Goal: Task Accomplishment & Management: Complete application form

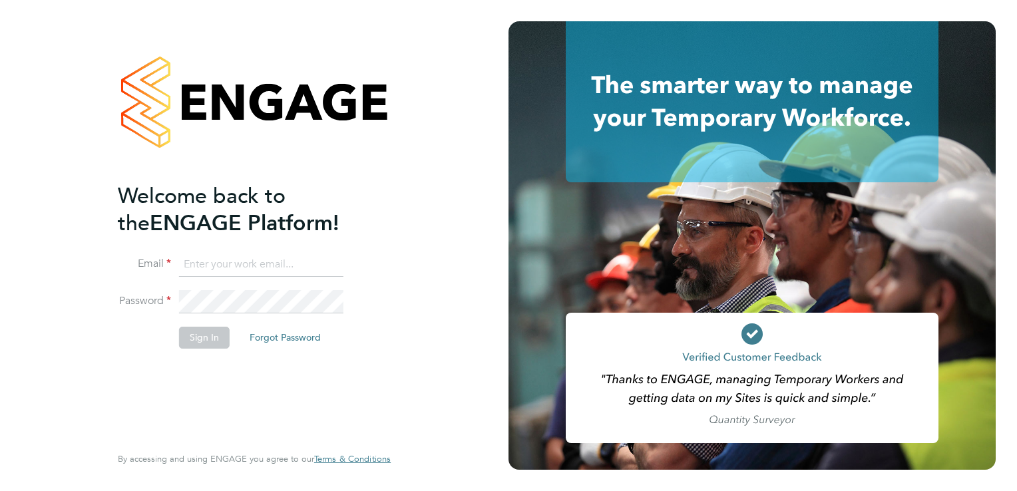
type input "trades@construction-resources.co.uk"
click at [180, 344] on button "Sign In" at bounding box center [204, 337] width 51 height 21
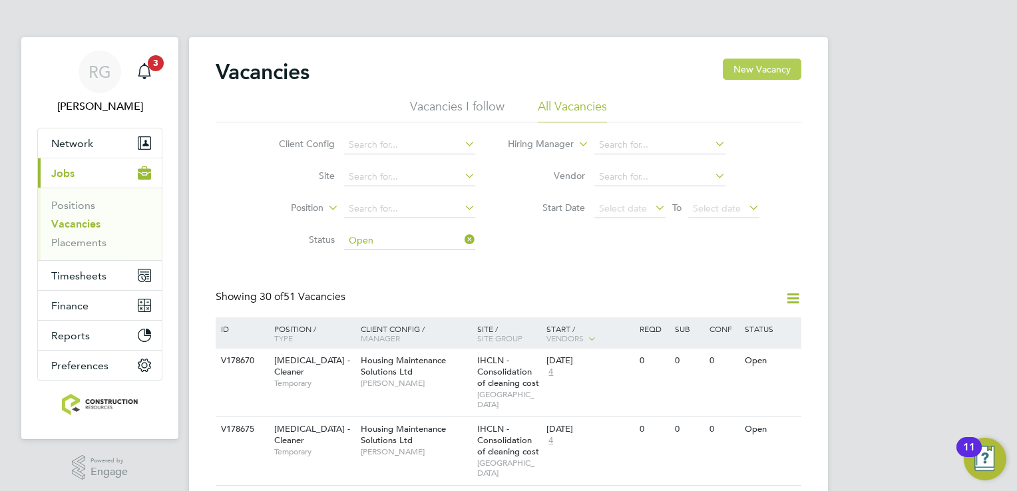
click at [766, 68] on button "New Vacancy" at bounding box center [762, 69] width 79 height 21
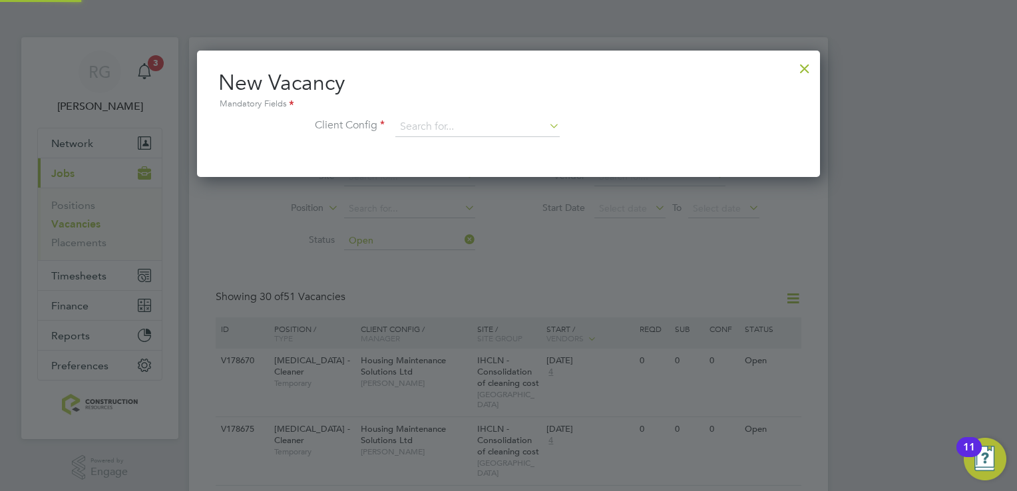
scroll to position [126, 623]
click at [804, 62] on div at bounding box center [804, 65] width 24 height 24
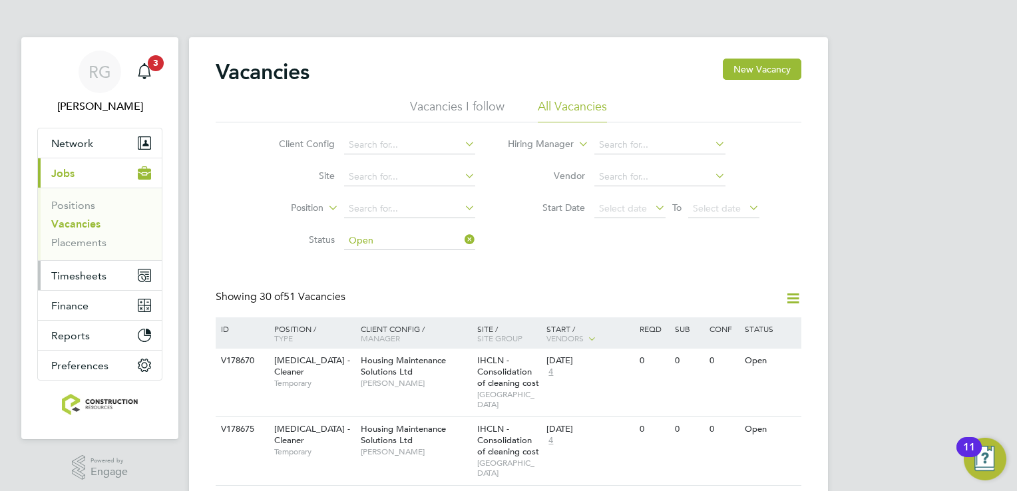
click at [73, 271] on span "Timesheets" at bounding box center [78, 275] width 55 height 13
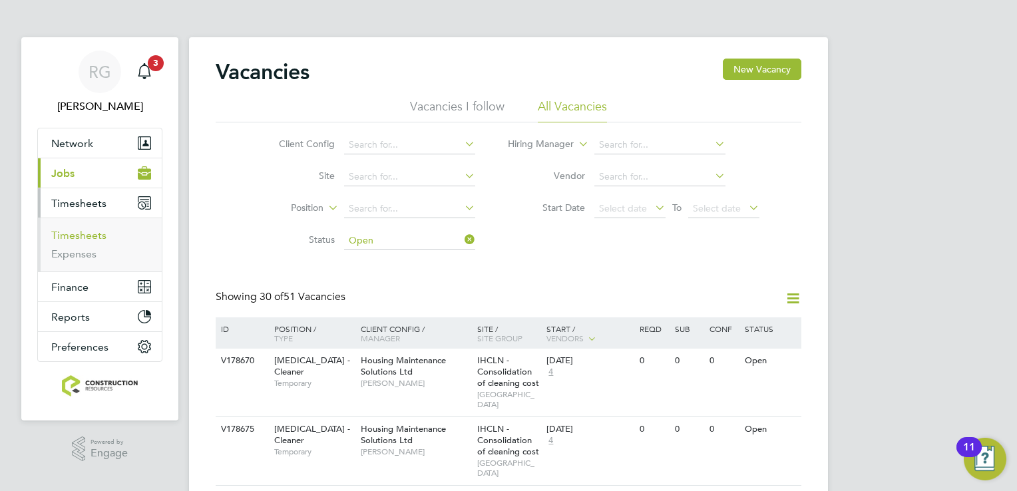
click at [98, 238] on link "Timesheets" at bounding box center [78, 235] width 55 height 13
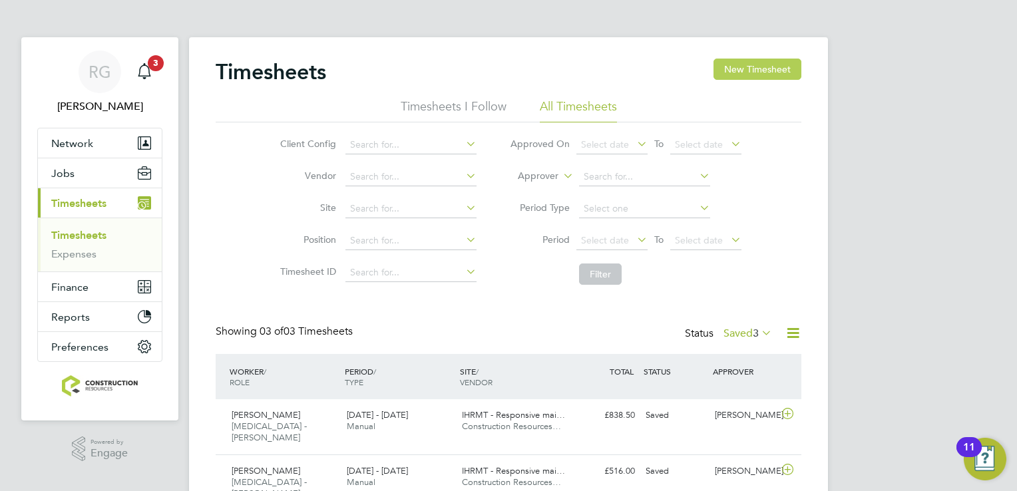
click at [764, 60] on button "New Timesheet" at bounding box center [757, 69] width 88 height 21
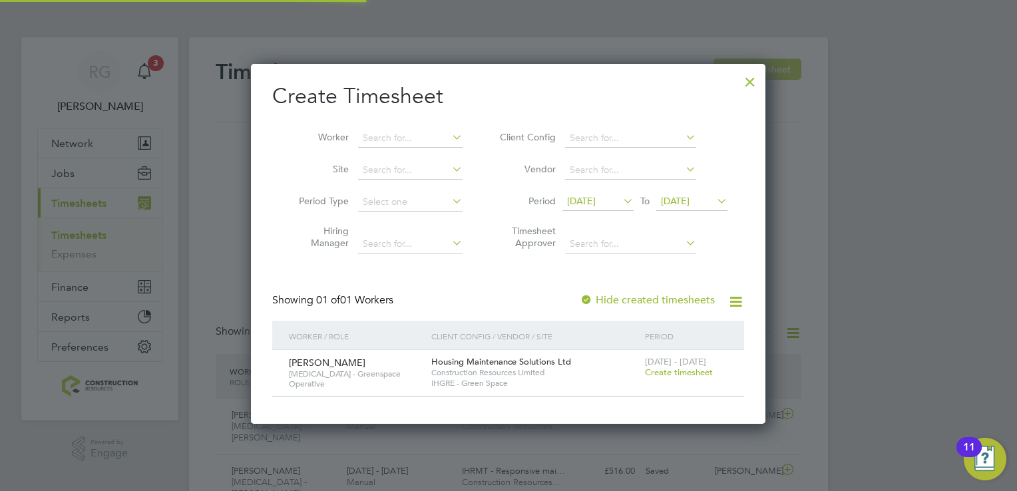
scroll to position [358, 515]
click at [595, 201] on span "[DATE]" at bounding box center [581, 201] width 29 height 12
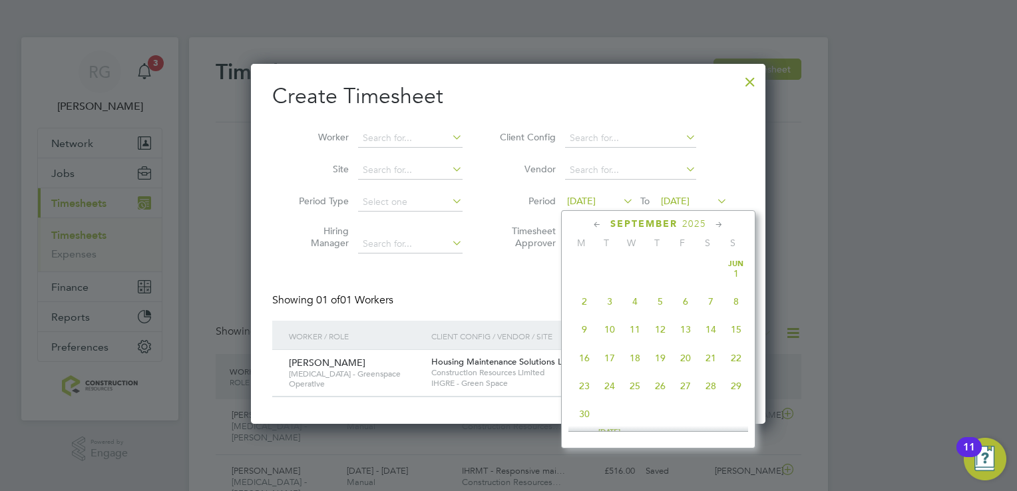
scroll to position [434, 0]
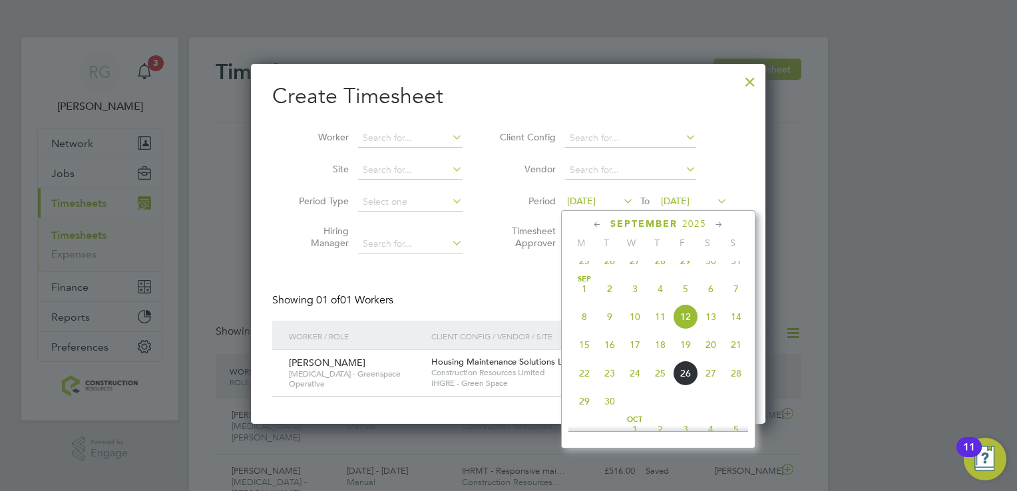
click at [576, 357] on span "15" at bounding box center [584, 344] width 25 height 25
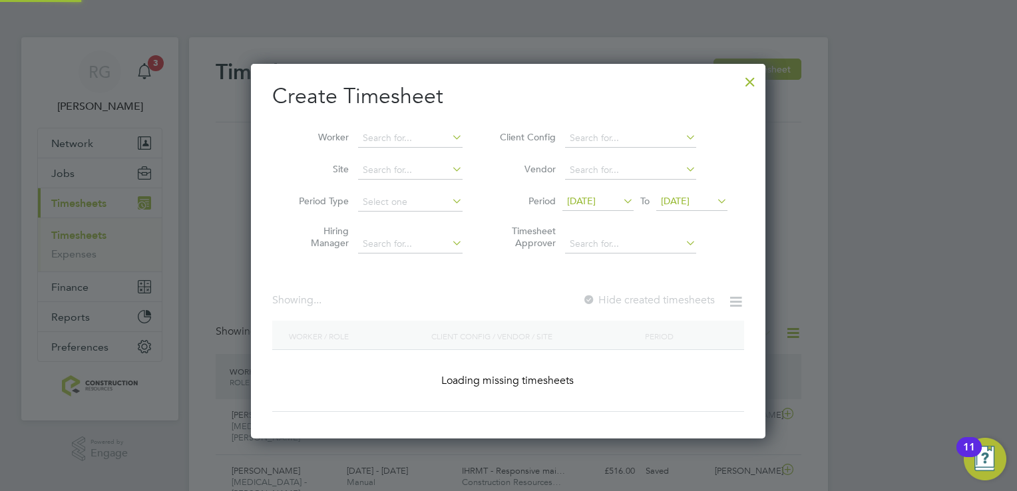
scroll to position [358, 515]
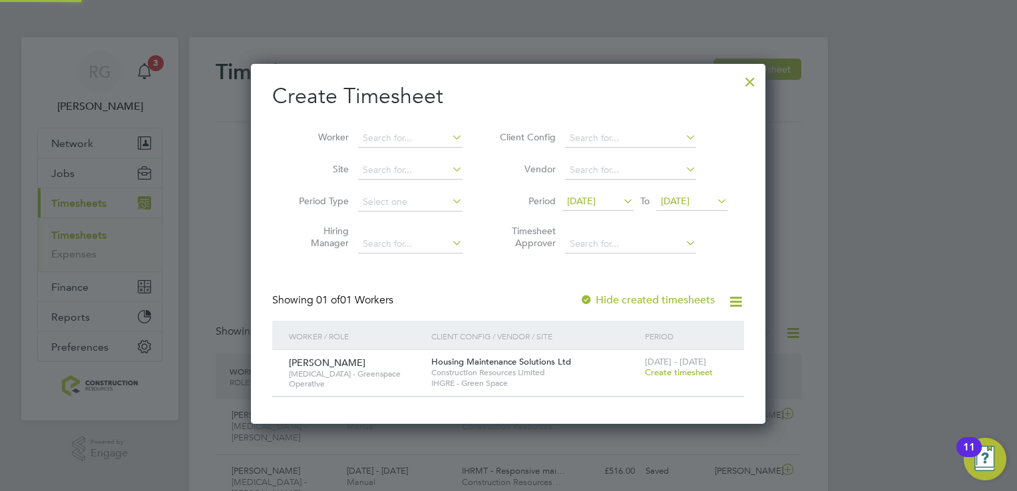
click at [689, 201] on span "[DATE]" at bounding box center [675, 201] width 29 height 12
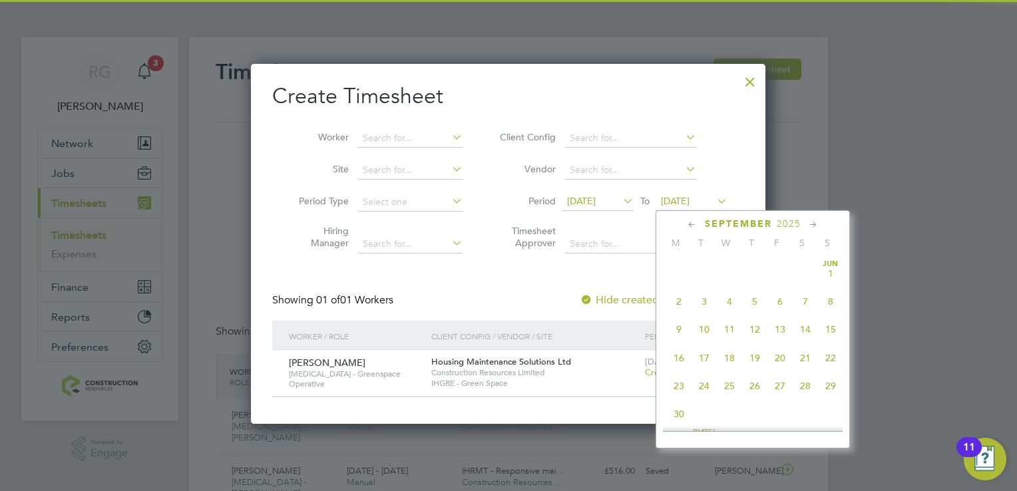
scroll to position [463, 0]
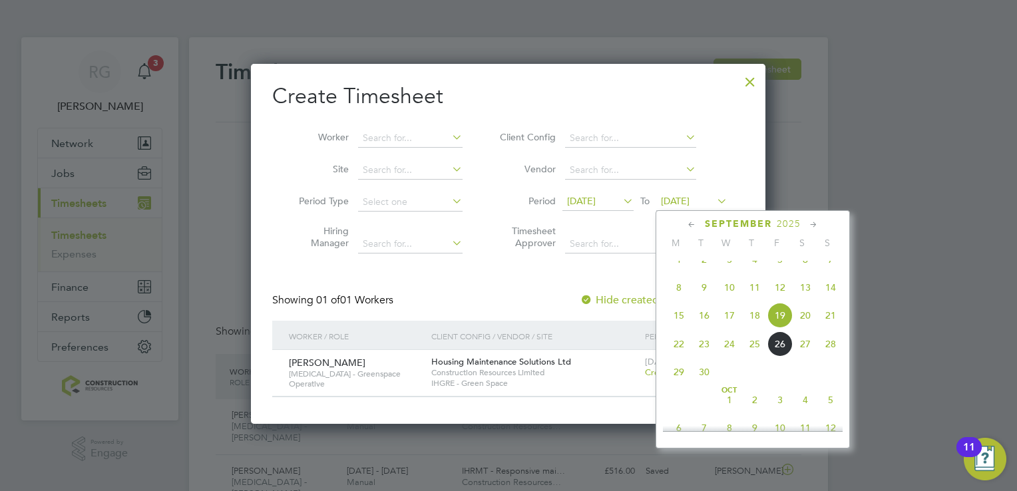
click at [831, 328] on span "21" at bounding box center [830, 315] width 25 height 25
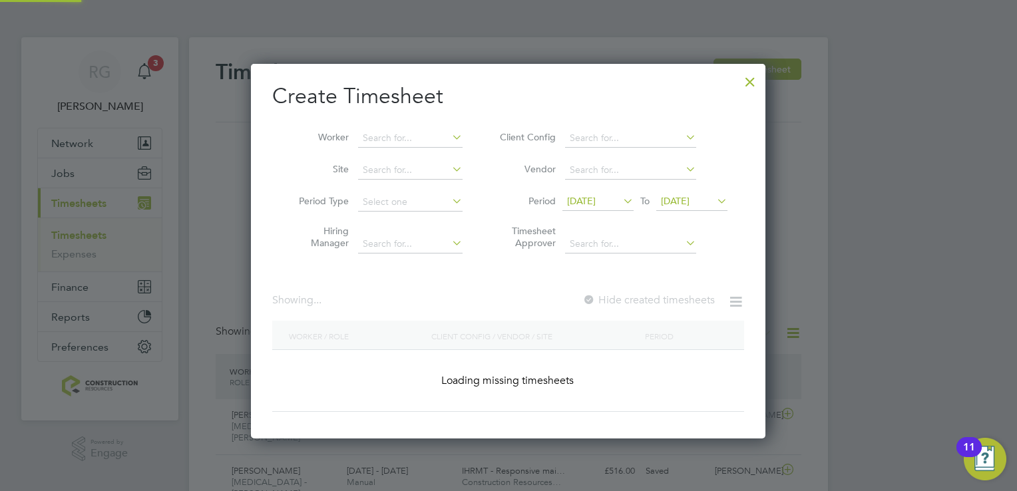
scroll to position [358, 515]
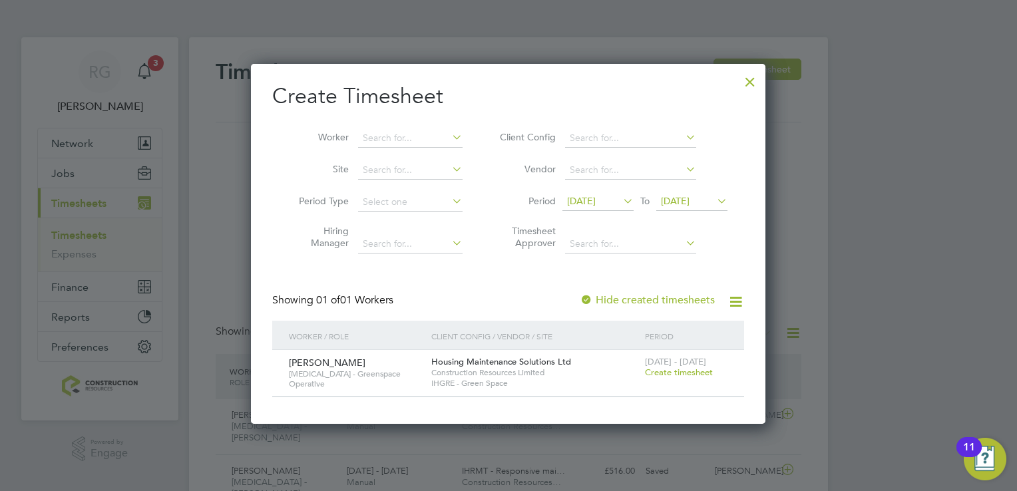
click at [595, 202] on span "[DATE]" at bounding box center [581, 201] width 29 height 12
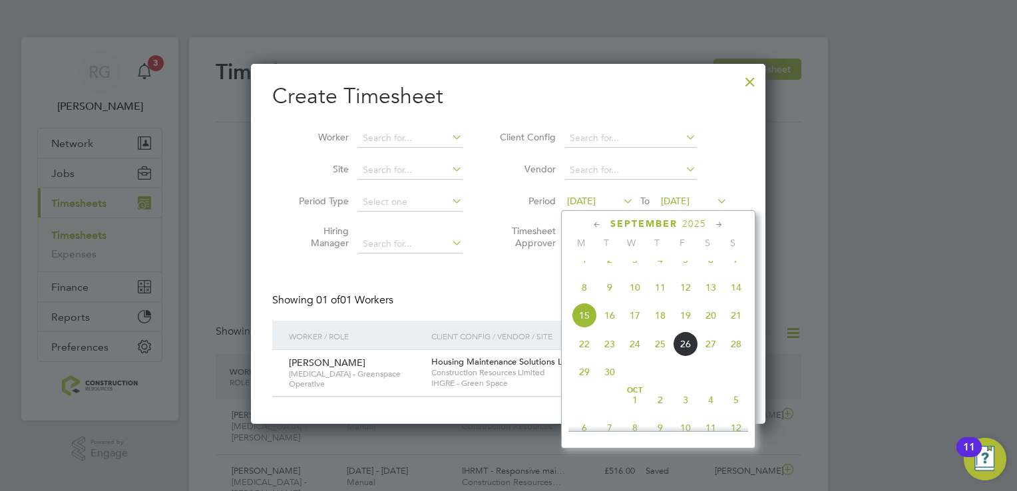
click at [705, 113] on div "Create Timesheet Worker Site Period Type Hiring Manager Client Config Vendor Pe…" at bounding box center [508, 240] width 472 height 315
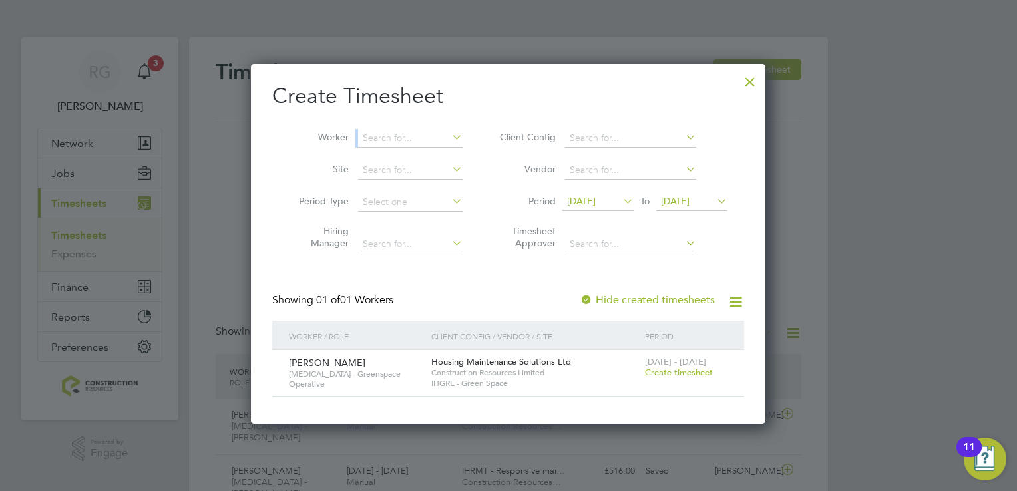
click at [745, 78] on div at bounding box center [750, 79] width 24 height 24
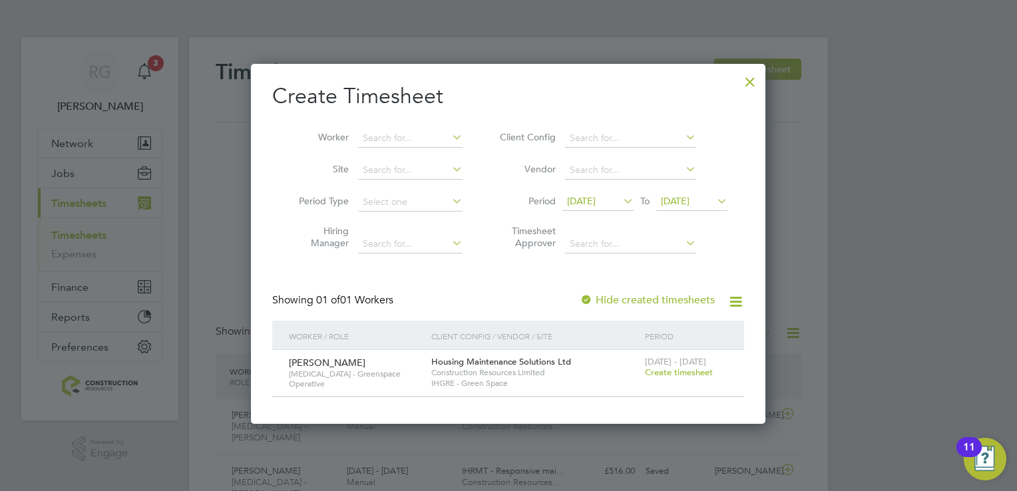
click at [750, 81] on div at bounding box center [750, 79] width 24 height 24
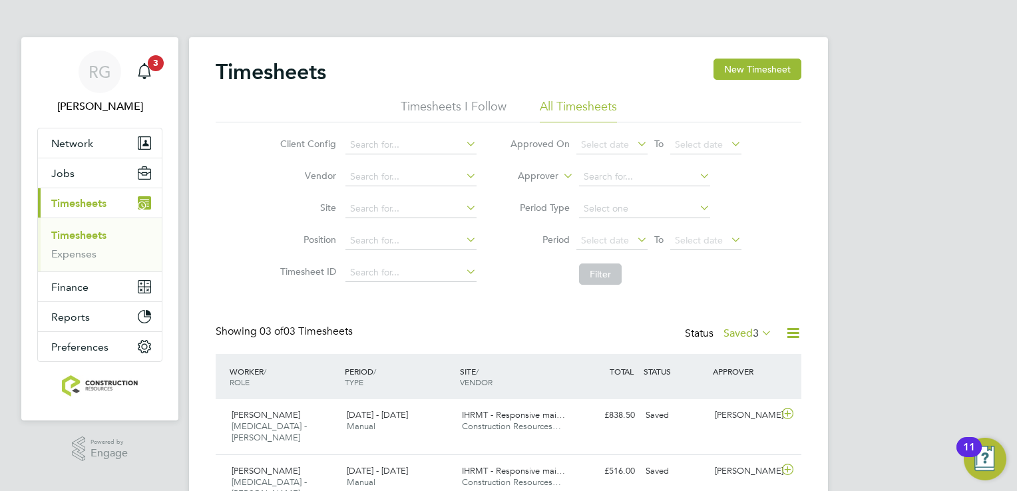
click at [92, 230] on link "Timesheets" at bounding box center [78, 235] width 55 height 13
click at [73, 133] on button "Network" at bounding box center [100, 142] width 124 height 29
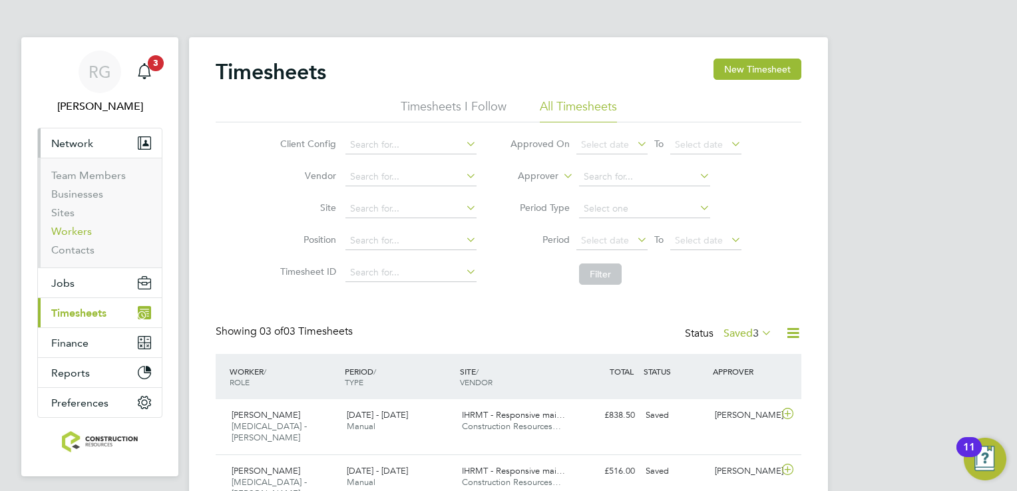
click at [86, 237] on link "Workers" at bounding box center [71, 231] width 41 height 13
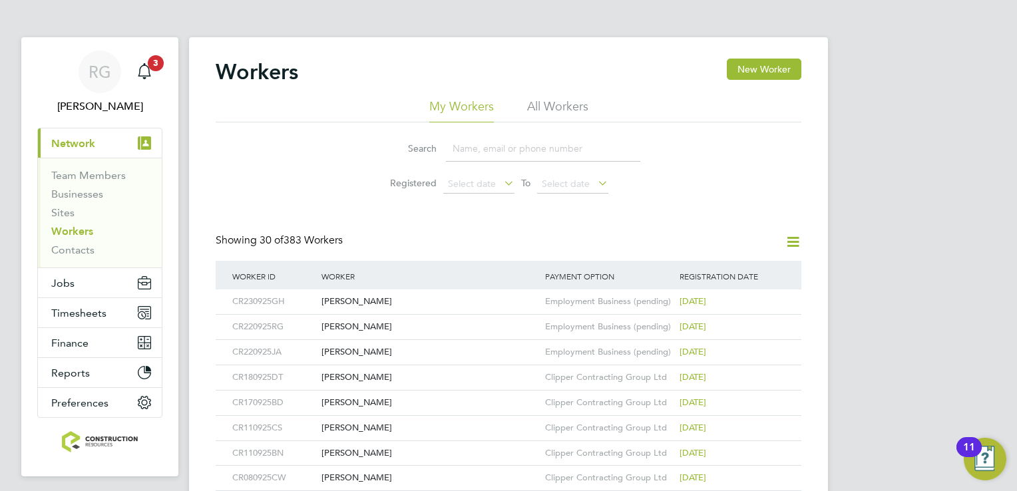
click at [492, 148] on input at bounding box center [543, 149] width 194 height 26
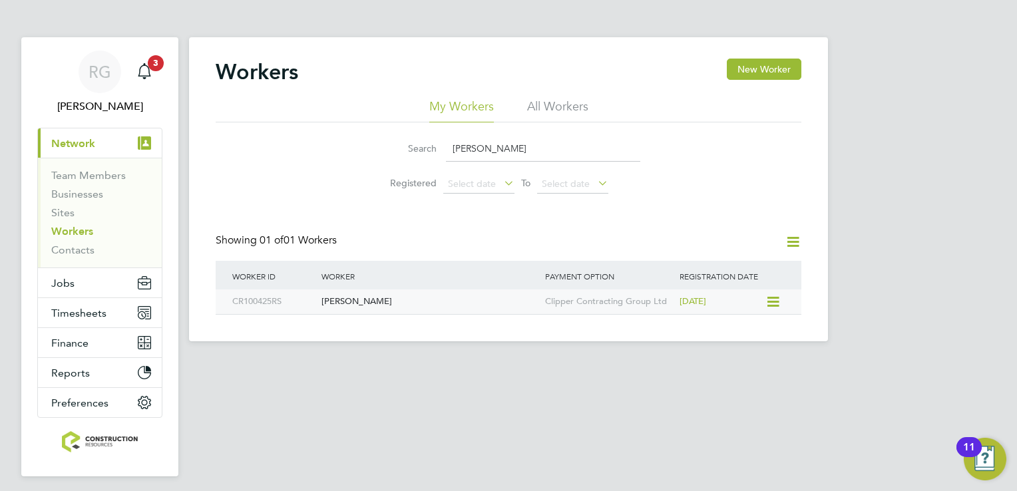
type input "[PERSON_NAME]"
click at [691, 292] on div "[DATE]" at bounding box center [720, 301] width 89 height 25
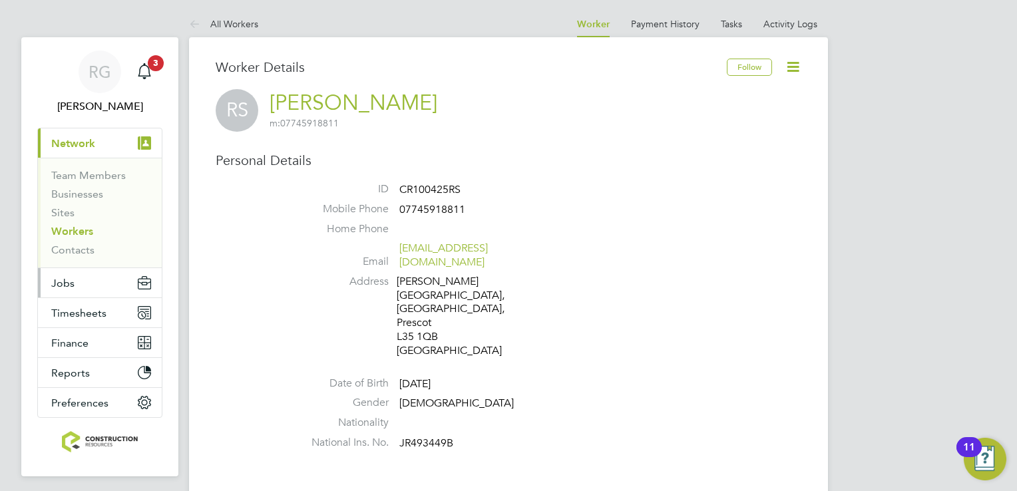
click at [83, 278] on button "Jobs" at bounding box center [100, 282] width 124 height 29
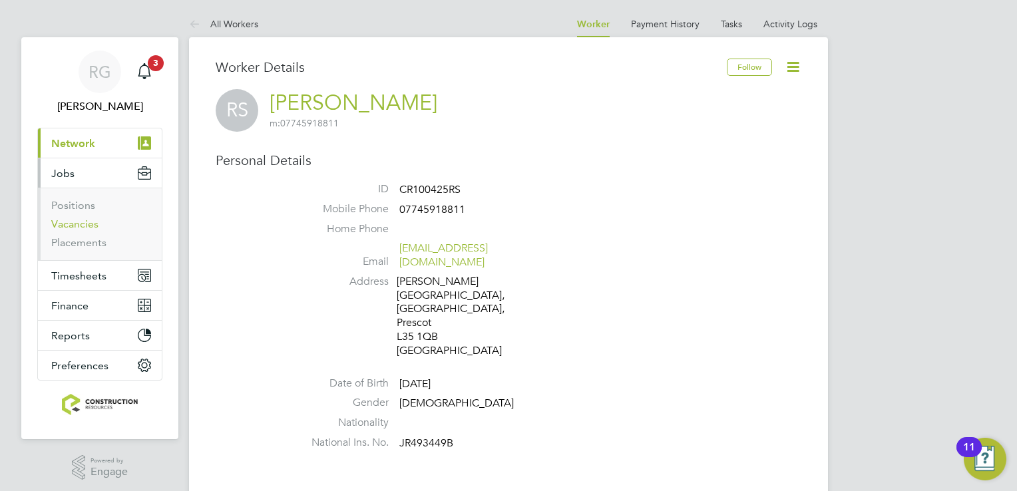
click at [61, 228] on link "Vacancies" at bounding box center [74, 224] width 47 height 13
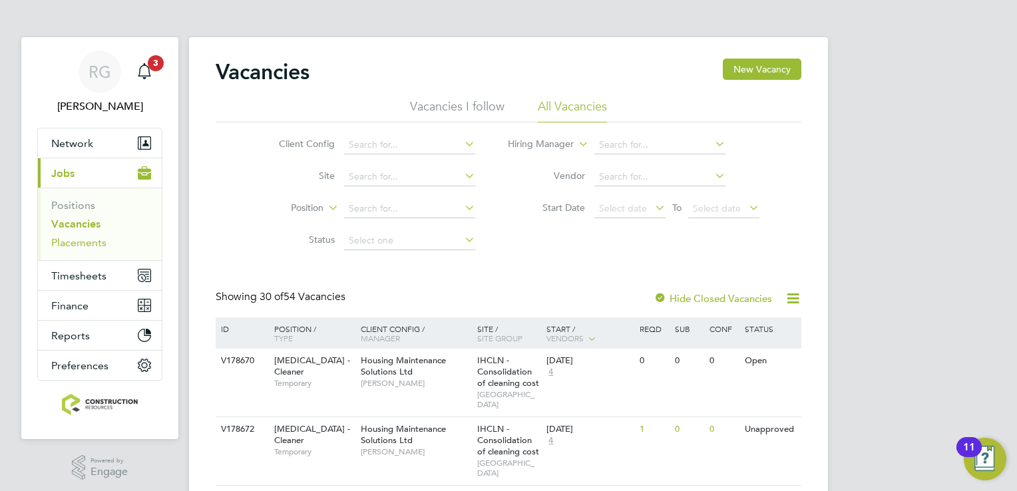
click at [67, 238] on link "Placements" at bounding box center [78, 242] width 55 height 13
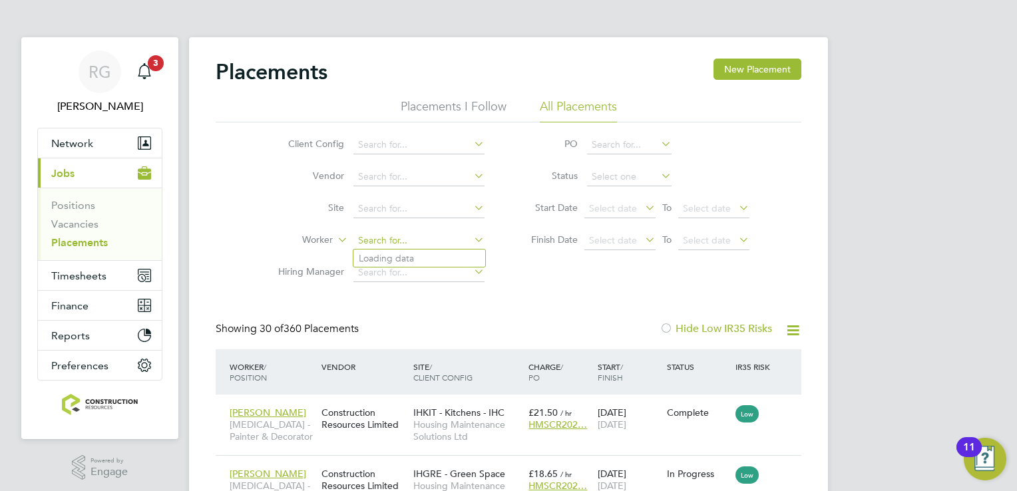
click at [445, 245] on input at bounding box center [418, 241] width 131 height 19
type input "[PERSON_NAME]"
click at [447, 236] on input at bounding box center [418, 241] width 131 height 19
click at [438, 259] on li "Richa rd Shacklady" at bounding box center [424, 259] width 142 height 18
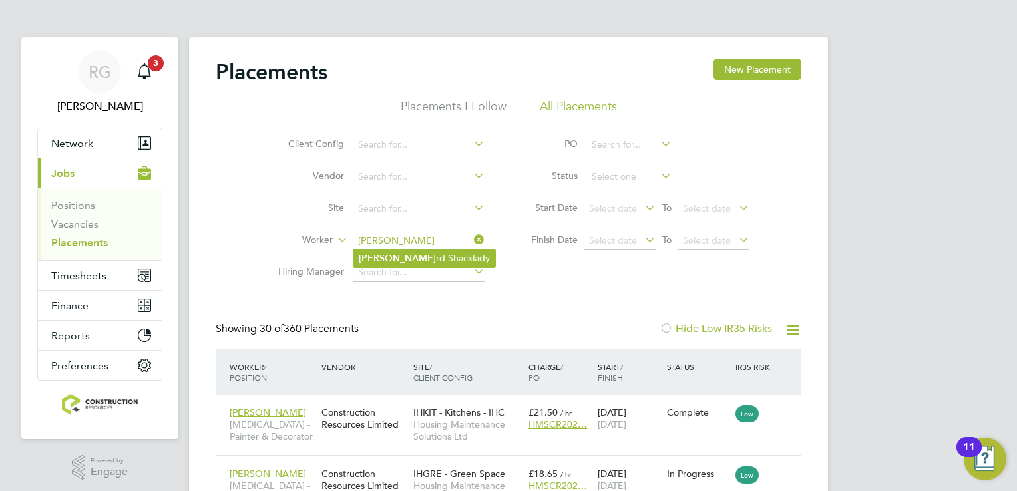
type input "[PERSON_NAME]"
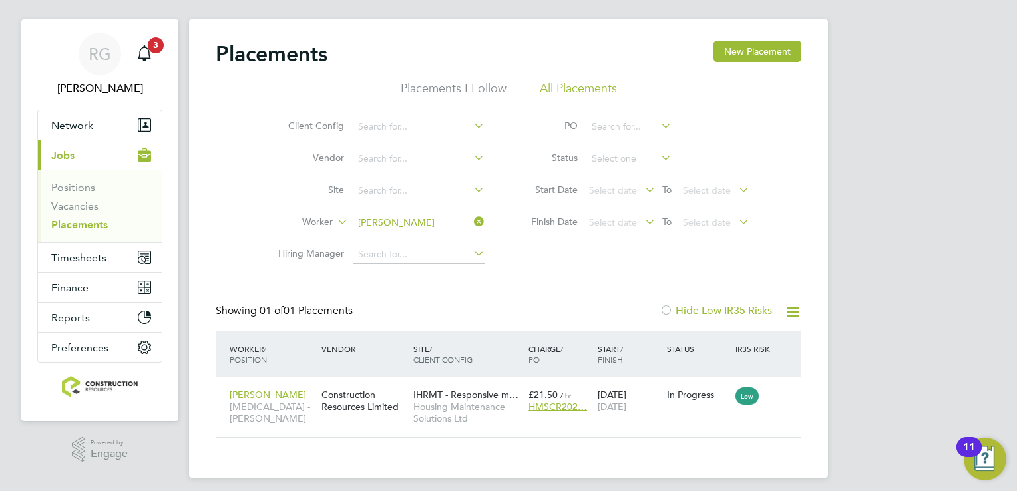
scroll to position [25, 0]
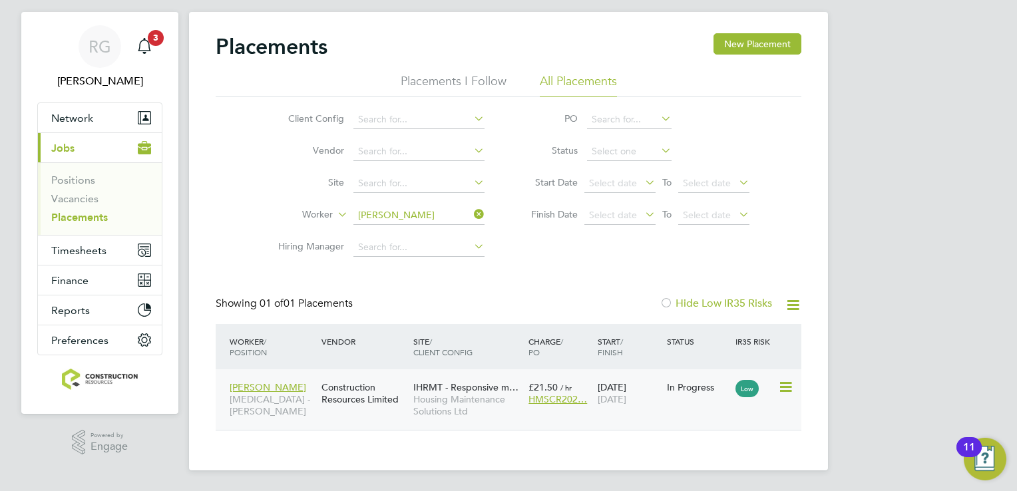
click at [625, 398] on span "05 Oct 2025" at bounding box center [611, 399] width 29 height 12
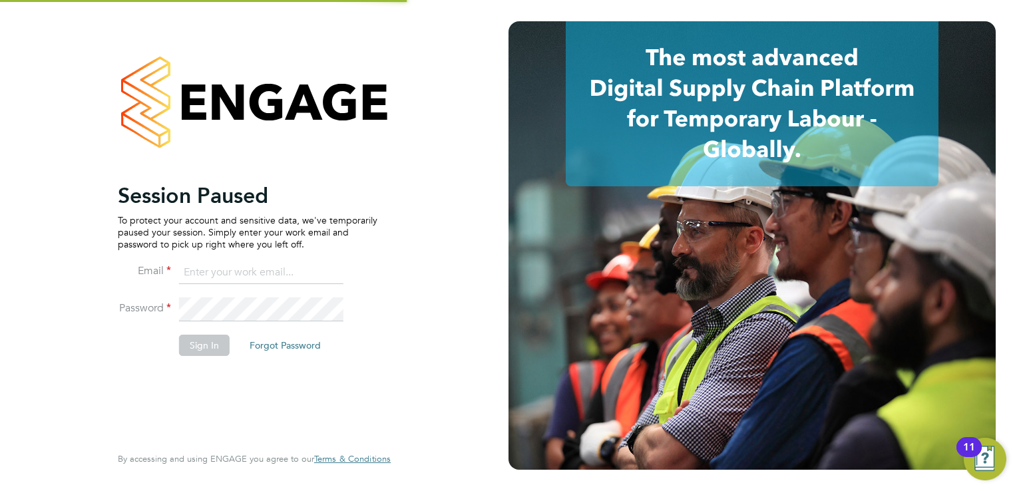
type input "trades@construction-resources.co.uk"
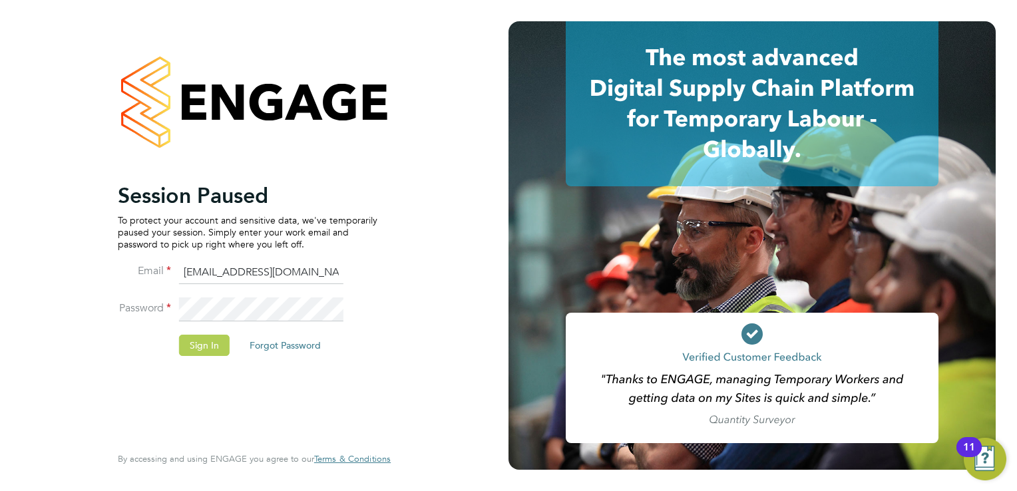
click at [208, 344] on button "Sign In" at bounding box center [204, 345] width 51 height 21
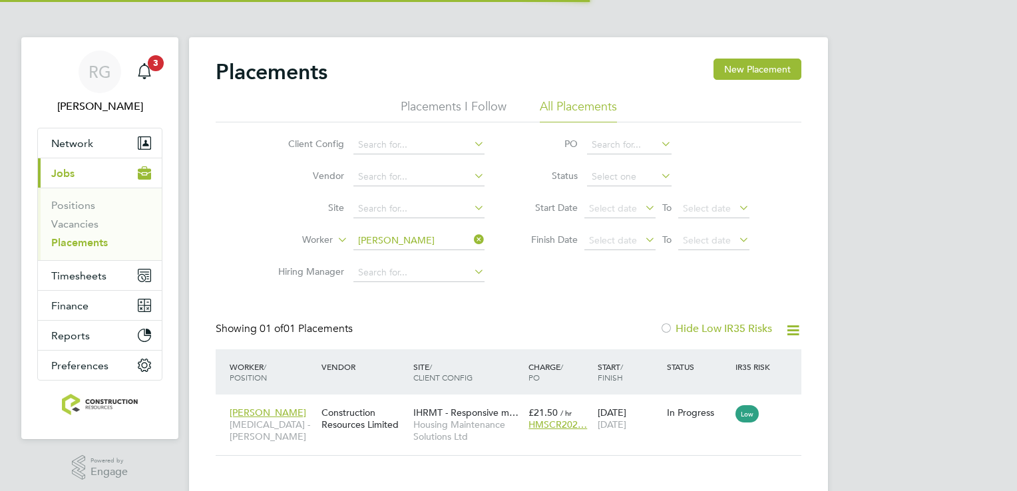
scroll to position [13, 63]
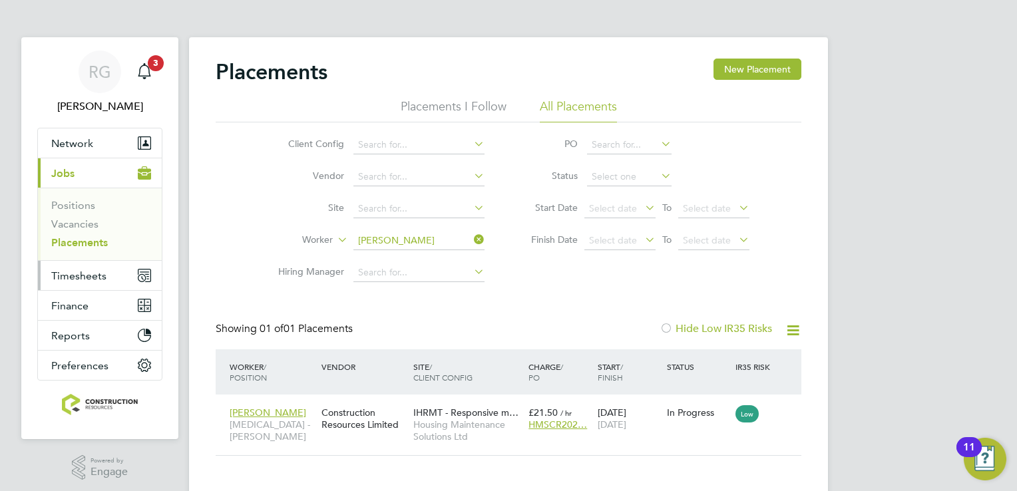
click at [41, 271] on button "Timesheets" at bounding box center [100, 275] width 124 height 29
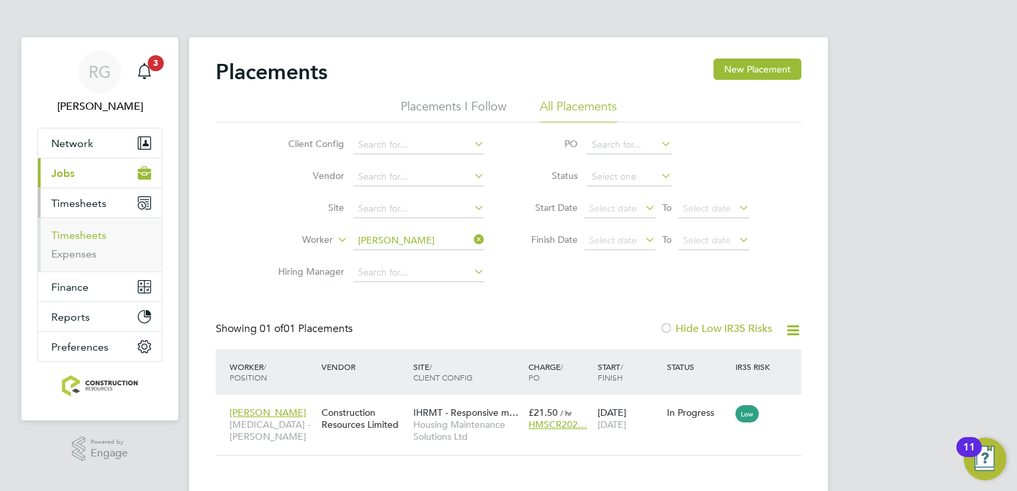
click at [59, 230] on link "Timesheets" at bounding box center [78, 235] width 55 height 13
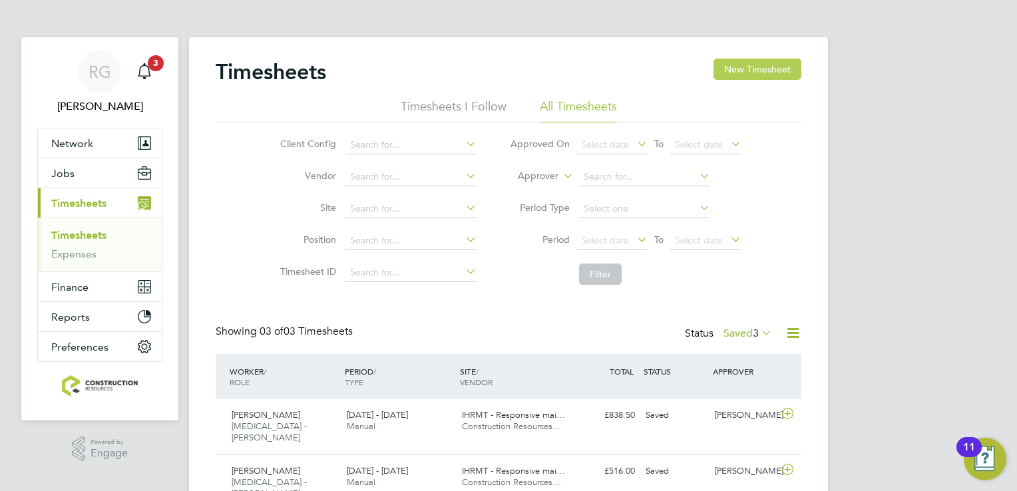
click at [795, 78] on button "New Timesheet" at bounding box center [757, 69] width 88 height 21
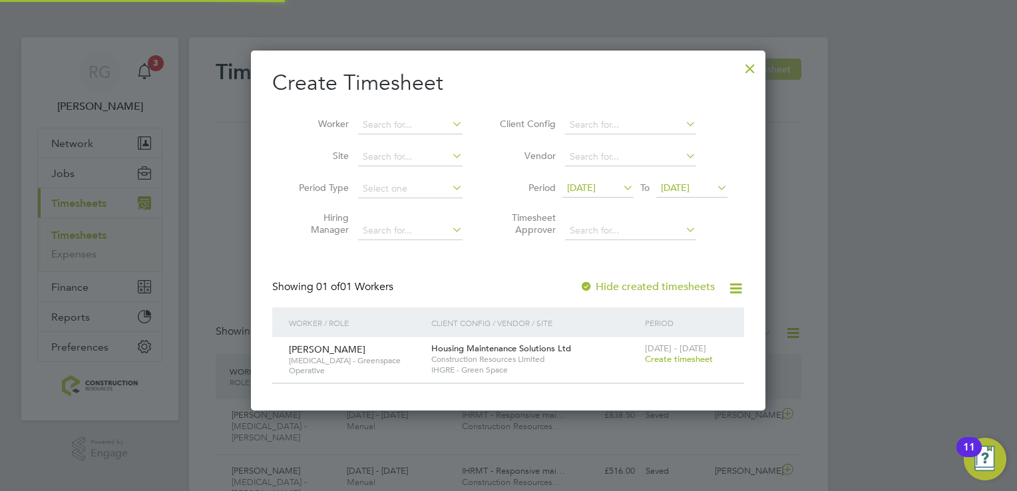
scroll to position [6, 7]
click at [587, 194] on span "[DATE]" at bounding box center [597, 189] width 71 height 18
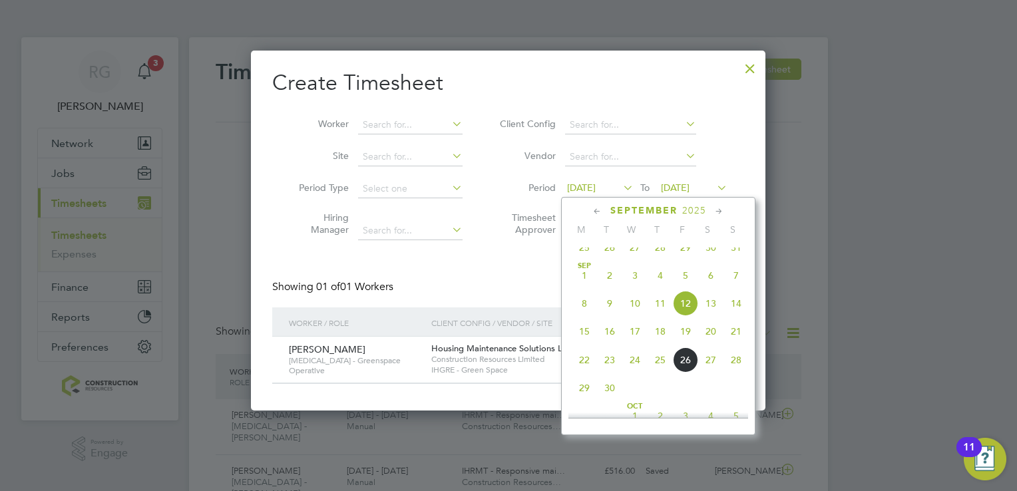
click at [576, 344] on span "15" at bounding box center [584, 331] width 25 height 25
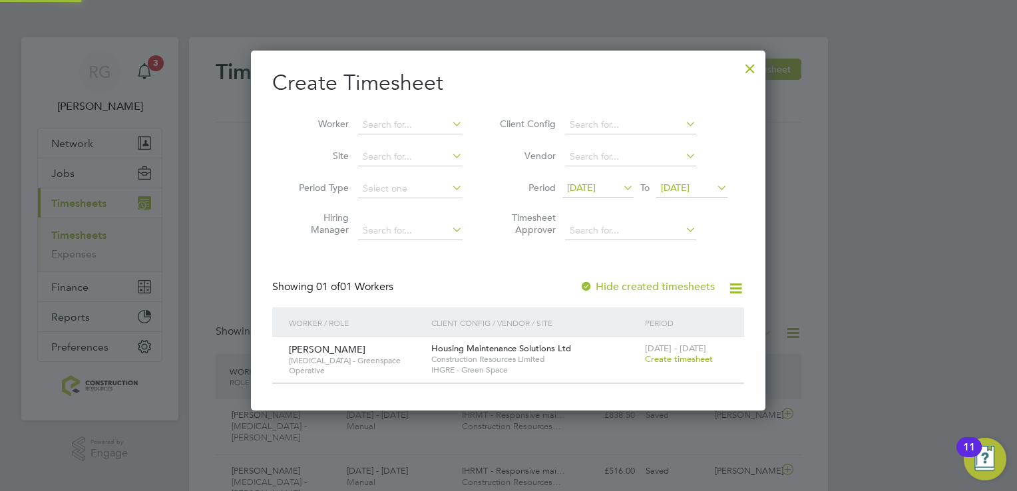
scroll to position [358, 515]
click at [689, 186] on span "[DATE]" at bounding box center [675, 188] width 29 height 12
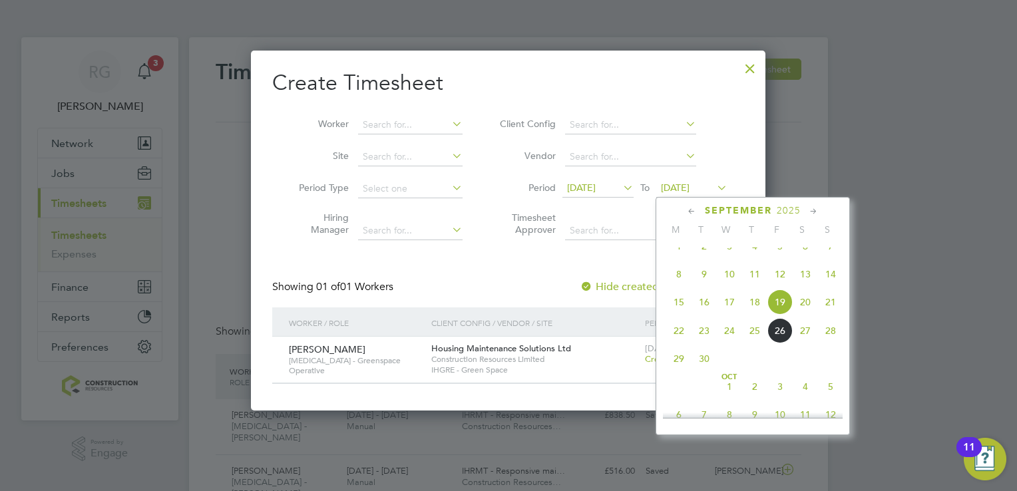
click at [828, 313] on span "21" at bounding box center [830, 301] width 25 height 25
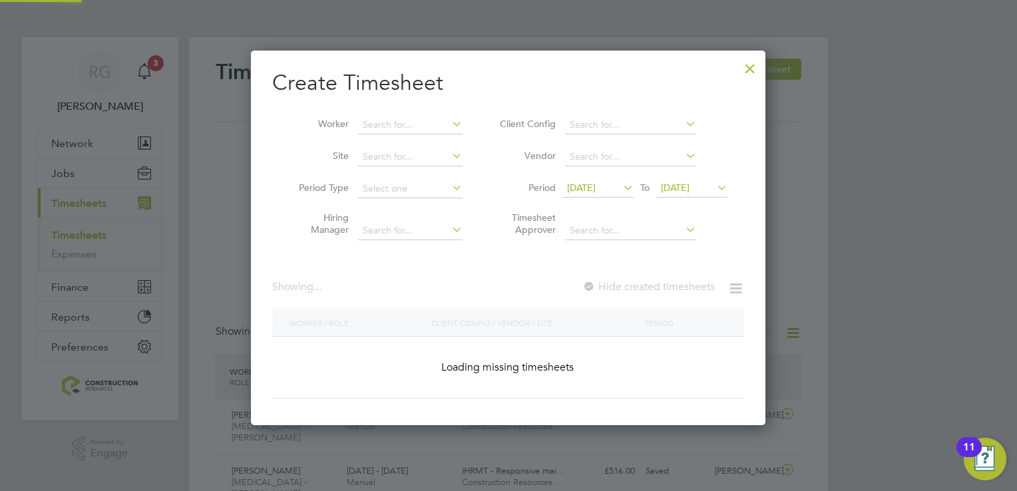
scroll to position [6, 7]
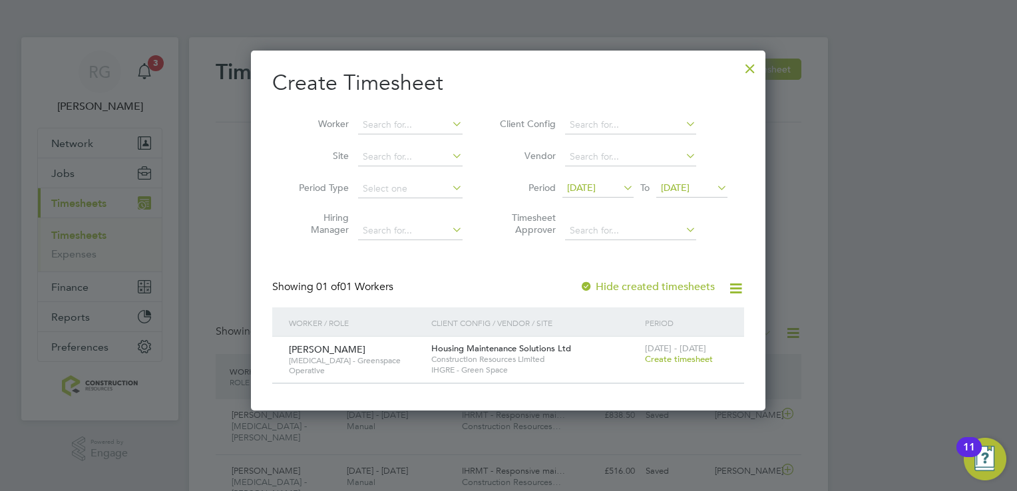
click at [620, 190] on icon at bounding box center [620, 187] width 0 height 19
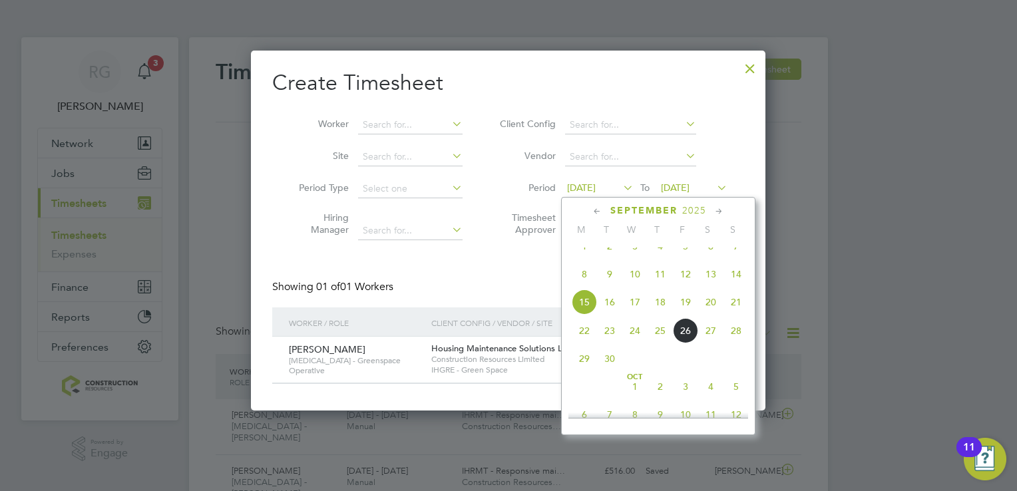
click at [580, 343] on span "22" at bounding box center [584, 330] width 25 height 25
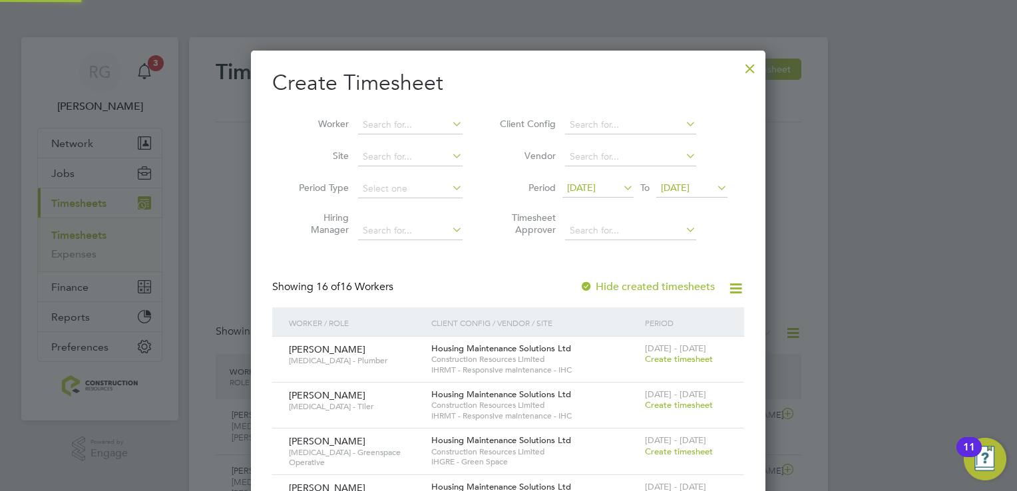
click at [703, 197] on span "22 Sep 2025" at bounding box center [691, 189] width 71 height 18
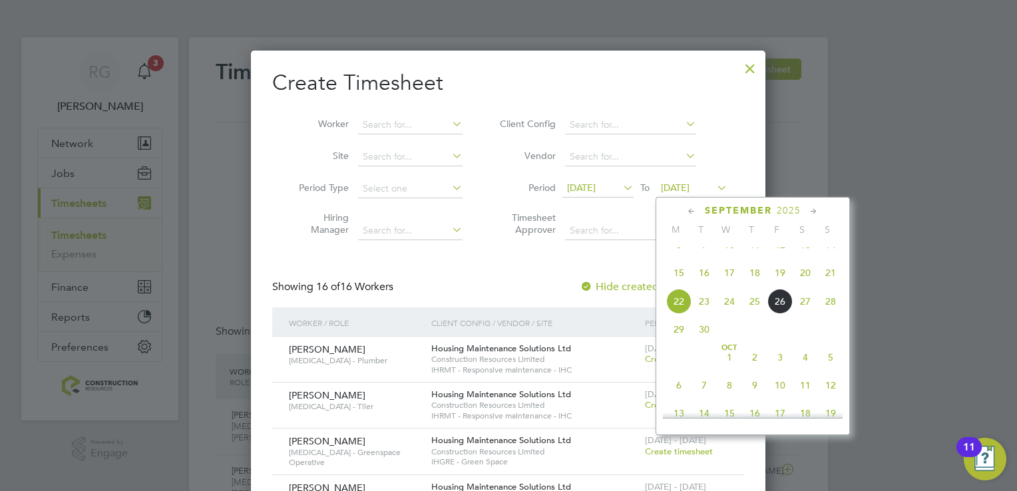
click at [830, 314] on span "28" at bounding box center [830, 301] width 25 height 25
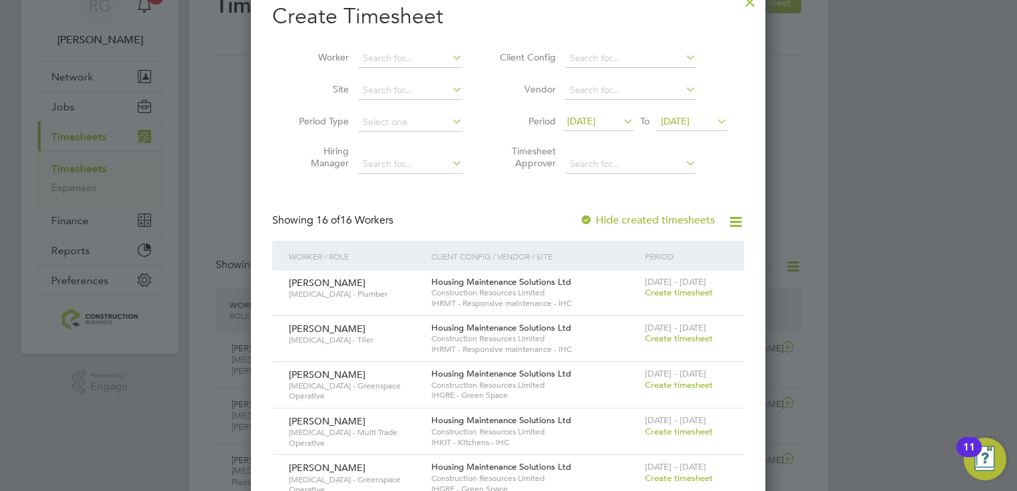
click at [656, 287] on span "Create timesheet" at bounding box center [679, 292] width 68 height 11
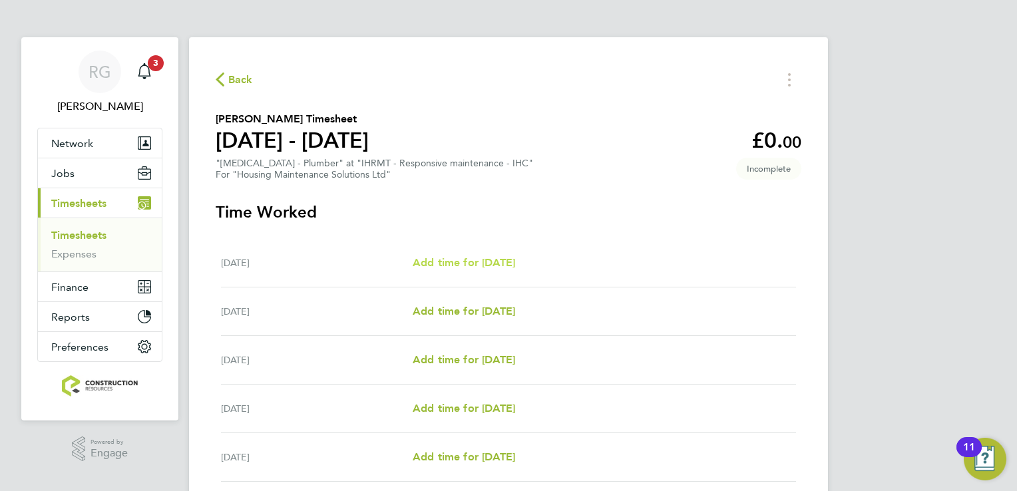
click at [515, 268] on span "Add time for Mon 22 Sep" at bounding box center [464, 262] width 102 height 13
select select "30"
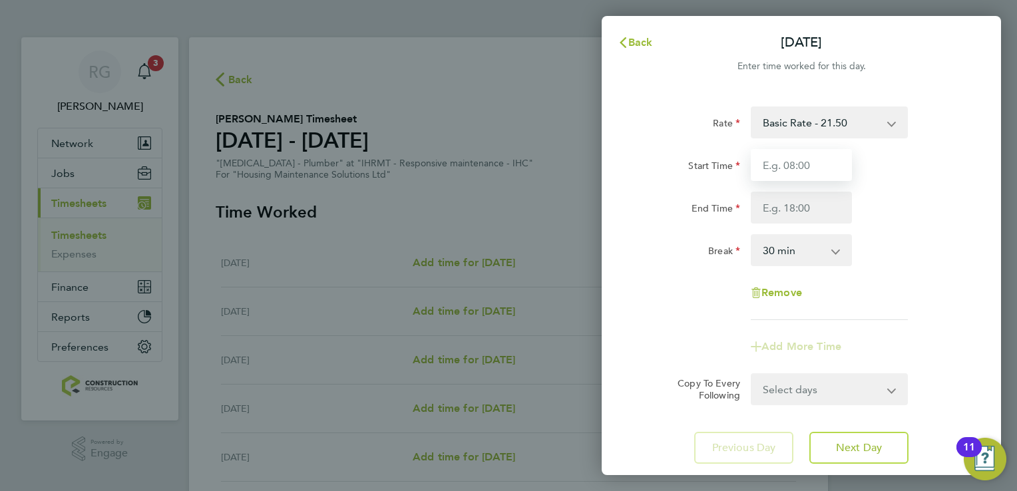
click at [809, 161] on input "Start Time" at bounding box center [801, 165] width 101 height 32
type input "08:00"
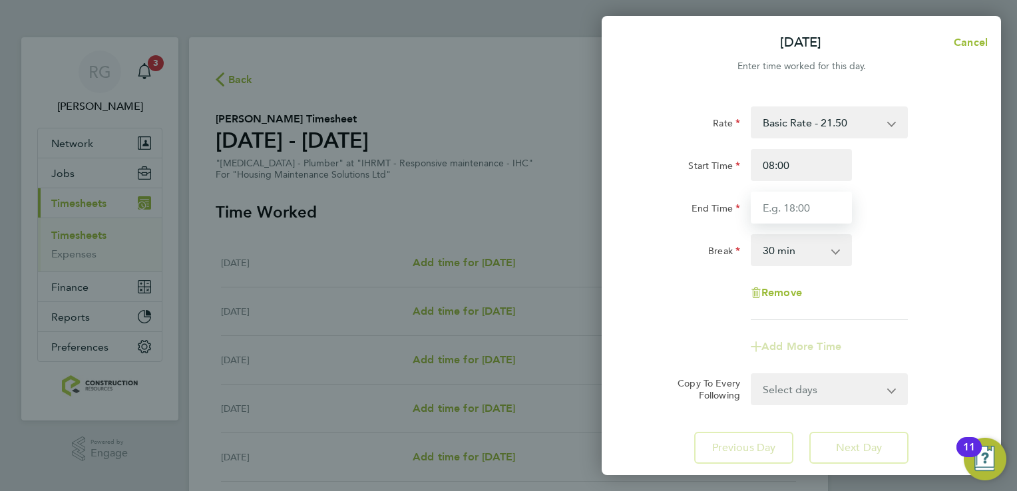
click at [804, 209] on input "End Time" at bounding box center [801, 208] width 101 height 32
type input "16:30"
click at [834, 248] on app-icon-cross-button at bounding box center [842, 250] width 16 height 29
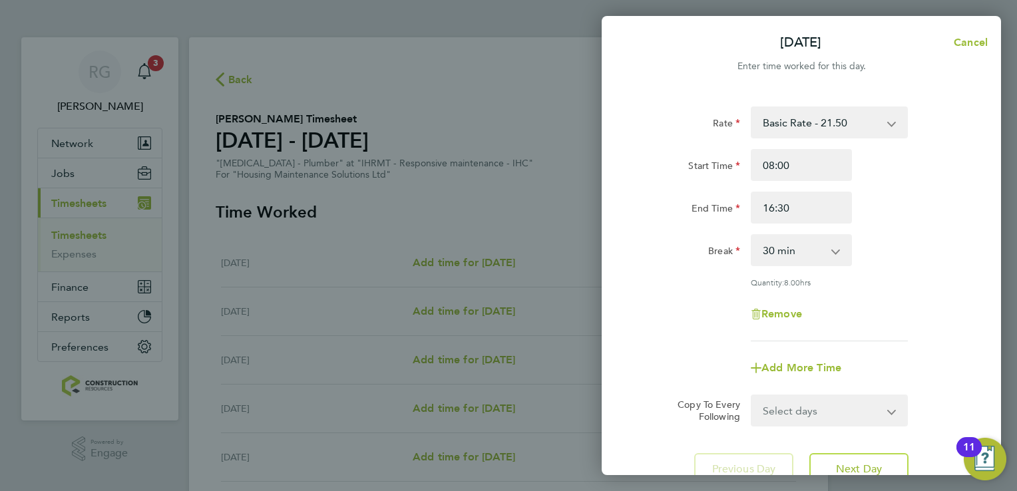
click at [840, 252] on app-icon-cross-button at bounding box center [842, 250] width 16 height 29
click at [833, 252] on select "0 min 15 min 30 min 45 min 60 min 75 min 90 min" at bounding box center [793, 250] width 83 height 29
select select "0"
click at [752, 236] on select "0 min 15 min 30 min 45 min 60 min 75 min 90 min" at bounding box center [793, 250] width 83 height 29
click at [886, 311] on div "Remove" at bounding box center [800, 314] width 335 height 32
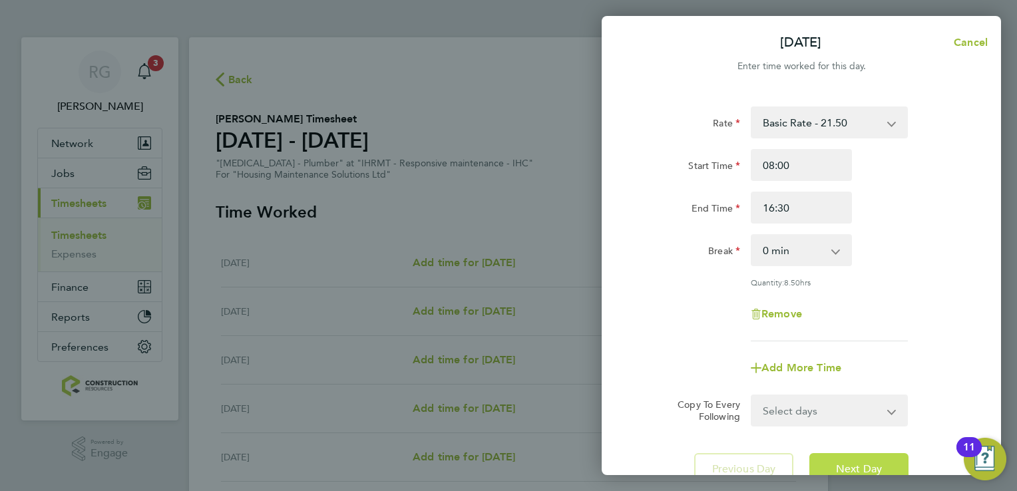
click at [883, 458] on button "Next Day" at bounding box center [858, 469] width 99 height 32
select select "30"
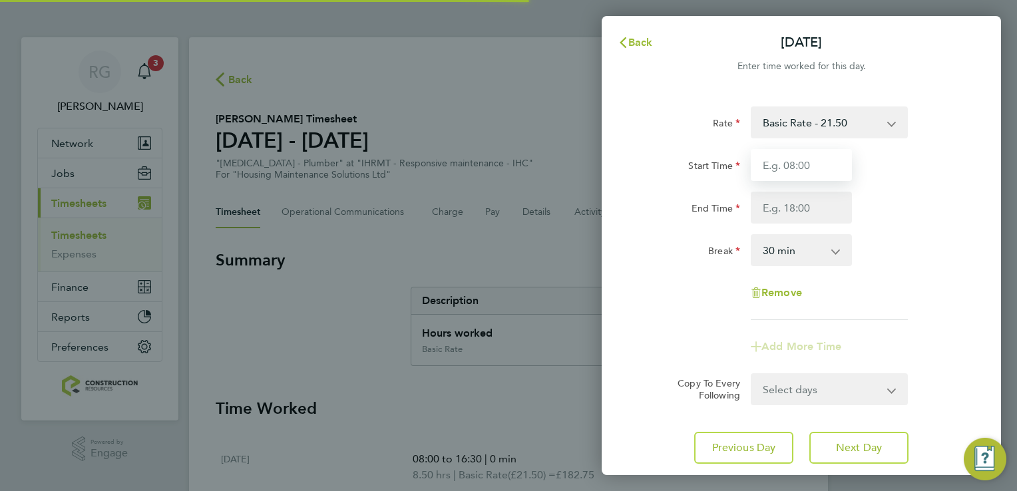
click at [804, 169] on input "Start Time" at bounding box center [801, 165] width 101 height 32
type input "08:00"
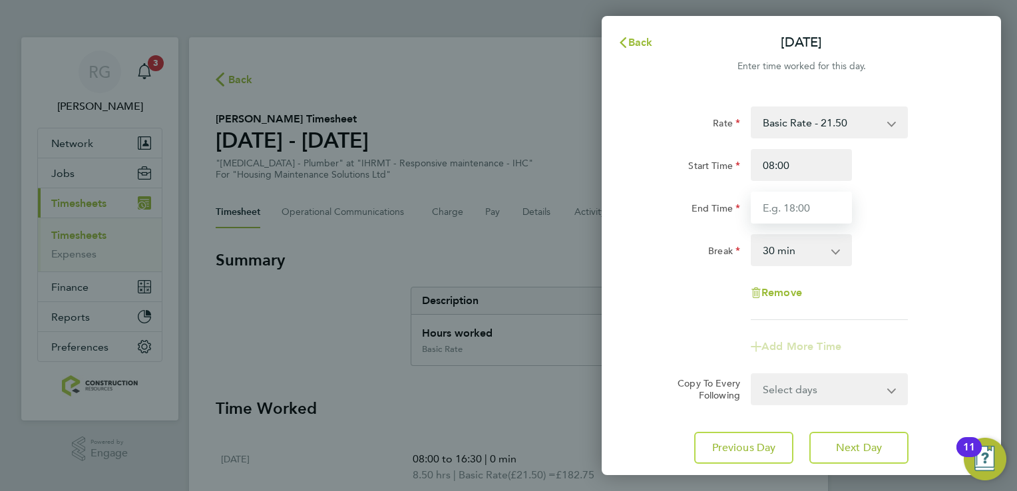
type input "16:30"
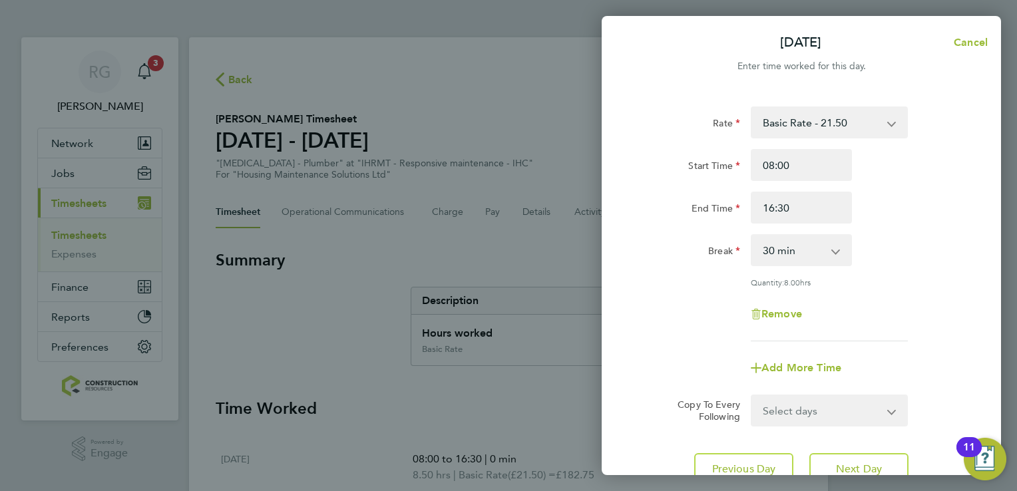
click at [844, 252] on app-icon-cross-button at bounding box center [842, 250] width 16 height 29
click at [839, 254] on app-icon-cross-button at bounding box center [842, 250] width 16 height 29
click at [836, 254] on app-icon-cross-button at bounding box center [842, 250] width 16 height 29
click at [782, 258] on select "0 min 15 min 30 min 45 min 60 min 75 min 90 min" at bounding box center [793, 250] width 83 height 29
select select "0"
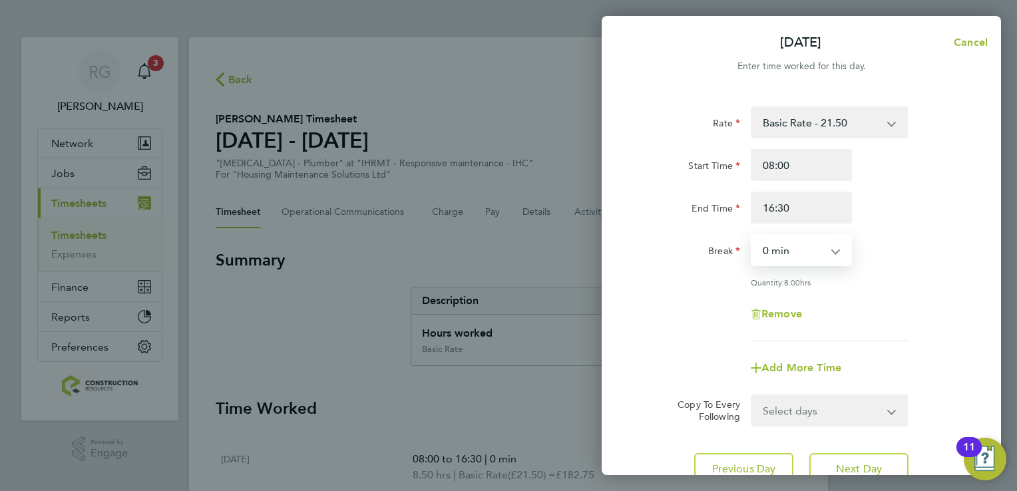
click at [752, 236] on select "0 min 15 min 30 min 45 min 60 min 75 min 90 min" at bounding box center [793, 250] width 83 height 29
click at [888, 460] on button "Next Day" at bounding box center [858, 469] width 99 height 32
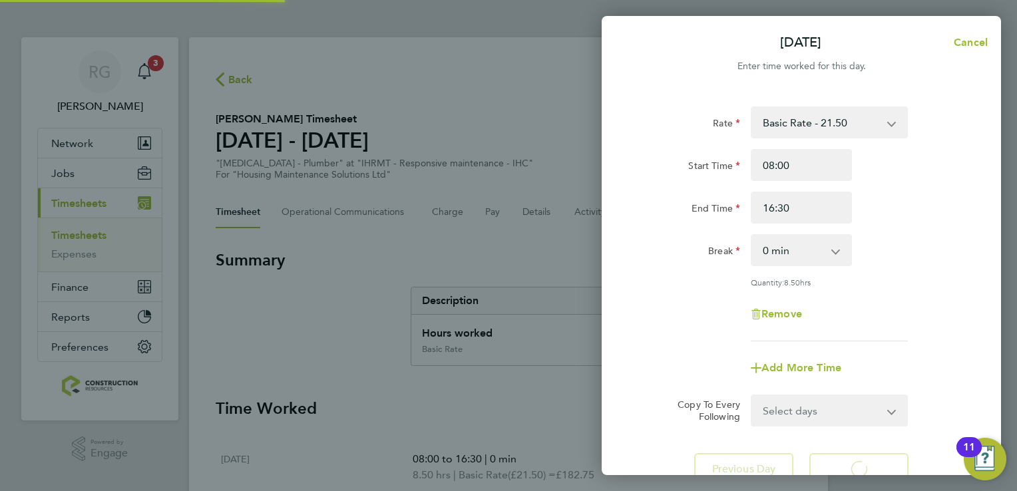
select select "30"
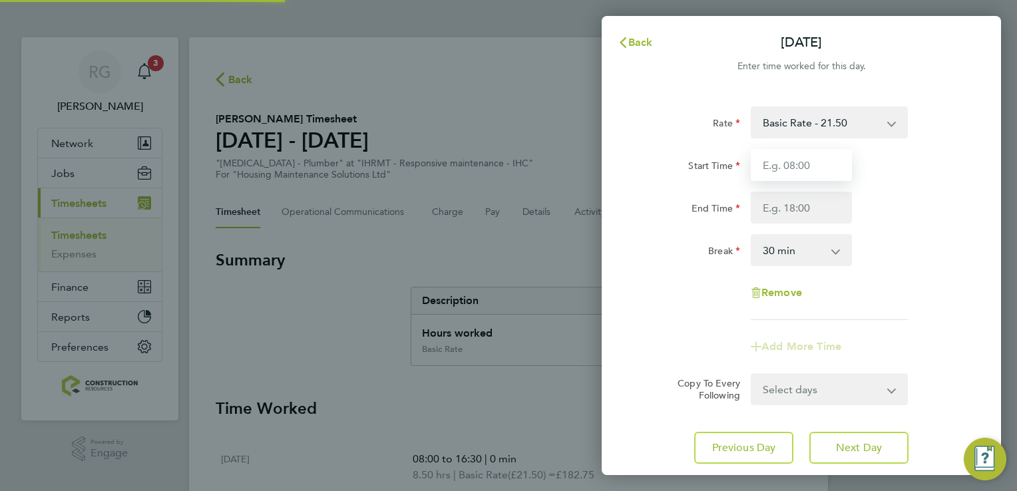
click at [793, 171] on input "Start Time" at bounding box center [801, 165] width 101 height 32
type input "08:00"
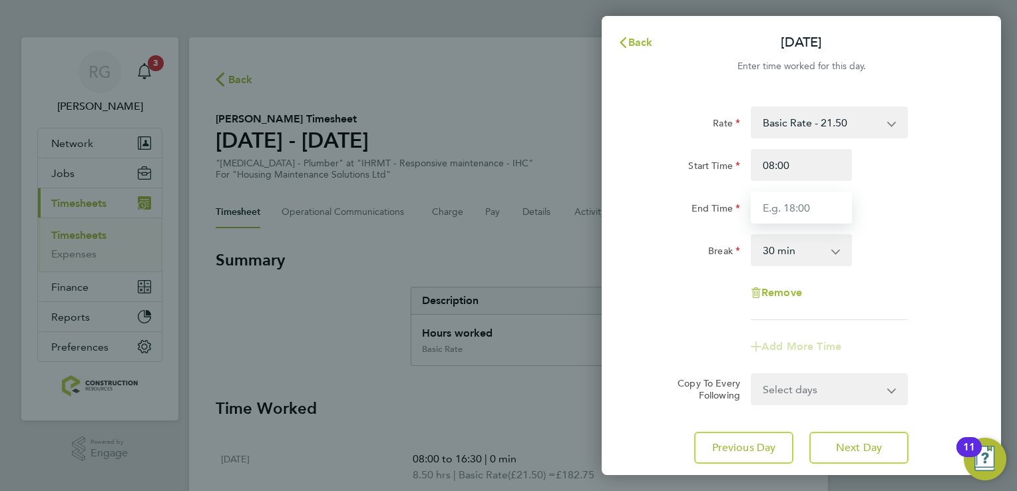
type input "16:30"
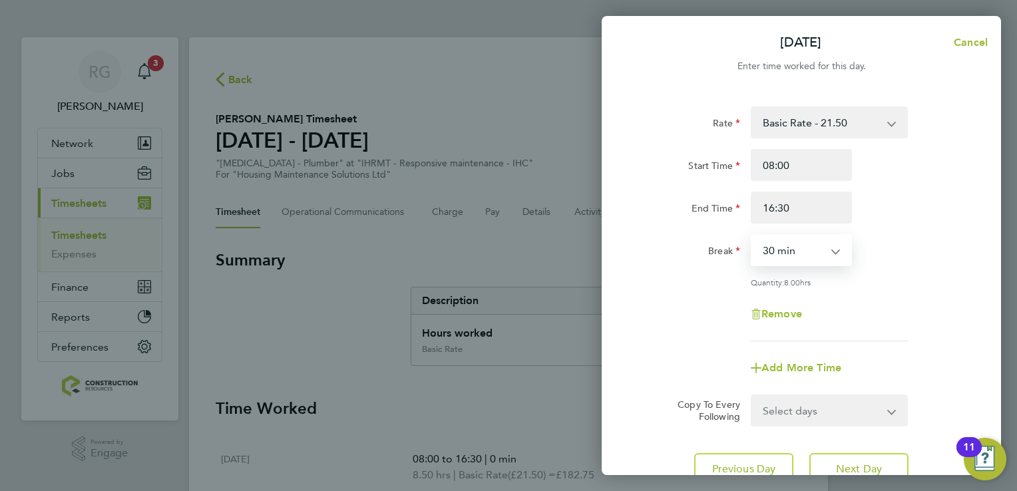
click at [796, 250] on select "0 min 15 min 30 min 45 min 60 min 75 min 90 min" at bounding box center [793, 250] width 83 height 29
select select "0"
click at [752, 236] on select "0 min 15 min 30 min 45 min 60 min 75 min 90 min" at bounding box center [793, 250] width 83 height 29
click at [852, 303] on div "Remove" at bounding box center [801, 314] width 112 height 32
click at [864, 459] on button "Next Day" at bounding box center [858, 469] width 99 height 32
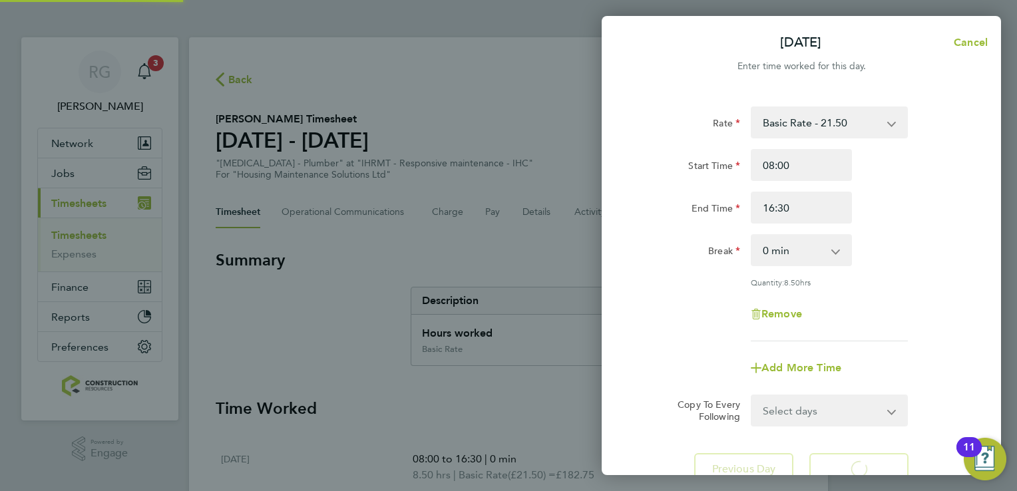
select select "30"
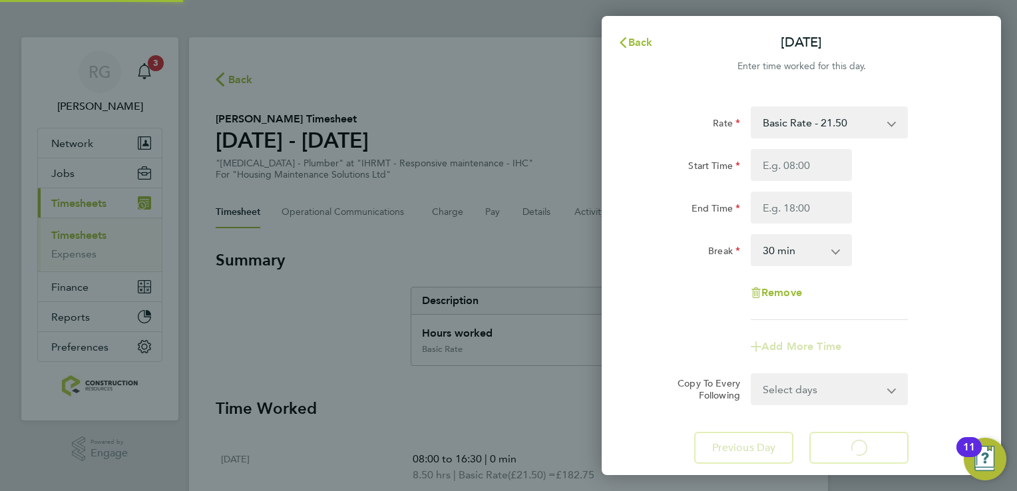
select select "30"
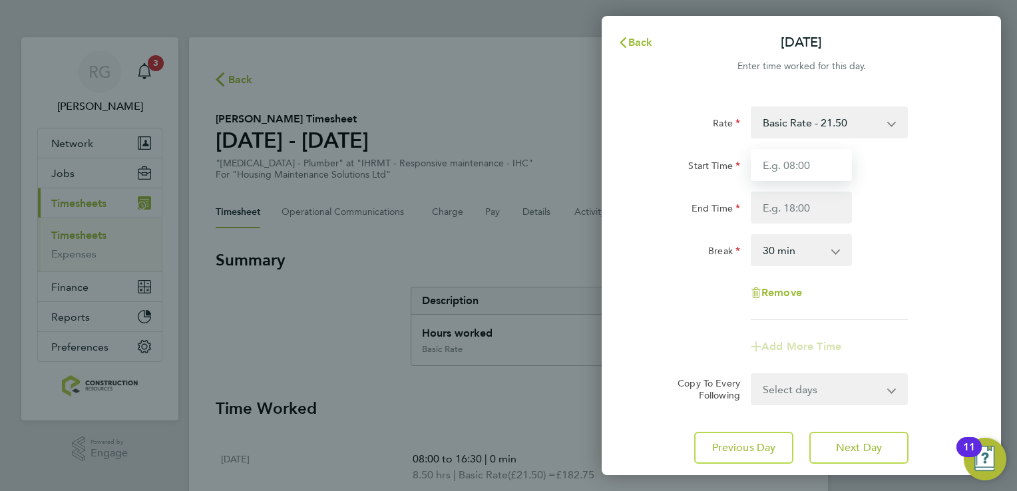
click at [794, 166] on input "Start Time" at bounding box center [801, 165] width 101 height 32
type input "08:00"
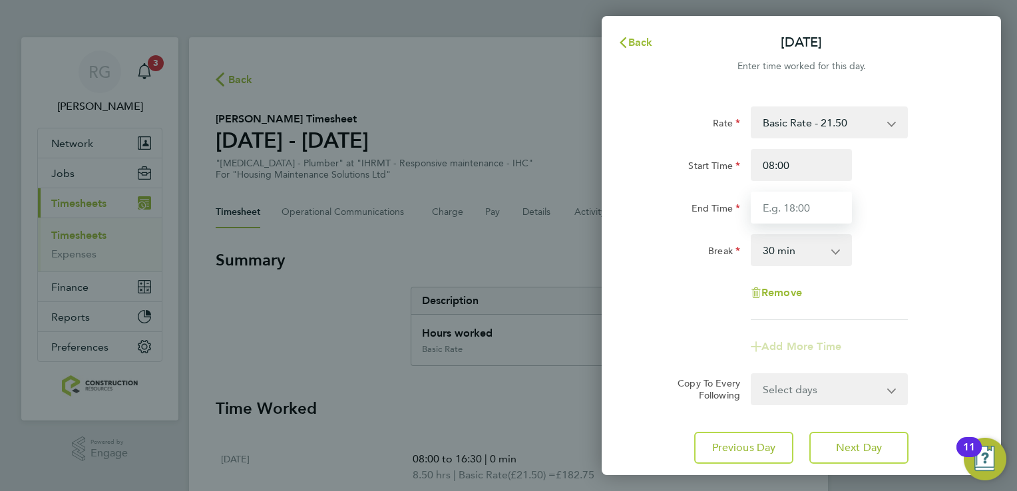
type input "16:30"
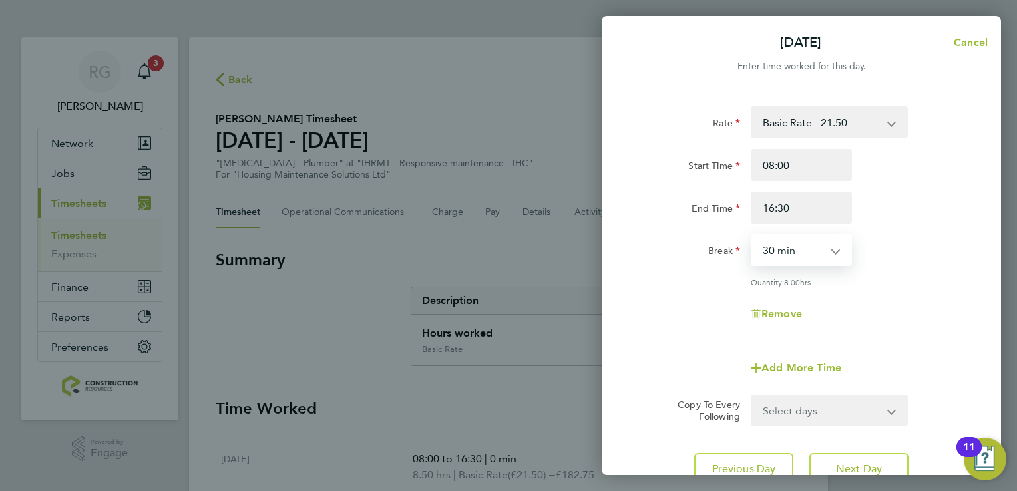
click at [812, 246] on select "0 min 15 min 30 min 45 min 60 min 75 min 90 min" at bounding box center [793, 250] width 83 height 29
select select "0"
click at [752, 236] on select "0 min 15 min 30 min 45 min 60 min 75 min 90 min" at bounding box center [793, 250] width 83 height 29
click at [900, 325] on div "Remove" at bounding box center [800, 314] width 335 height 32
click at [873, 456] on button "Next Day" at bounding box center [858, 469] width 99 height 32
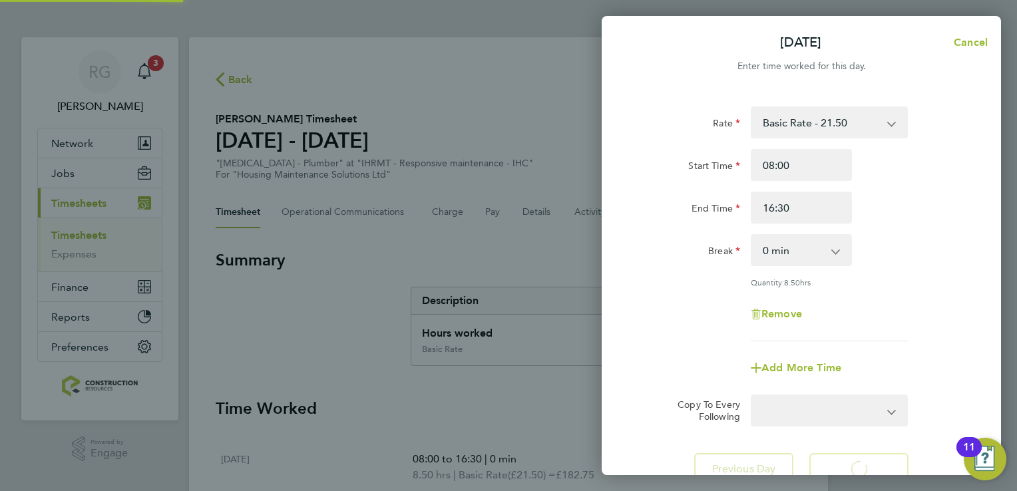
select select "30"
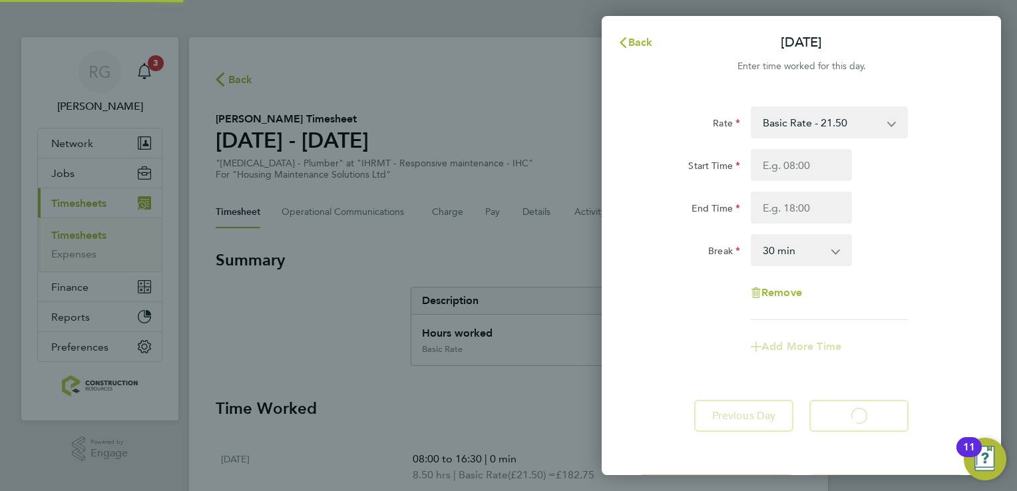
select select "30"
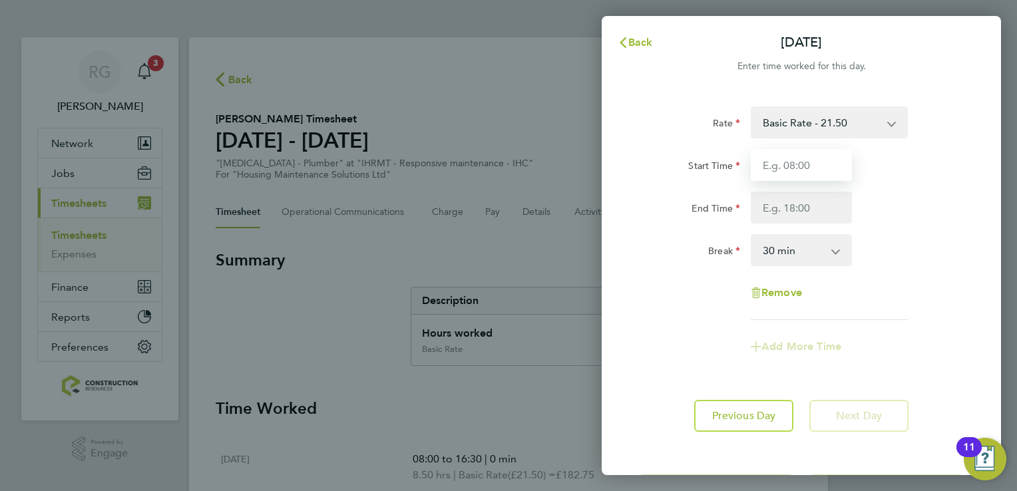
click at [796, 164] on input "Start Time" at bounding box center [801, 165] width 101 height 32
type input "08:00"
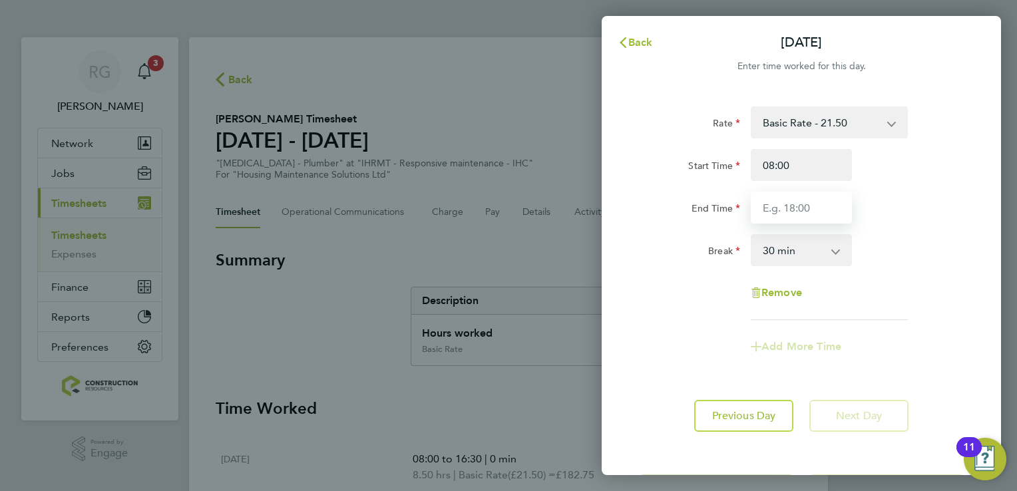
click at [791, 204] on input "End Time" at bounding box center [801, 208] width 101 height 32
type input "15:30"
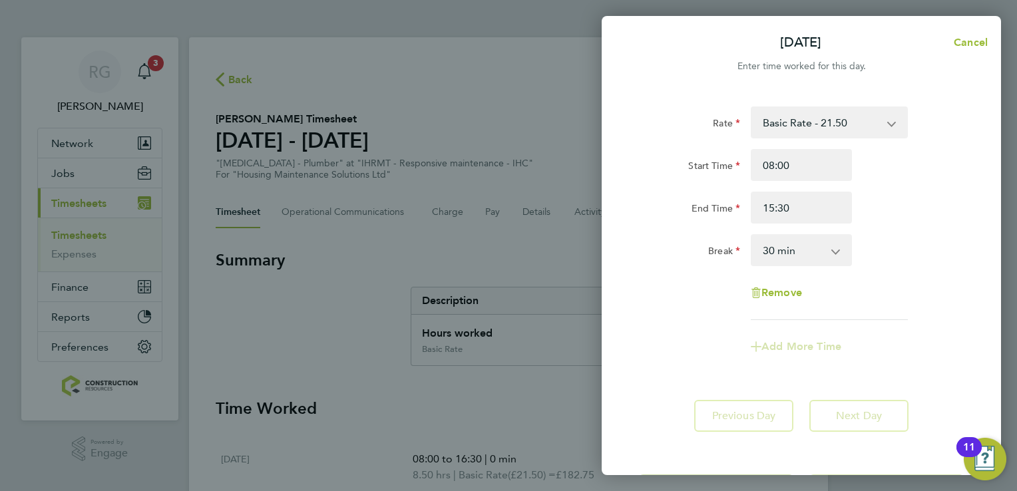
click at [806, 255] on select "0 min 15 min 30 min 45 min 60 min 75 min 90 min" at bounding box center [793, 250] width 83 height 29
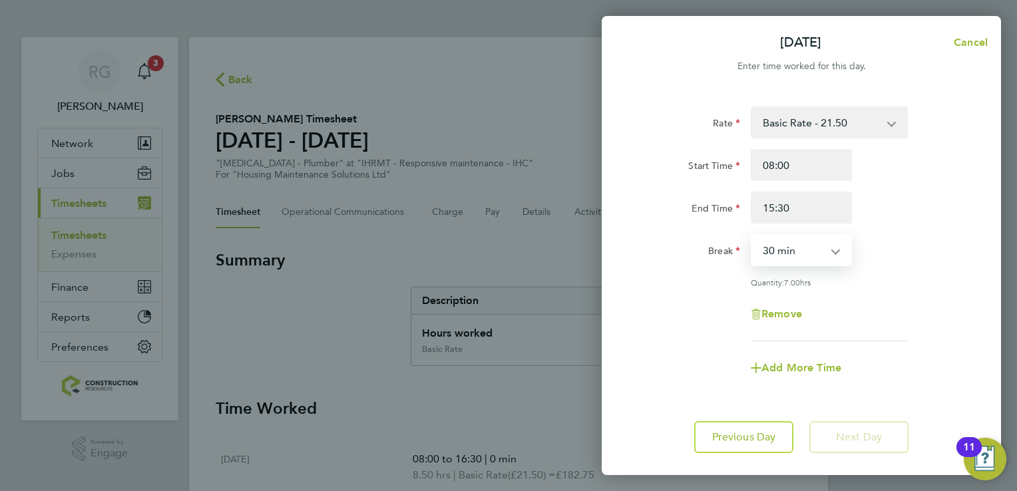
select select "0"
click at [752, 236] on select "0 min 15 min 30 min 45 min 60 min 75 min 90 min" at bounding box center [793, 250] width 83 height 29
click at [904, 293] on div "Rate Basic Rate - 21.50 Start Time 08:00 End Time 15:30 Break 0 min 15 min 30 m…" at bounding box center [801, 223] width 325 height 235
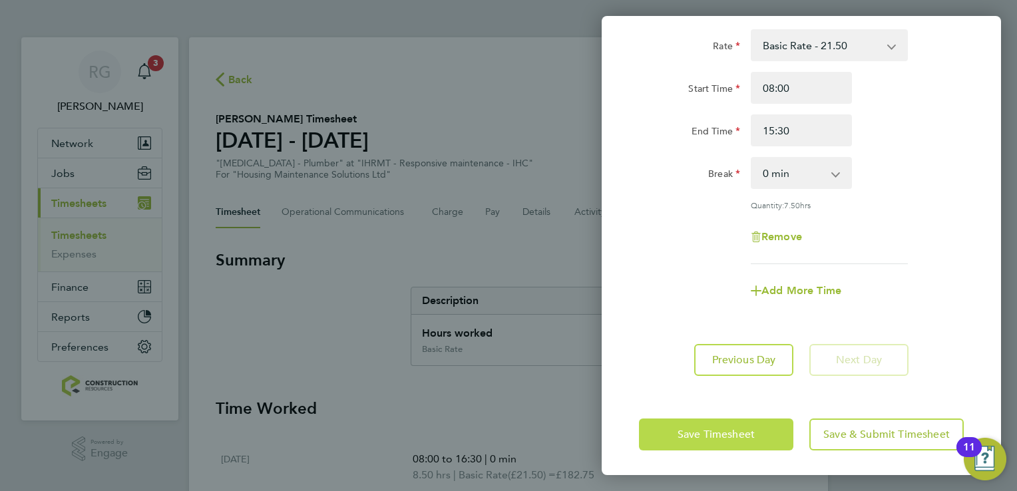
click at [757, 430] on button "Save Timesheet" at bounding box center [716, 435] width 154 height 32
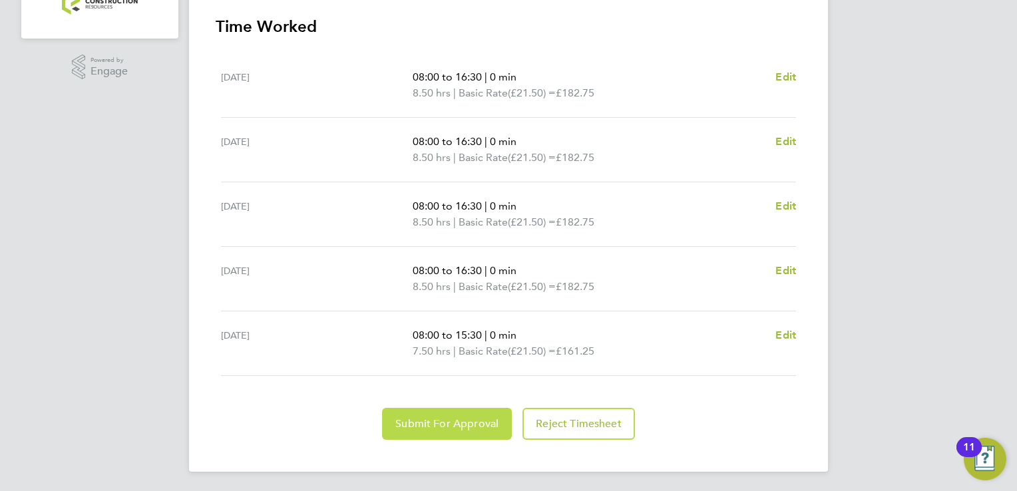
click at [492, 421] on span "Submit For Approval" at bounding box center [446, 423] width 103 height 13
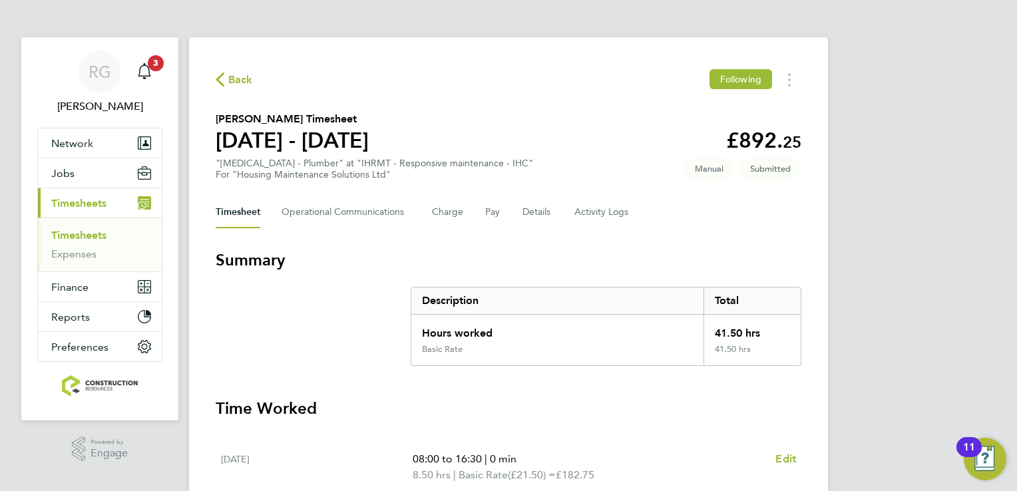
click at [88, 230] on link "Timesheets" at bounding box center [78, 235] width 55 height 13
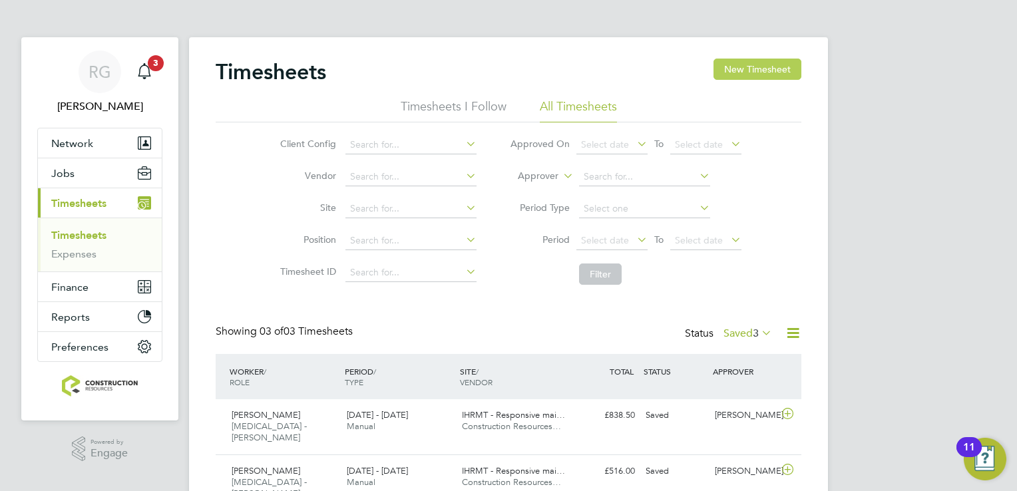
click at [757, 69] on button "New Timesheet" at bounding box center [757, 69] width 88 height 21
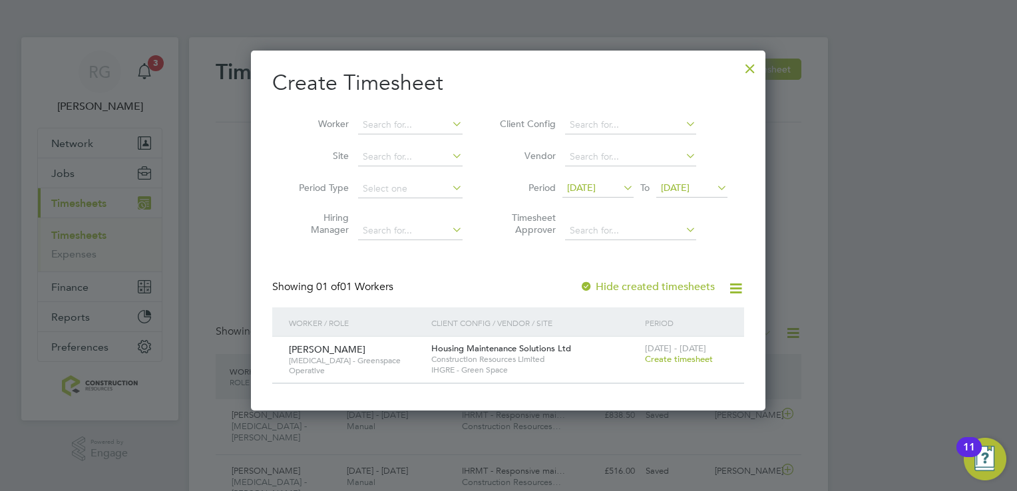
click at [586, 184] on span "[DATE]" at bounding box center [581, 188] width 29 height 12
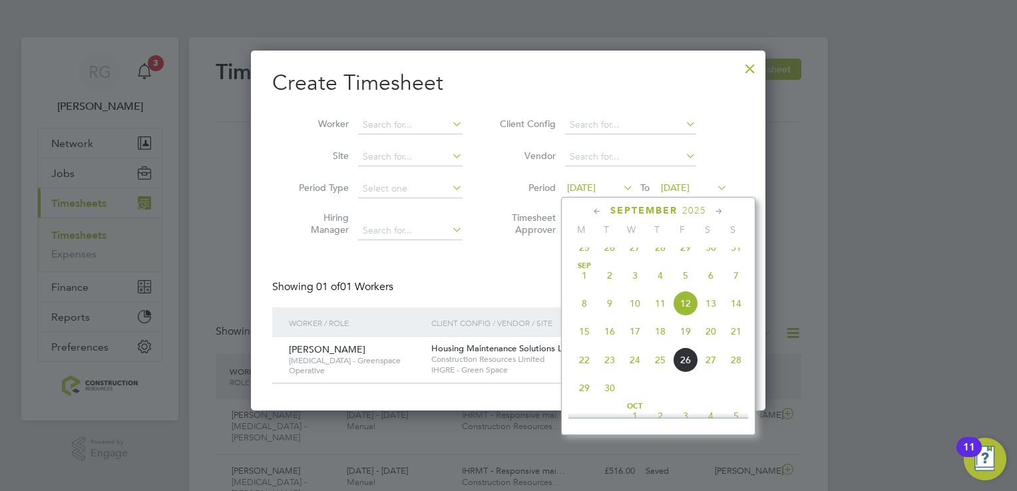
click at [586, 373] on span "22" at bounding box center [584, 359] width 25 height 25
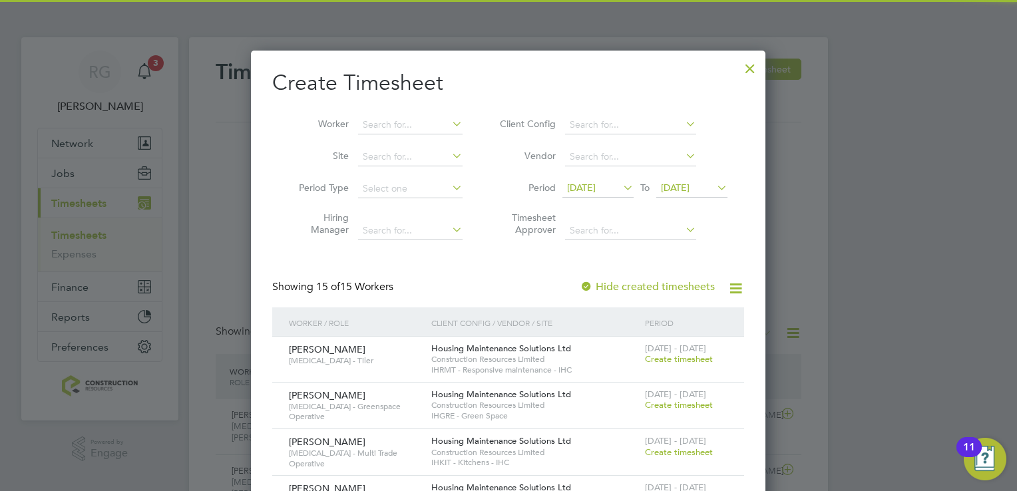
click at [689, 191] on span "22 Sep 2025" at bounding box center [675, 188] width 29 height 12
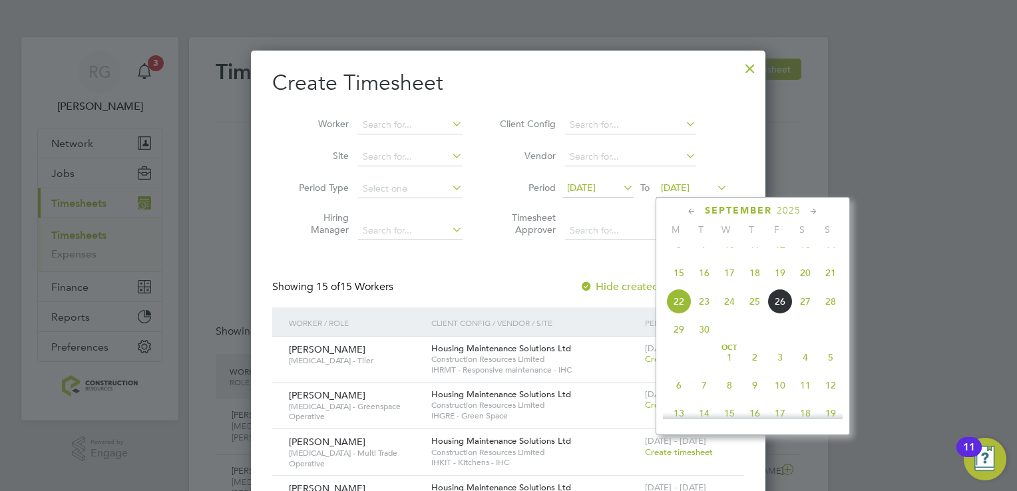
click at [830, 314] on span "28" at bounding box center [830, 301] width 25 height 25
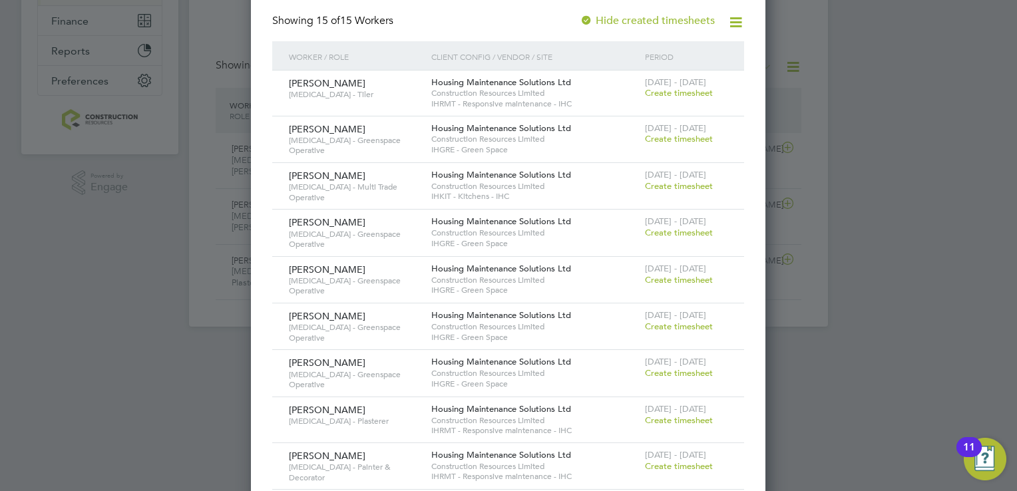
click at [689, 236] on div "22 - 28 Sep 2025 Create timesheet" at bounding box center [685, 228] width 89 height 36
click at [691, 229] on span "Create timesheet" at bounding box center [679, 232] width 68 height 11
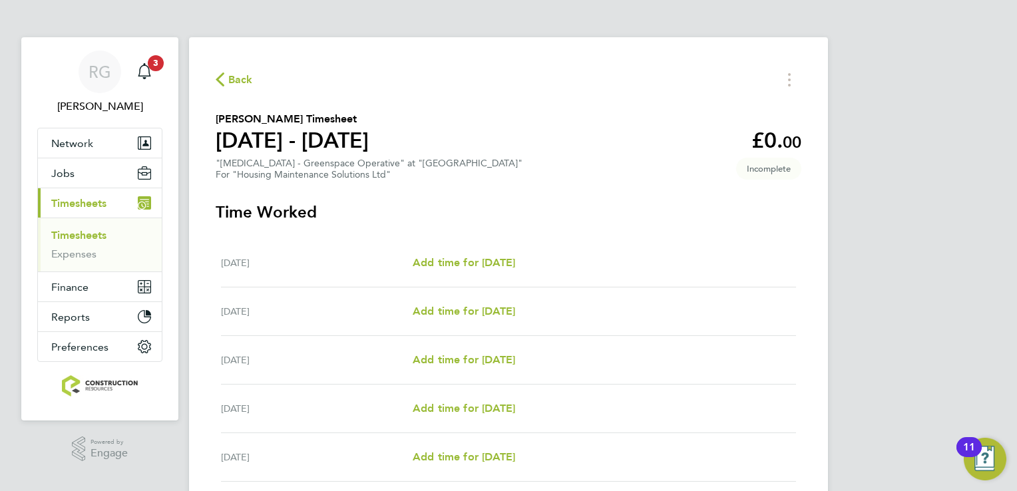
click at [502, 252] on div "Mon 22 Sep Add time for Mon 22 Sep Add time for Mon 22 Sep" at bounding box center [508, 263] width 575 height 49
click at [516, 278] on div "Mon 22 Sep Add time for Mon 22 Sep Add time for Mon 22 Sep" at bounding box center [508, 263] width 575 height 49
click at [516, 272] on div "Mon 22 Sep Add time for Mon 22 Sep Add time for Mon 22 Sep" at bounding box center [508, 263] width 575 height 49
click at [515, 265] on span "Add time for Mon 22 Sep" at bounding box center [464, 262] width 102 height 13
select select "30"
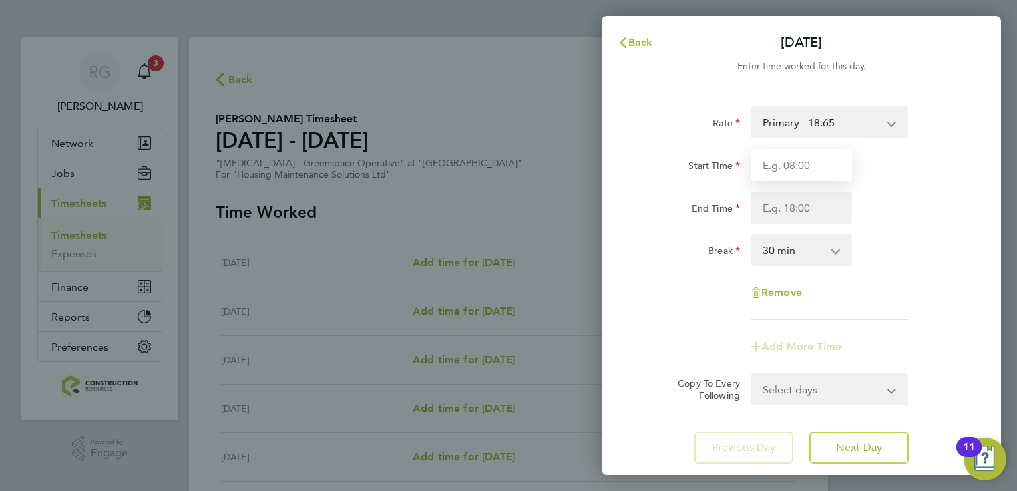
click at [823, 162] on input "Start Time" at bounding box center [801, 165] width 101 height 32
type input "07:00"
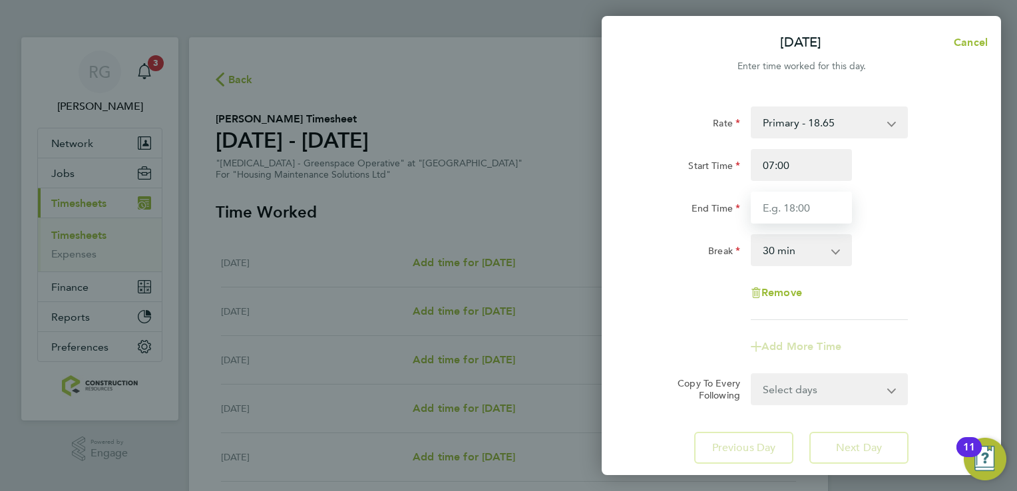
click at [798, 201] on input "End Time" at bounding box center [801, 208] width 101 height 32
type input "16:00"
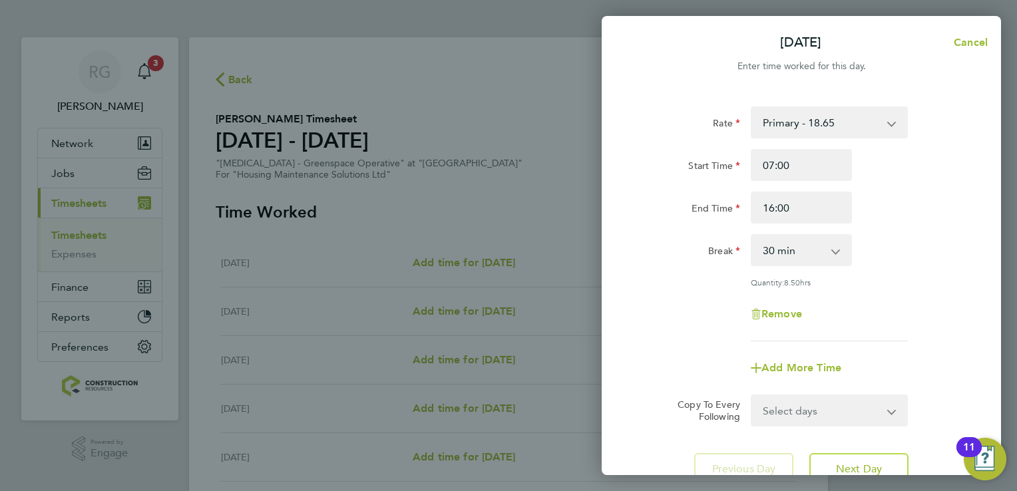
click at [892, 294] on div "Rate Primary - 18.65 Start Time 07:00 End Time 16:00 Break 0 min 15 min 30 min …" at bounding box center [801, 223] width 325 height 235
click at [896, 459] on button "Next Day" at bounding box center [858, 469] width 99 height 32
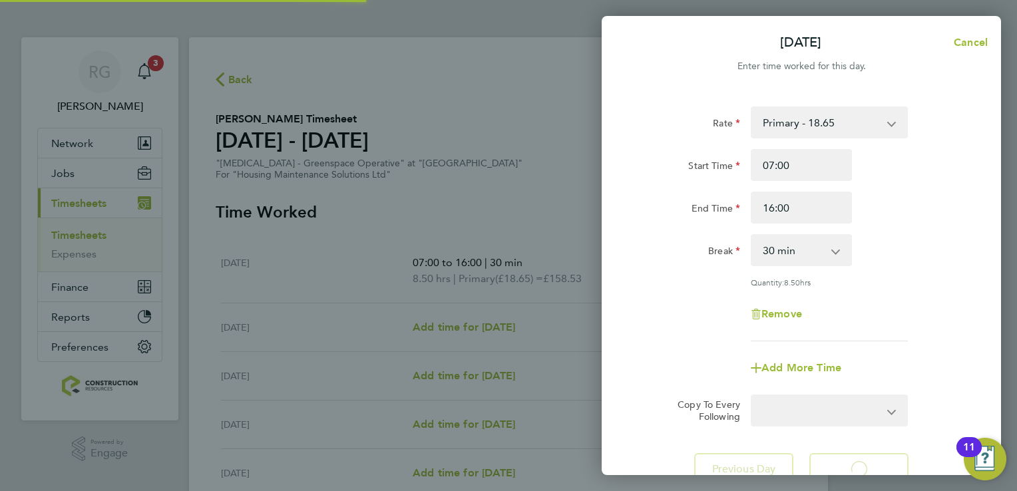
select select "30"
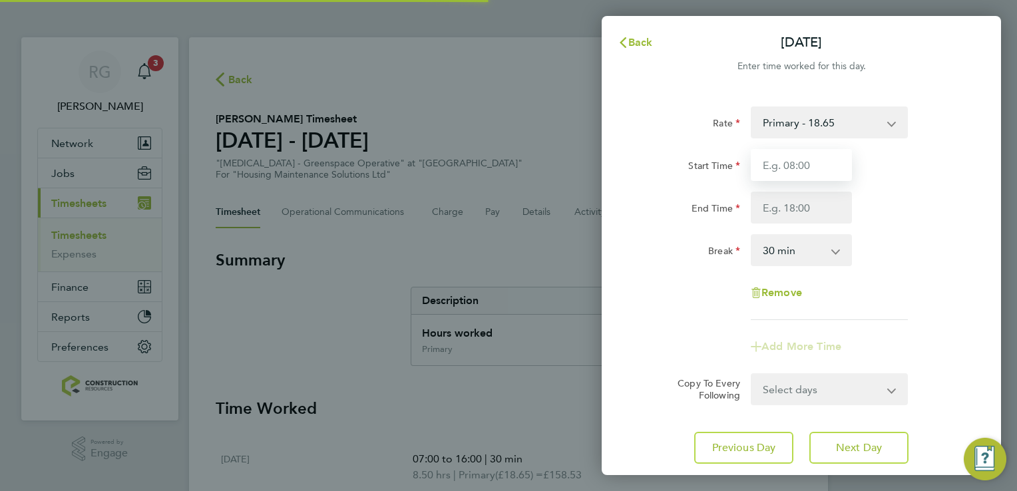
click at [795, 172] on input "Start Time" at bounding box center [801, 165] width 101 height 32
type input "07:00"
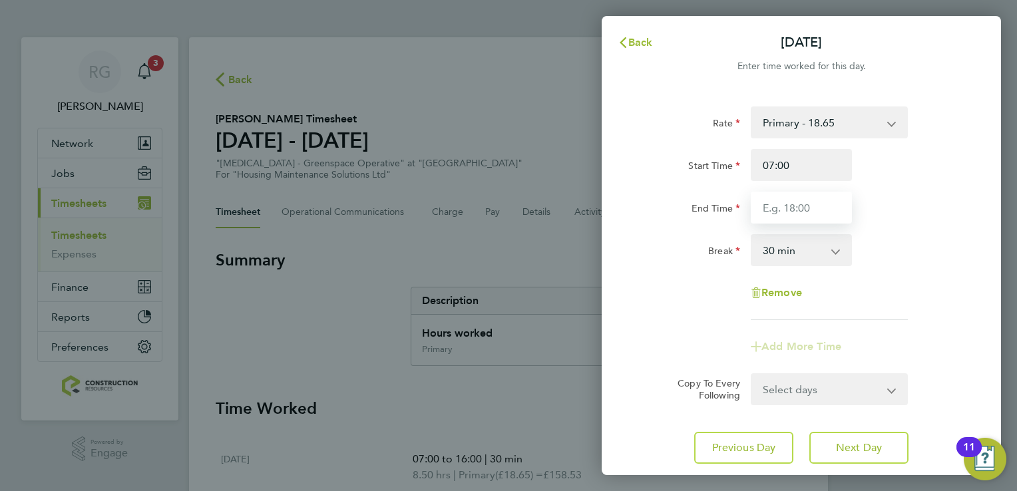
type input "16:00"
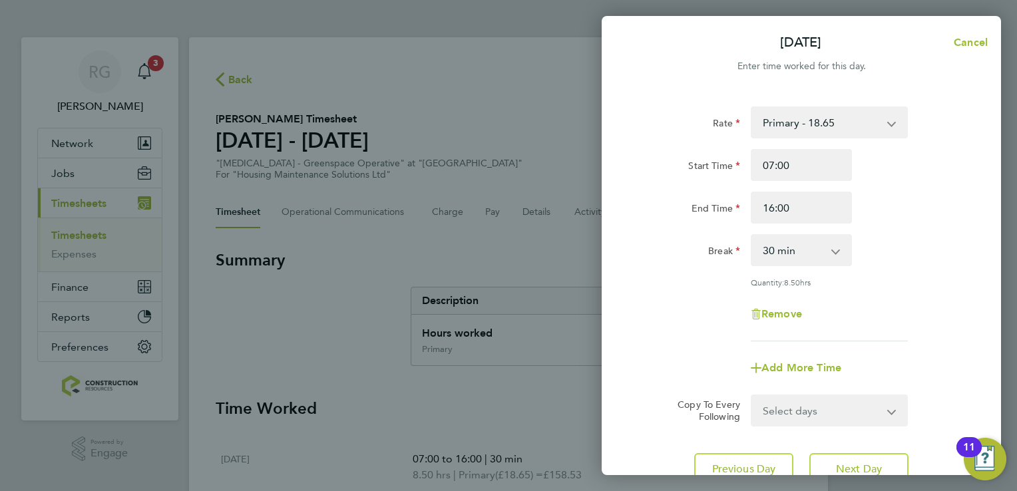
click at [908, 305] on div "Remove" at bounding box center [800, 314] width 335 height 32
click at [884, 455] on button "Next Day" at bounding box center [858, 469] width 99 height 32
select select "30"
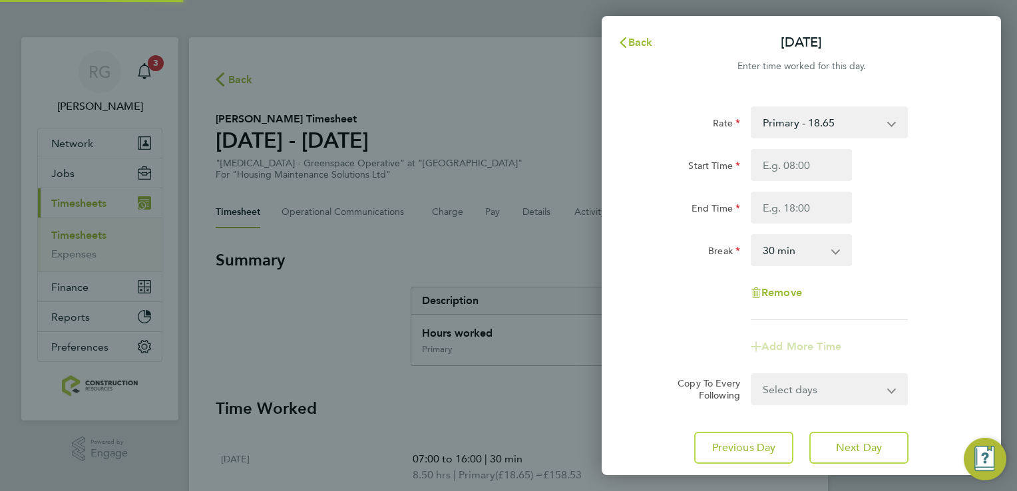
click at [806, 183] on div "Start Time End Time" at bounding box center [800, 186] width 335 height 75
click at [806, 176] on input "Start Time" at bounding box center [801, 165] width 101 height 32
type input "07:00"
type input "16:00"
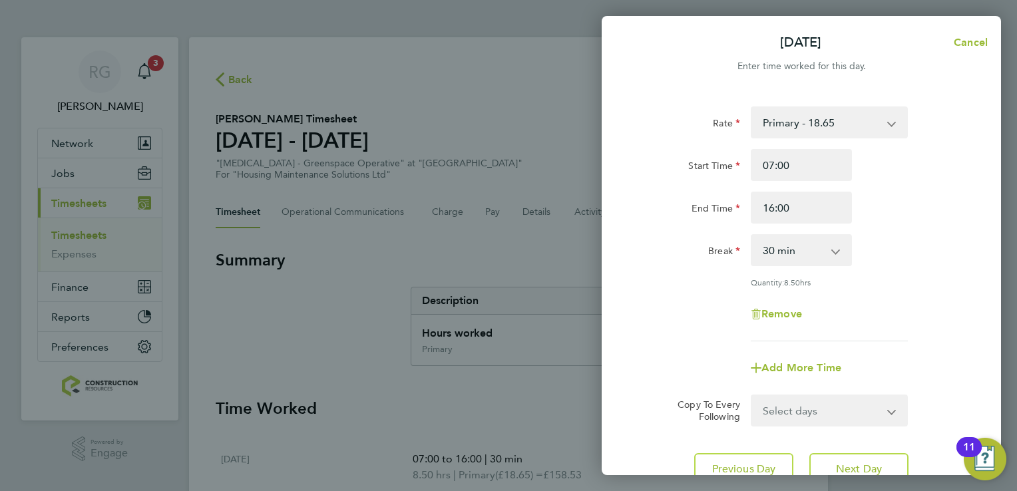
click at [910, 313] on div "Remove" at bounding box center [800, 314] width 335 height 32
click at [868, 467] on span "Next Day" at bounding box center [859, 468] width 46 height 13
select select "30"
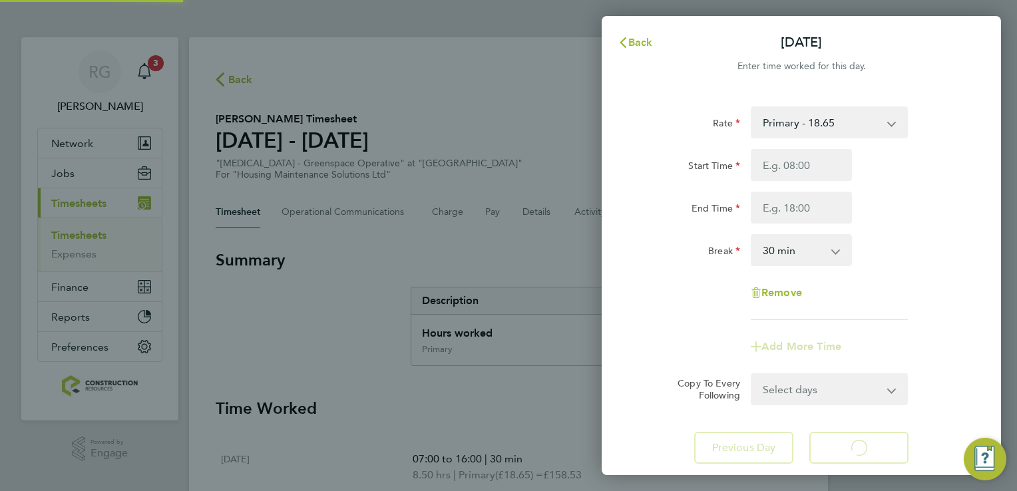
select select "30"
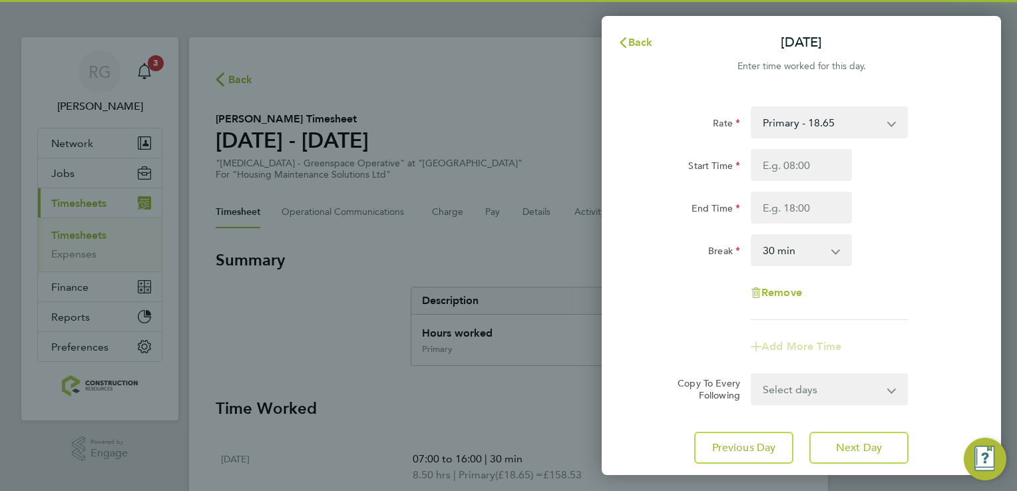
click at [777, 174] on input "Start Time" at bounding box center [801, 165] width 101 height 32
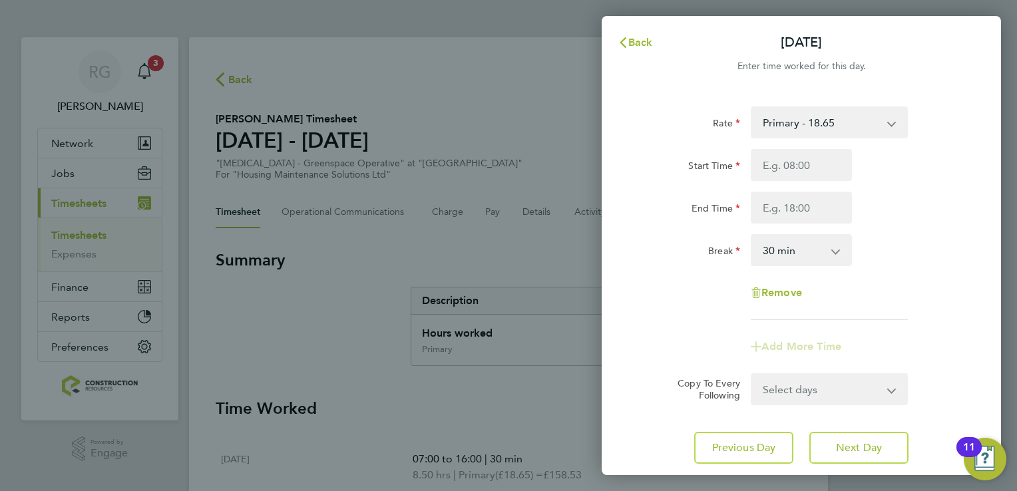
type input "07:00"
type input "16:00"
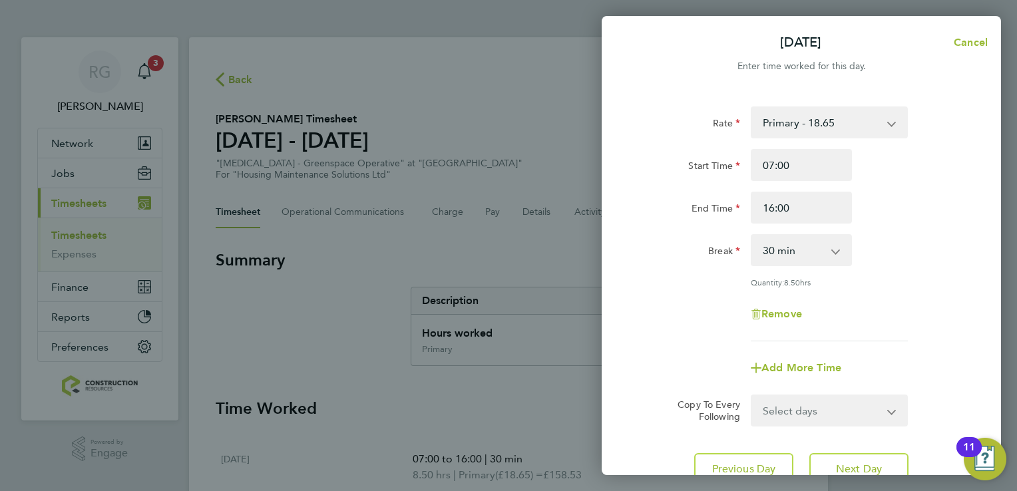
click at [902, 305] on div "Remove" at bounding box center [800, 314] width 335 height 32
click at [867, 462] on span "Next Day" at bounding box center [859, 468] width 46 height 13
select select "30"
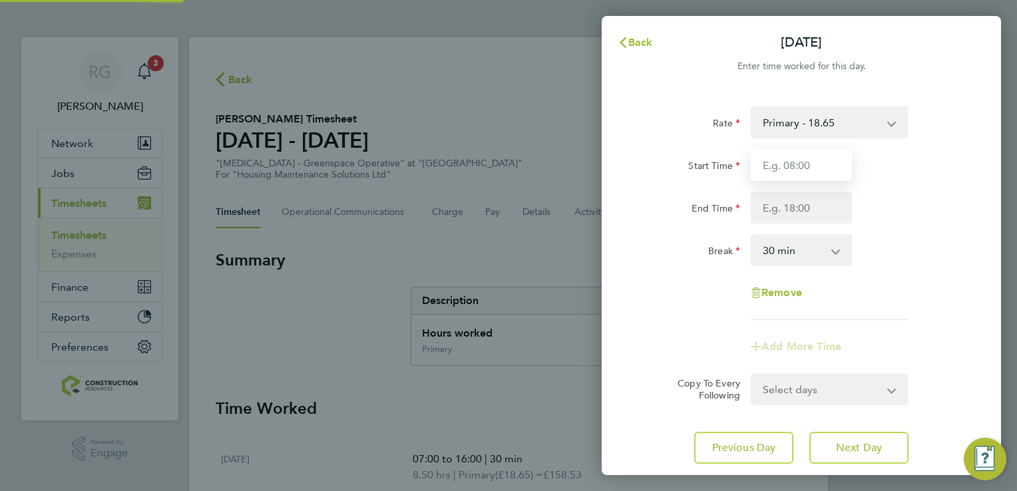
click at [806, 169] on input "Start Time" at bounding box center [801, 165] width 101 height 32
type input "07:00"
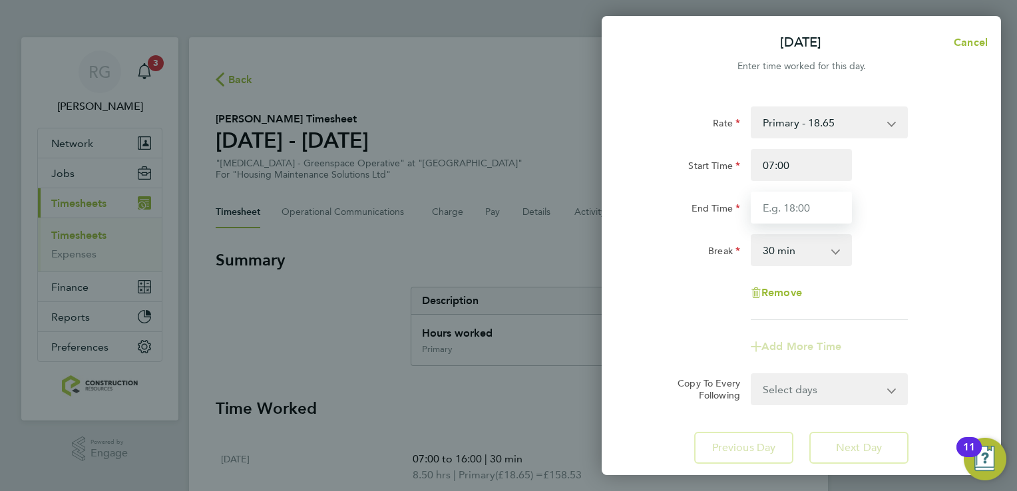
click at [800, 199] on input "End Time" at bounding box center [801, 208] width 101 height 32
type input "14:30"
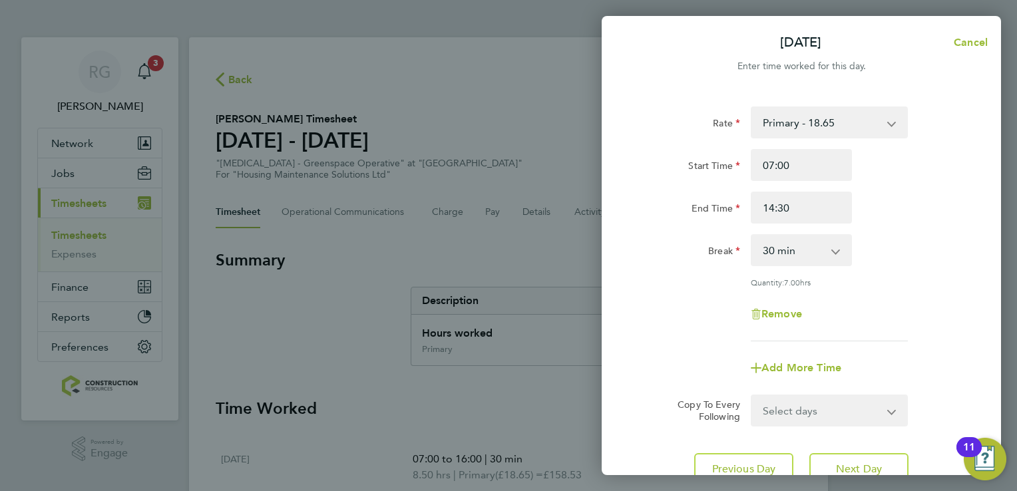
click at [900, 327] on app-timesheet-line-form-group "Rate Primary - 18.65 Start Time 07:00 End Time 14:30 Break 0 min 15 min 30 min …" at bounding box center [801, 244] width 325 height 277
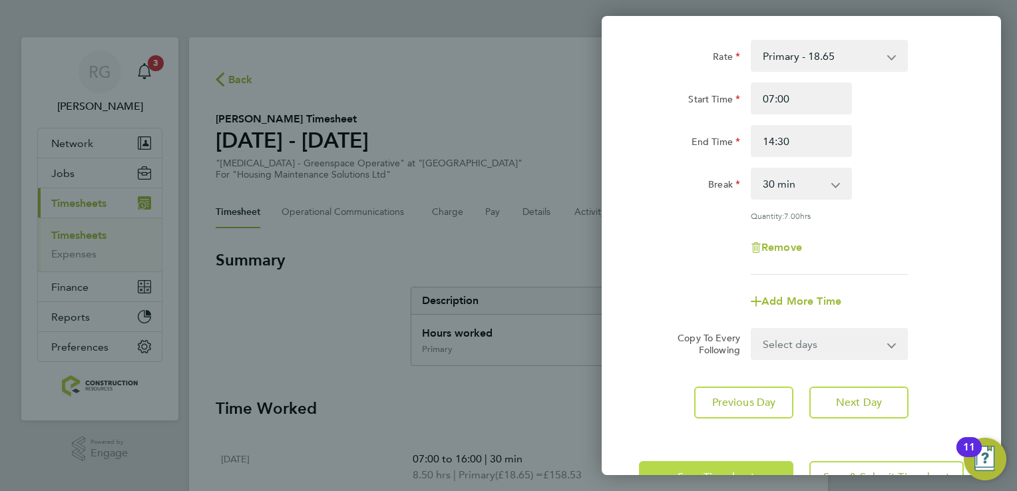
click at [731, 462] on button "Save Timesheet" at bounding box center [716, 477] width 154 height 32
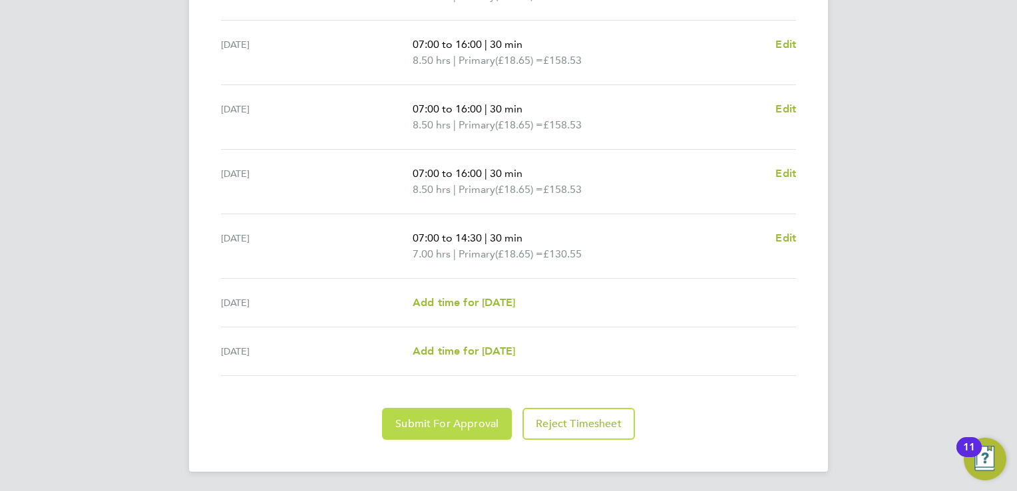
click at [448, 426] on span "Submit For Approval" at bounding box center [446, 423] width 103 height 13
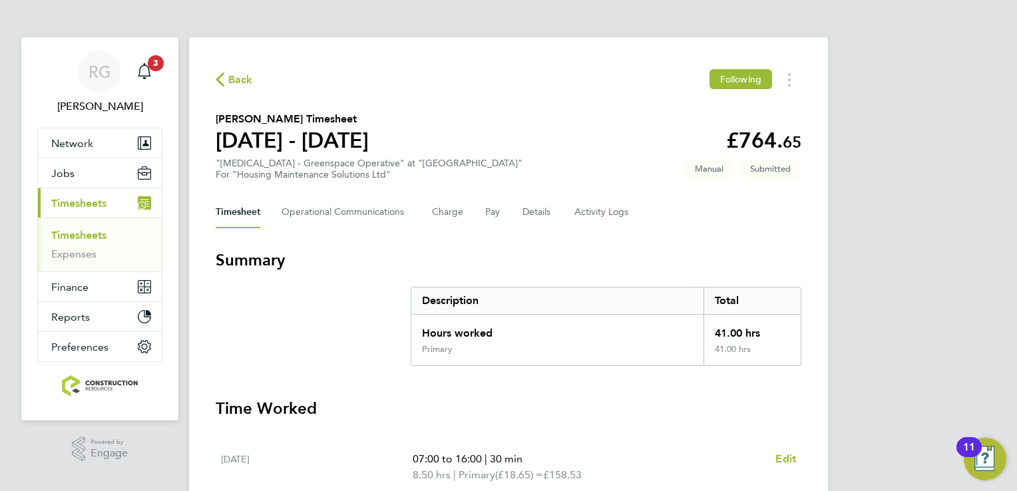
click at [106, 238] on link "Timesheets" at bounding box center [78, 235] width 55 height 13
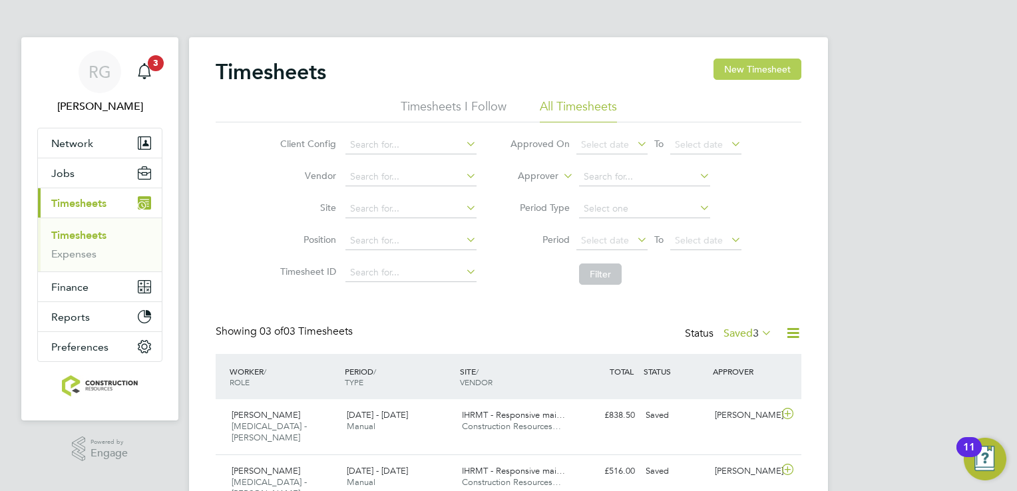
click at [752, 62] on button "New Timesheet" at bounding box center [757, 69] width 88 height 21
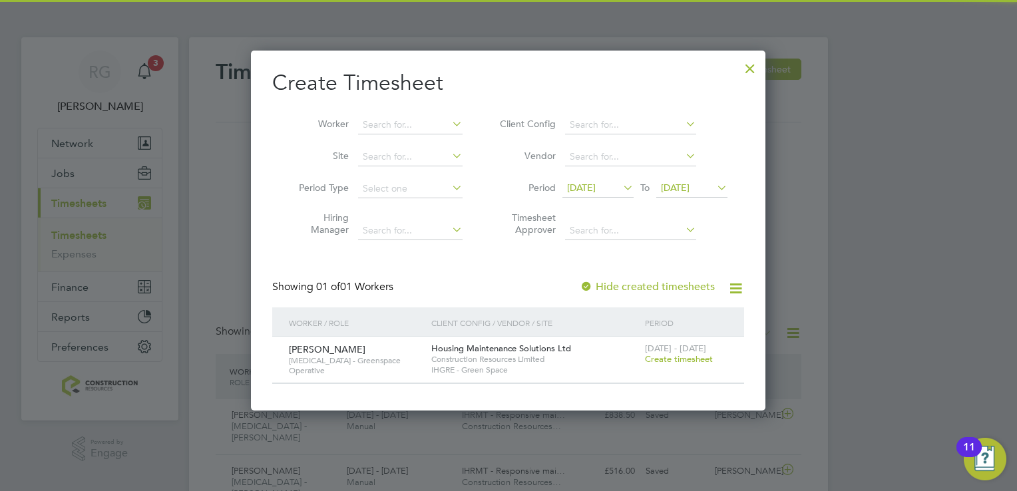
click at [595, 183] on span "[DATE]" at bounding box center [581, 188] width 29 height 12
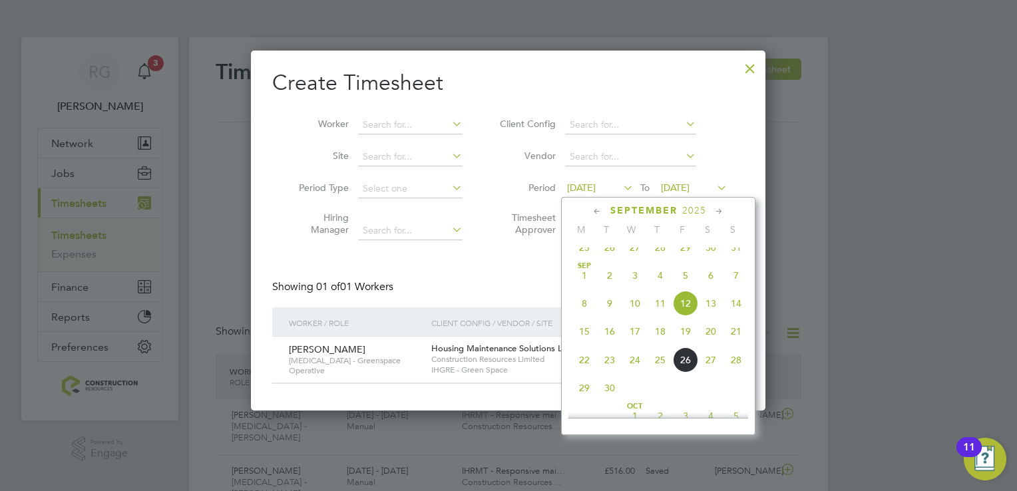
click at [588, 373] on span "22" at bounding box center [584, 359] width 25 height 25
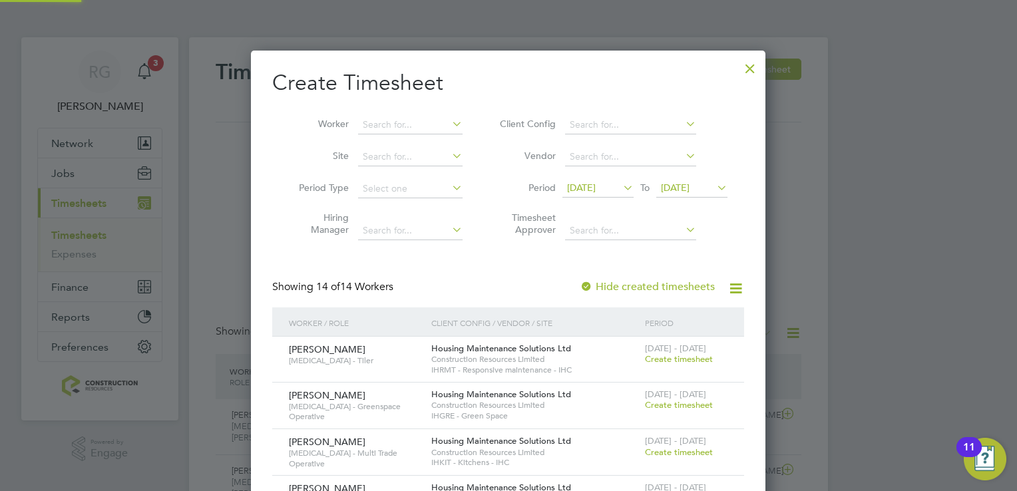
click at [689, 184] on span "22 Sep 2025" at bounding box center [675, 188] width 29 height 12
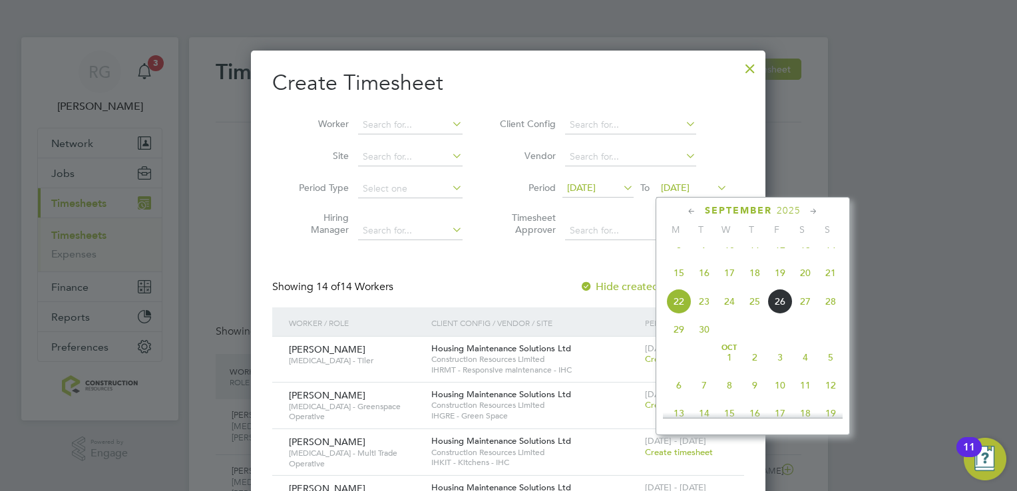
click at [828, 312] on span "28" at bounding box center [830, 301] width 25 height 25
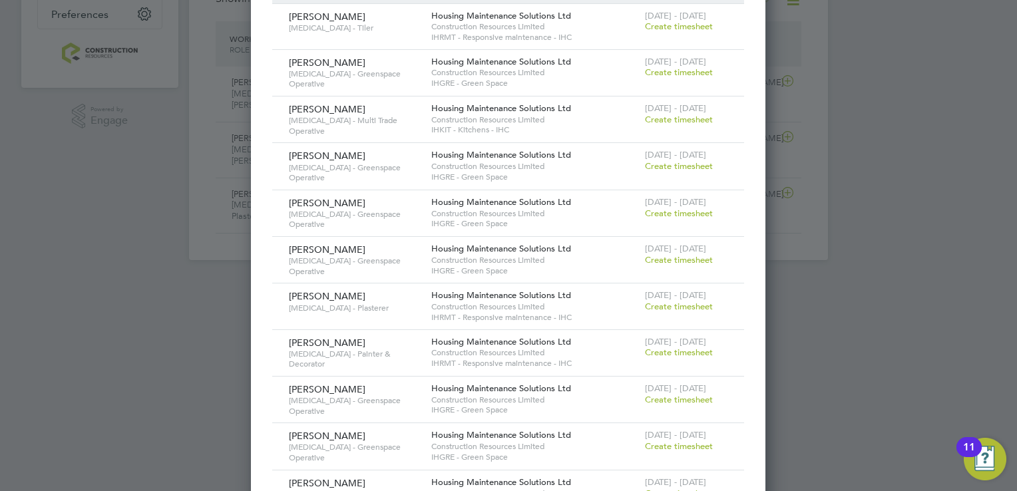
click at [699, 301] on span "Create timesheet" at bounding box center [679, 306] width 68 height 11
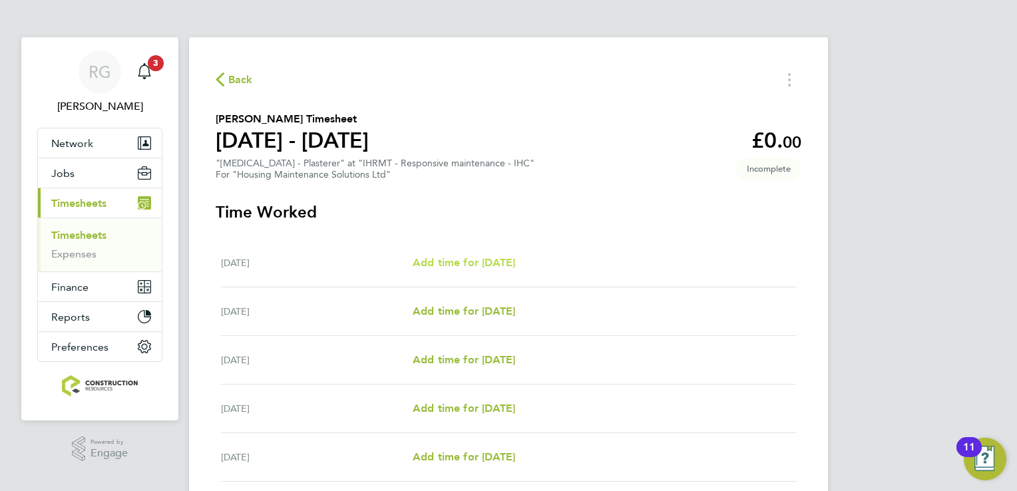
click at [431, 270] on link "Add time for Mon 22 Sep" at bounding box center [464, 263] width 102 height 16
select select "30"
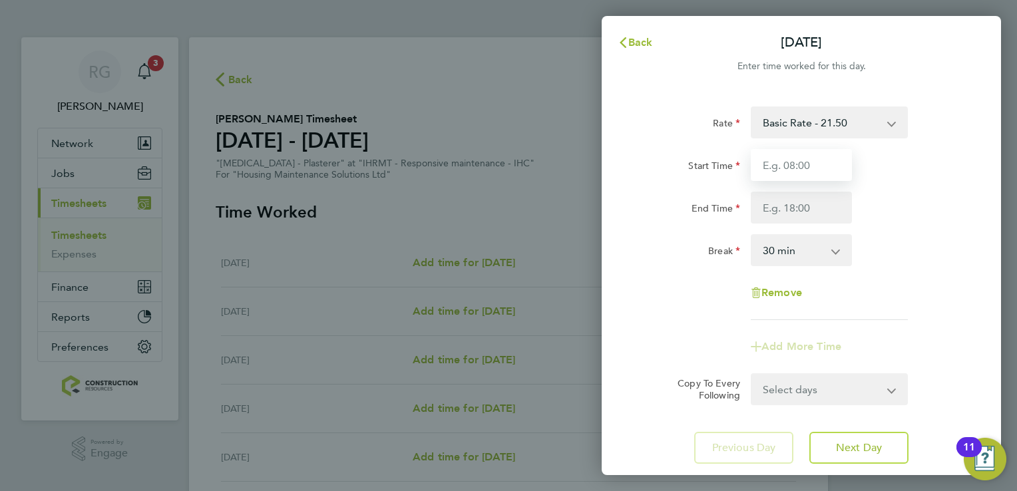
click at [757, 167] on input "Start Time" at bounding box center [801, 165] width 101 height 32
type input "08:00"
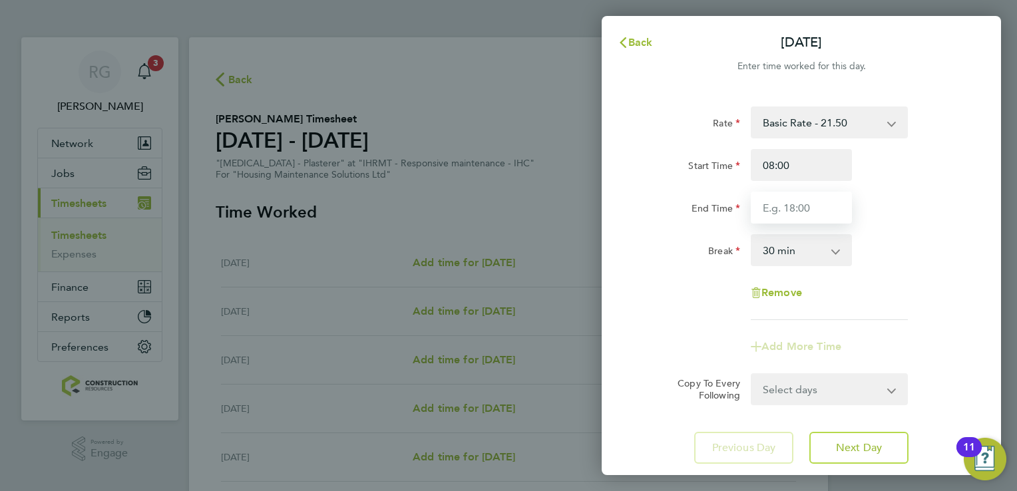
click at [780, 215] on input "End Time" at bounding box center [801, 208] width 101 height 32
type input "16:30"
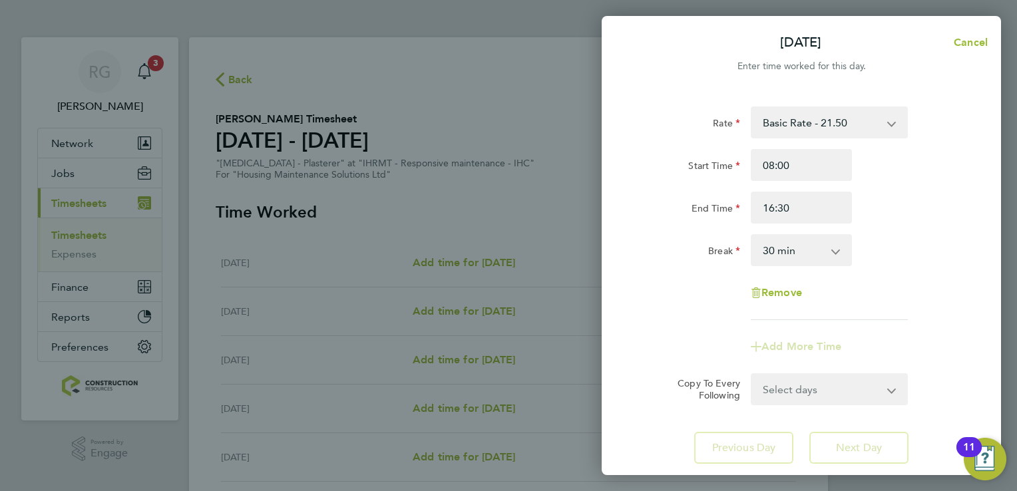
click at [876, 298] on div "Remove" at bounding box center [800, 293] width 335 height 32
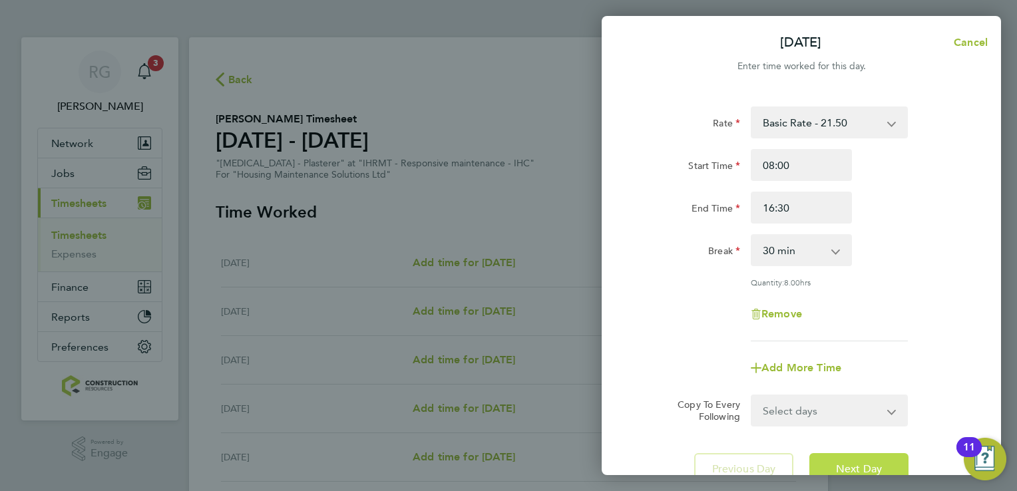
click at [894, 460] on button "Next Day" at bounding box center [858, 469] width 99 height 32
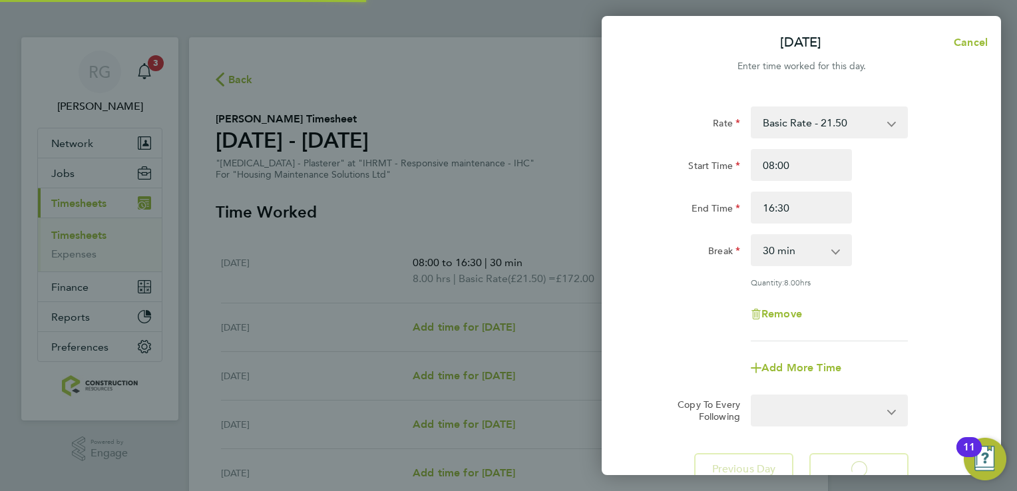
select select "30"
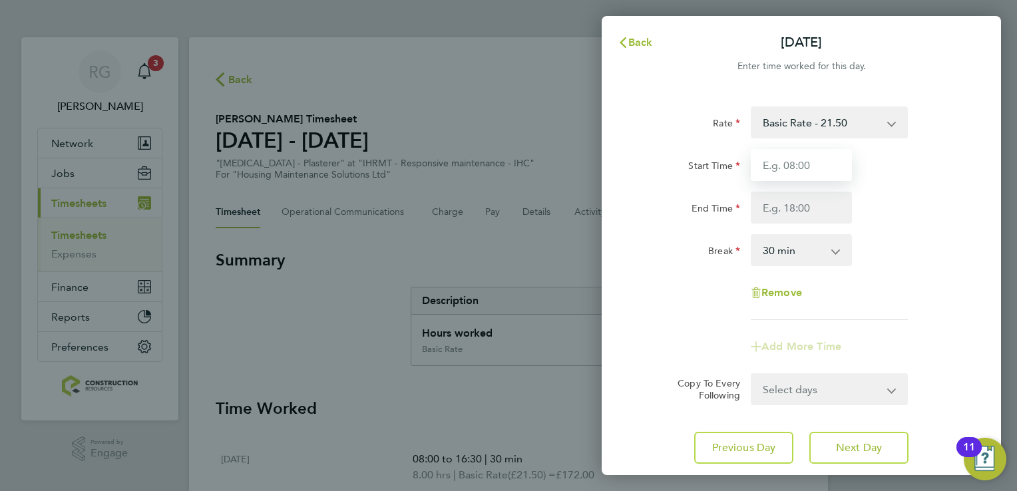
click at [794, 170] on input "Start Time" at bounding box center [801, 165] width 101 height 32
type input "08:00"
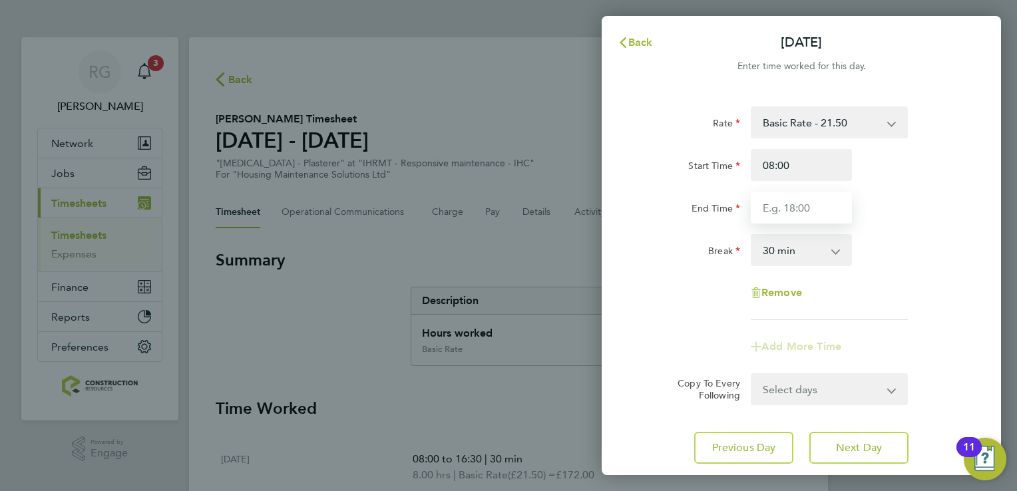
click at [804, 200] on input "End Time" at bounding box center [801, 208] width 101 height 32
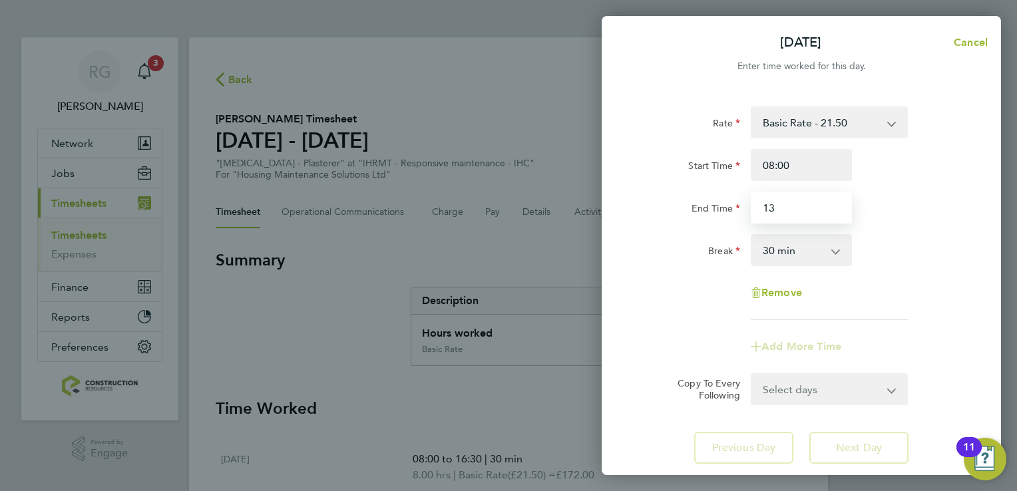
type input "13:00"
click at [852, 295] on div "Rate Basic Rate - 21.50 Basic Rate - 17.82 Start Time 08:00 End Time 13:00 Brea…" at bounding box center [801, 213] width 325 height 214
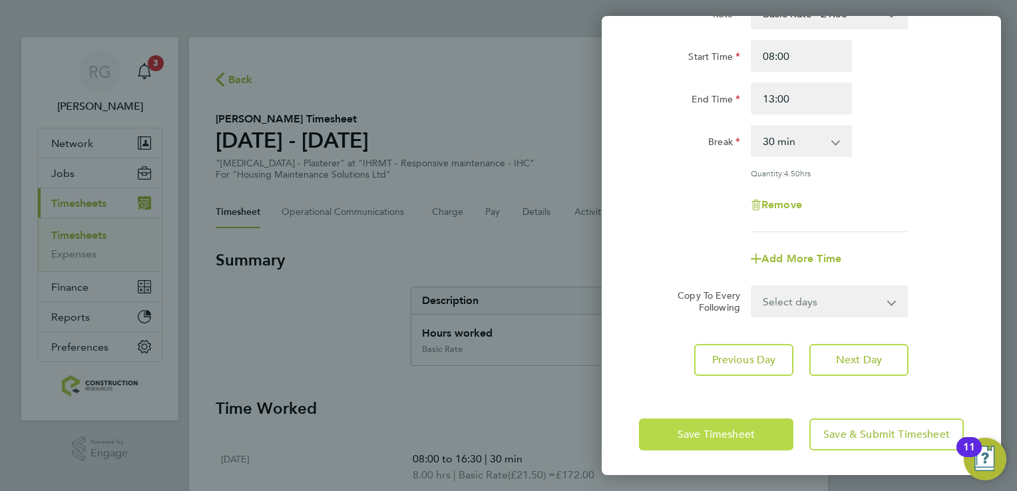
click at [745, 419] on button "Save Timesheet" at bounding box center [716, 435] width 154 height 32
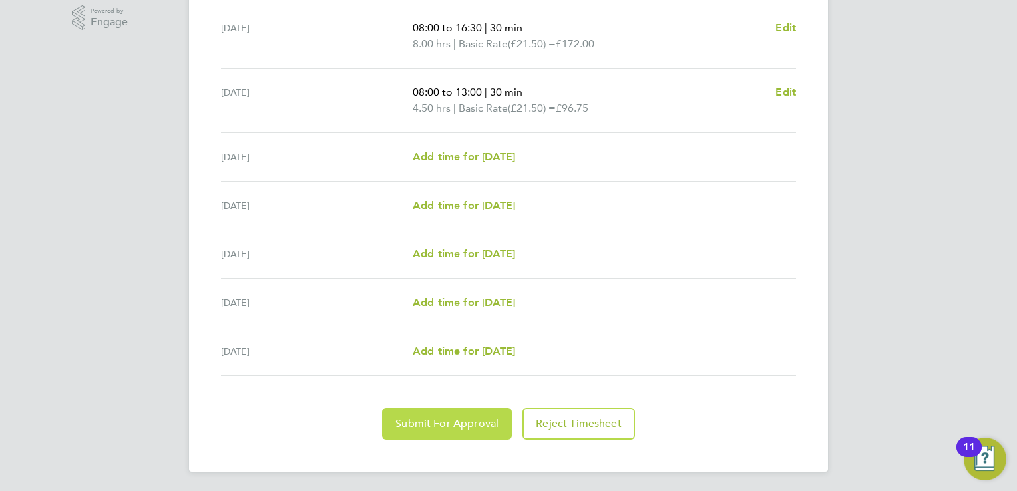
click at [490, 417] on span "Submit For Approval" at bounding box center [446, 423] width 103 height 13
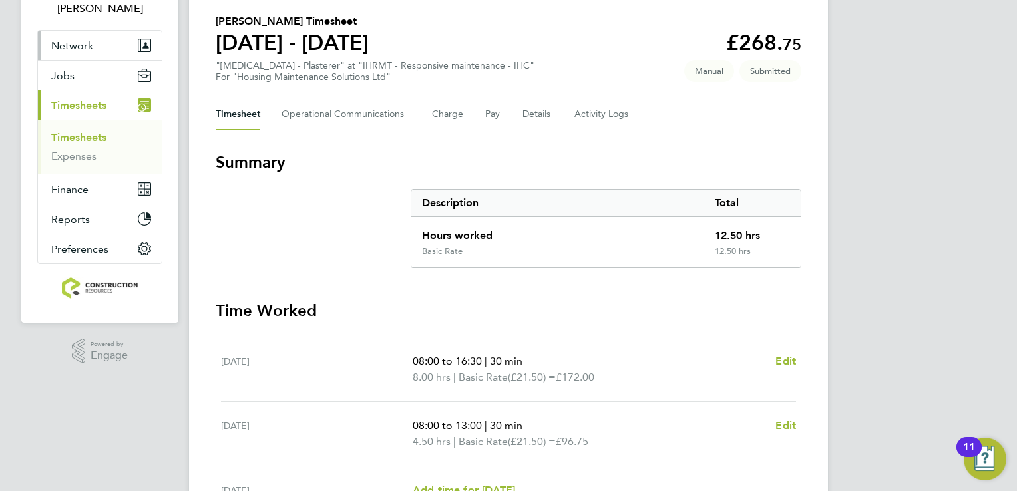
drag, startPoint x: 86, startPoint y: 134, endPoint x: 102, endPoint y: 139, distance: 17.5
click at [86, 134] on link "Timesheets" at bounding box center [78, 137] width 55 height 13
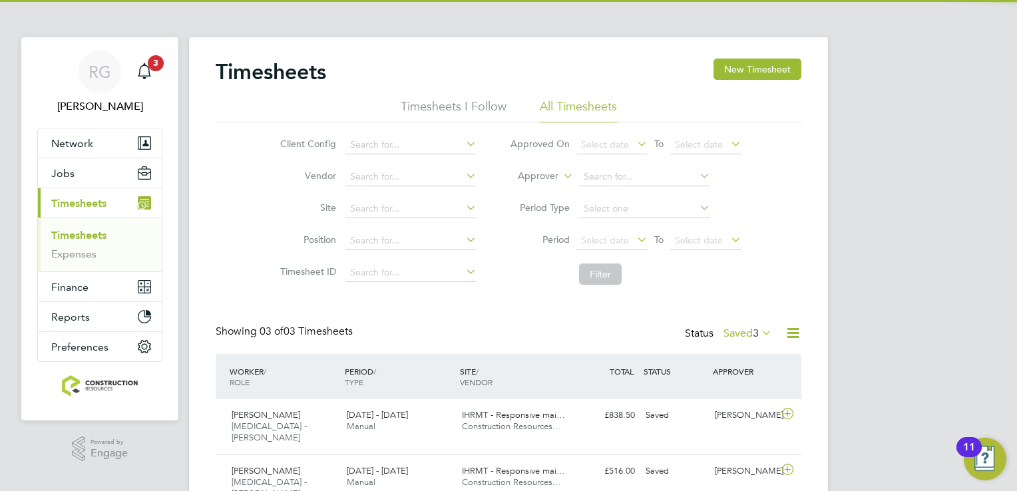
click at [760, 57] on div "Timesheets New Timesheet Timesheets I Follow All Timesheets Client Config Vendo…" at bounding box center [508, 315] width 639 height 556
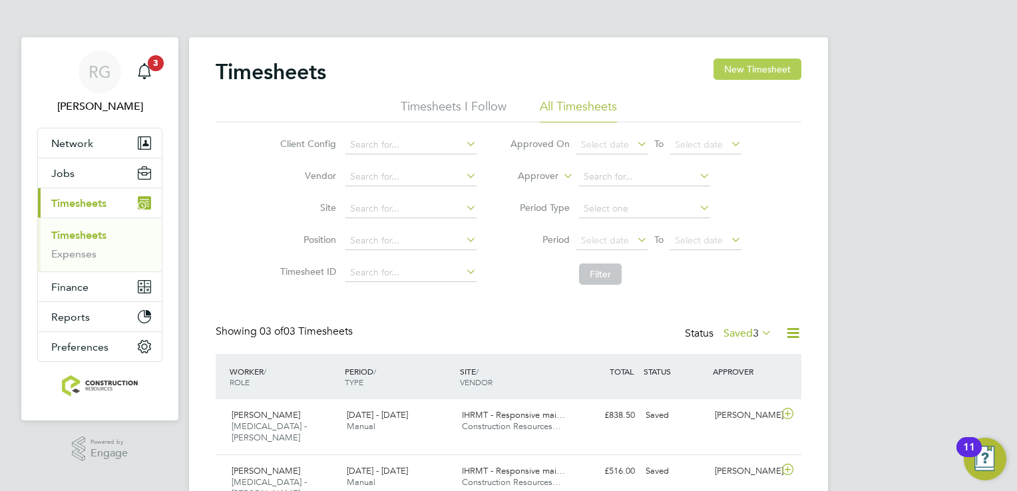
click at [762, 63] on button "New Timesheet" at bounding box center [757, 69] width 88 height 21
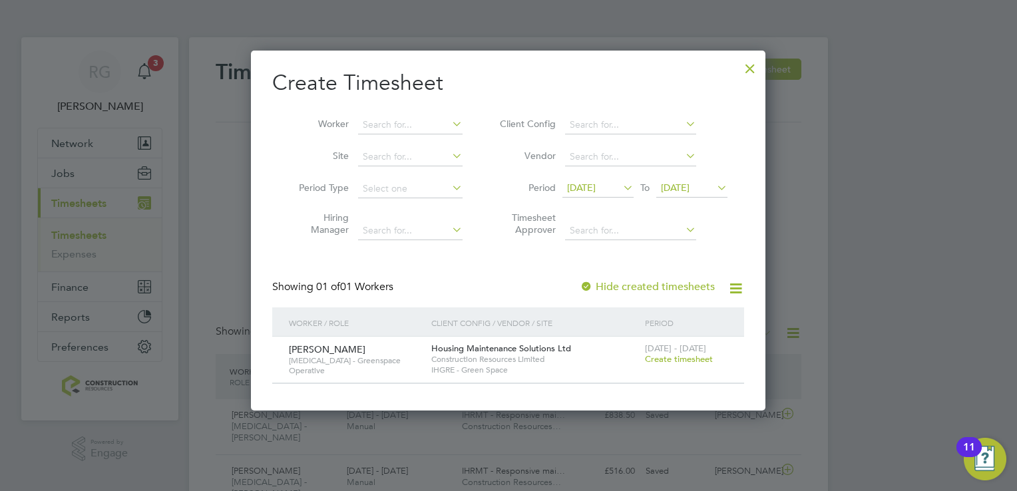
click at [620, 188] on icon at bounding box center [620, 187] width 0 height 19
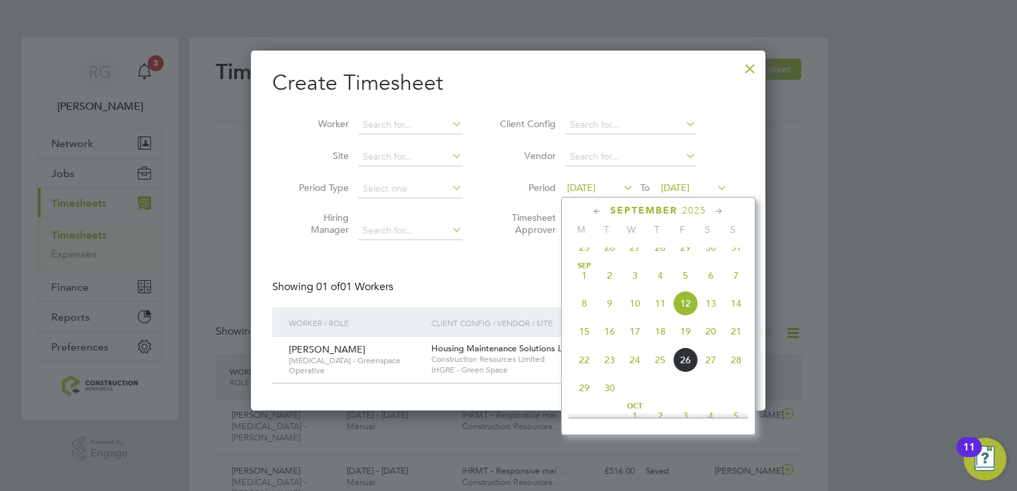
click at [588, 373] on span "22" at bounding box center [584, 359] width 25 height 25
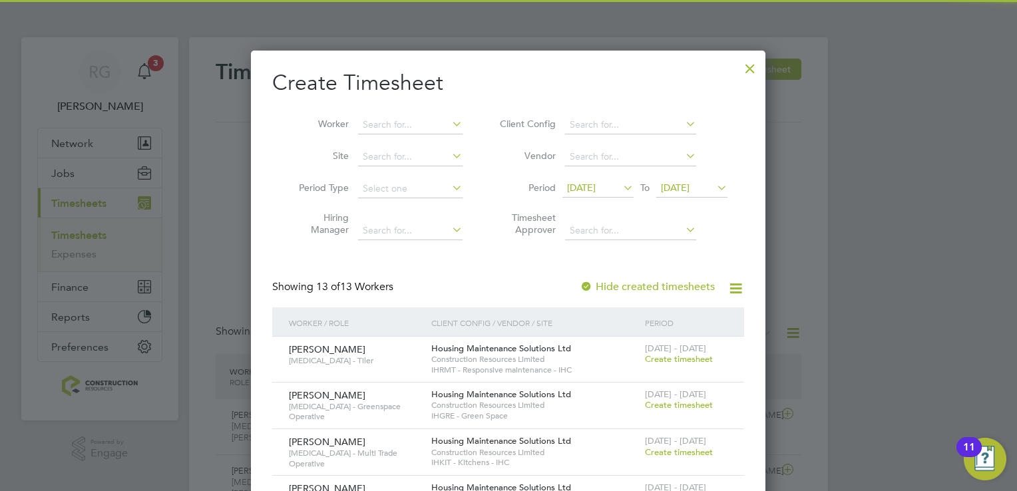
click at [681, 183] on span "22 Sep 2025" at bounding box center [675, 188] width 29 height 12
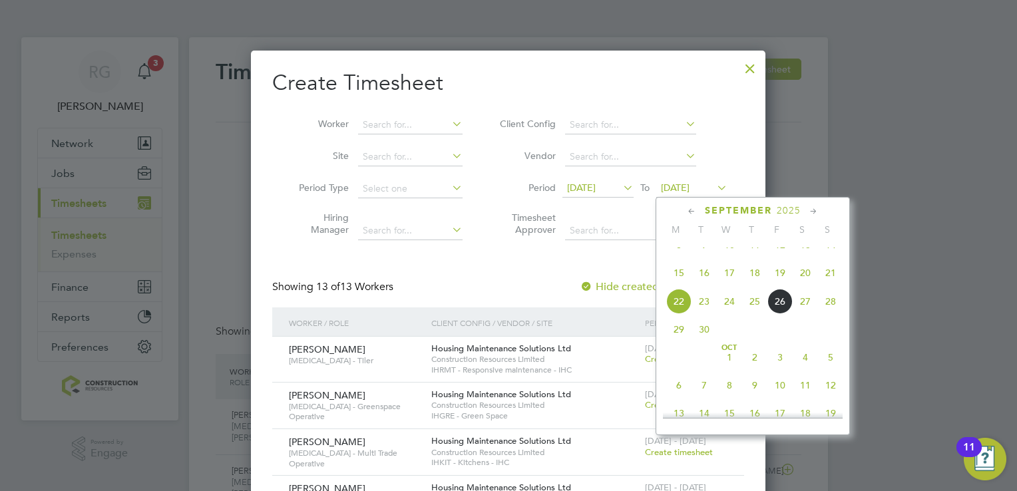
click at [828, 314] on span "28" at bounding box center [830, 301] width 25 height 25
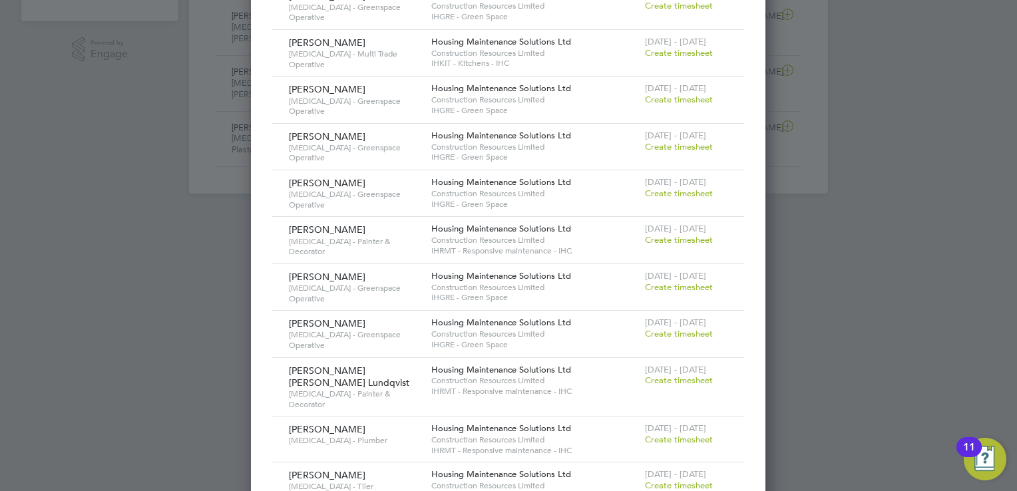
click at [665, 375] on span "Create timesheet" at bounding box center [679, 380] width 68 height 11
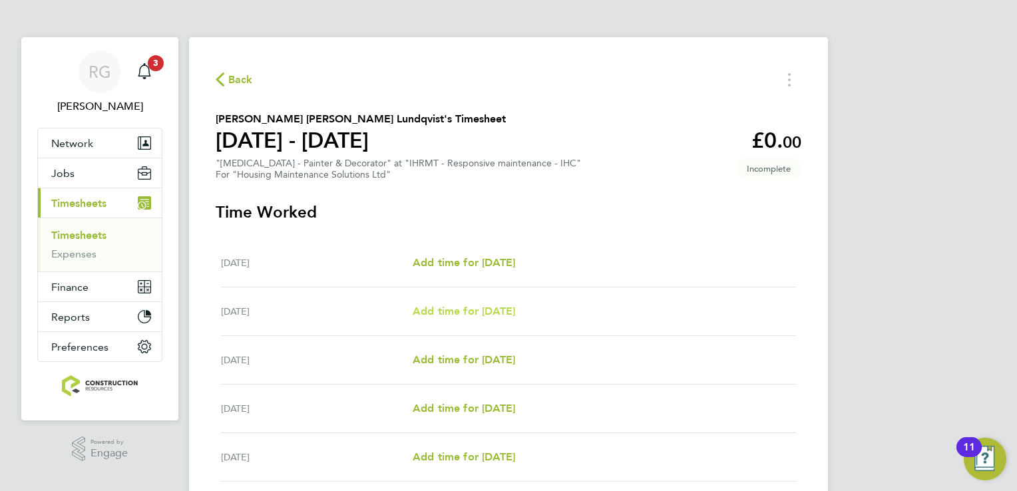
click at [486, 303] on link "Add time for Tue 23 Sep" at bounding box center [464, 311] width 102 height 16
select select "30"
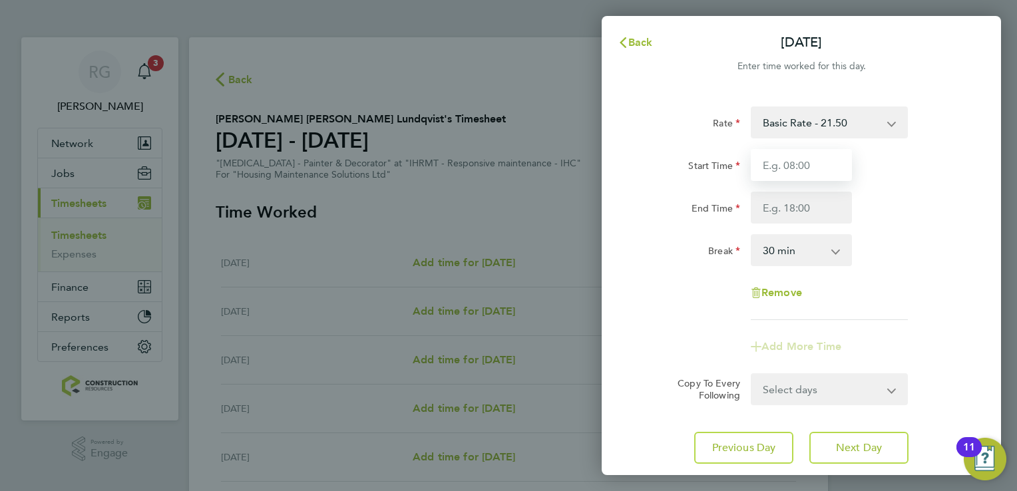
click at [793, 170] on input "Start Time" at bounding box center [801, 165] width 101 height 32
type input "08:00"
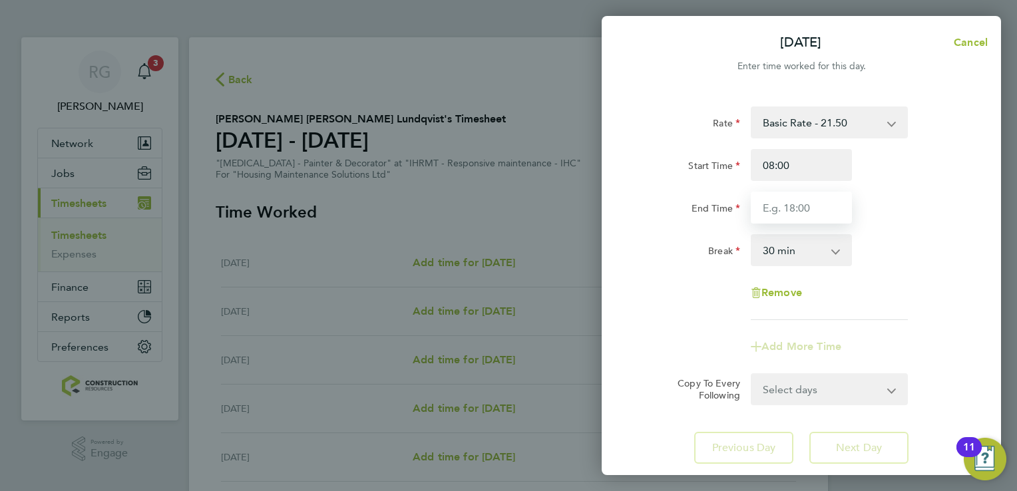
click at [807, 218] on input "End Time" at bounding box center [801, 208] width 101 height 32
type input "16:30"
click at [842, 282] on div "Rate Basic Rate - 21.50 Start Time 08:00 End Time 16:30 Break 0 min 15 min 30 m…" at bounding box center [801, 213] width 325 height 214
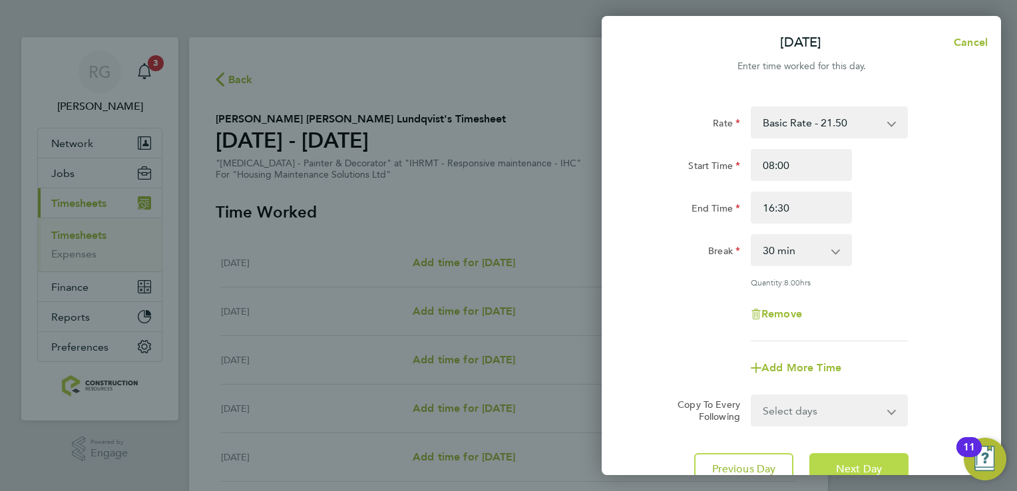
click at [865, 462] on span "Next Day" at bounding box center [859, 468] width 46 height 13
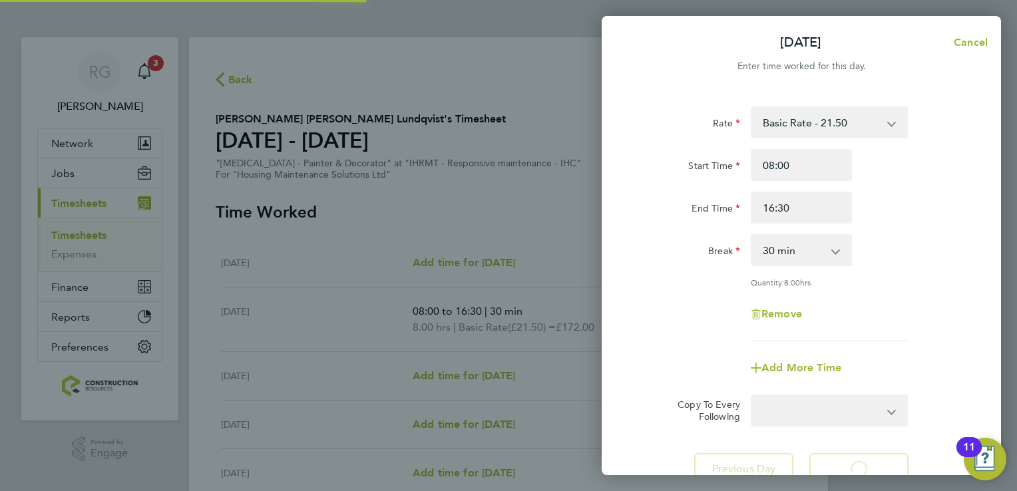
select select "30"
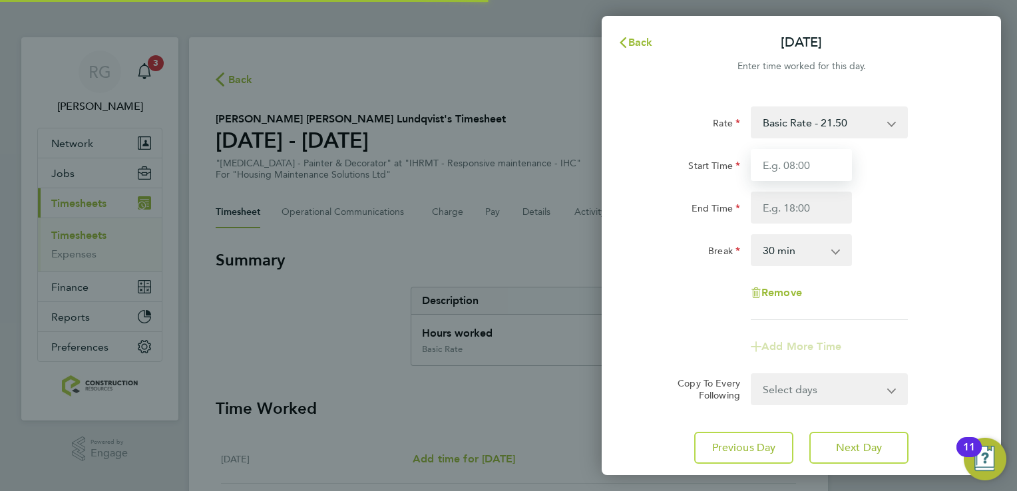
click at [824, 166] on input "Start Time" at bounding box center [801, 165] width 101 height 32
type input "08:00"
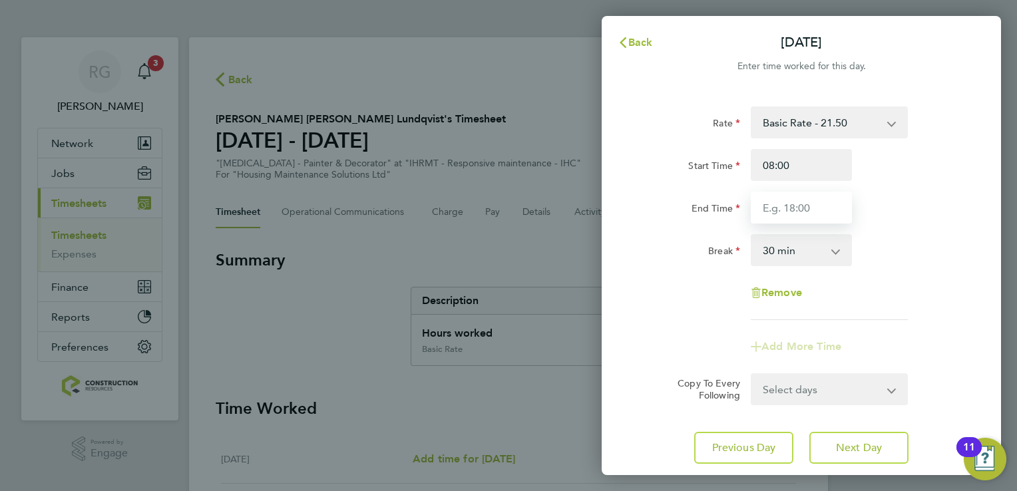
type input "16:30"
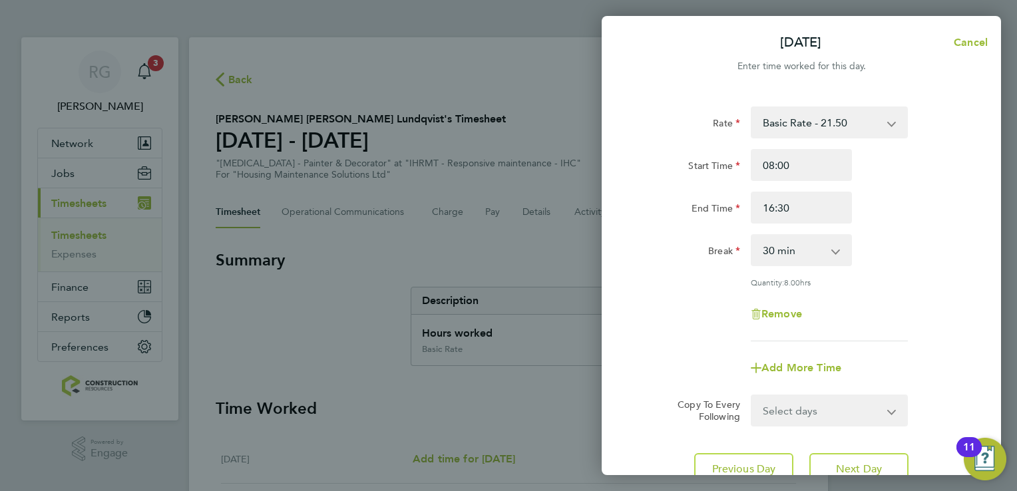
click at [906, 299] on div "Remove" at bounding box center [800, 314] width 335 height 32
click at [857, 472] on span "Next Day" at bounding box center [859, 468] width 46 height 13
select select "30"
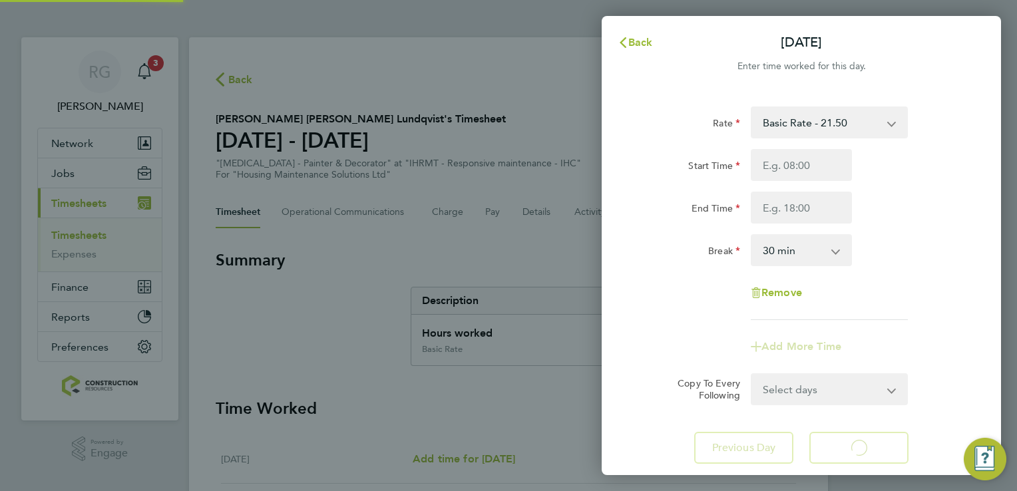
select select "30"
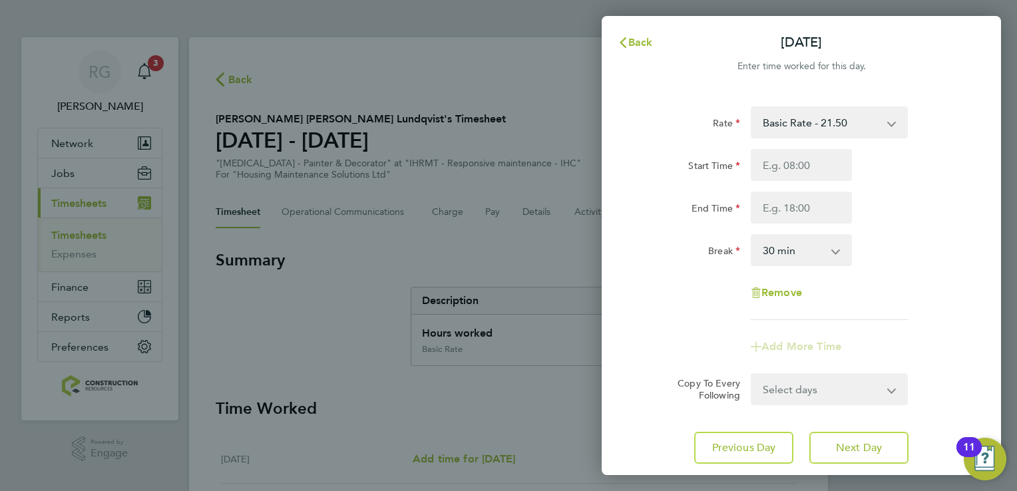
type input "08:00"
type input "16:30"
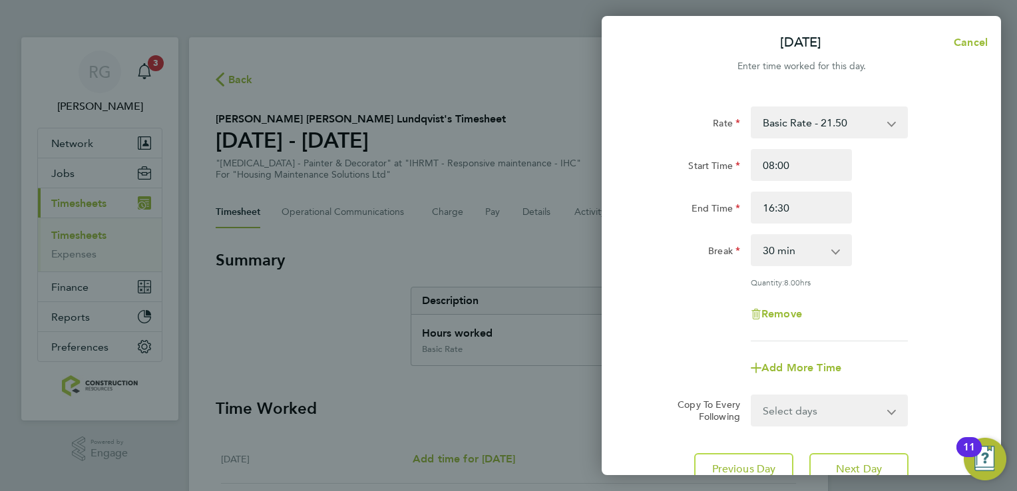
click at [900, 262] on div "Break 0 min 15 min 30 min 45 min 60 min 75 min 90 min" at bounding box center [800, 250] width 335 height 32
click at [846, 460] on button "Next Day" at bounding box center [858, 469] width 99 height 32
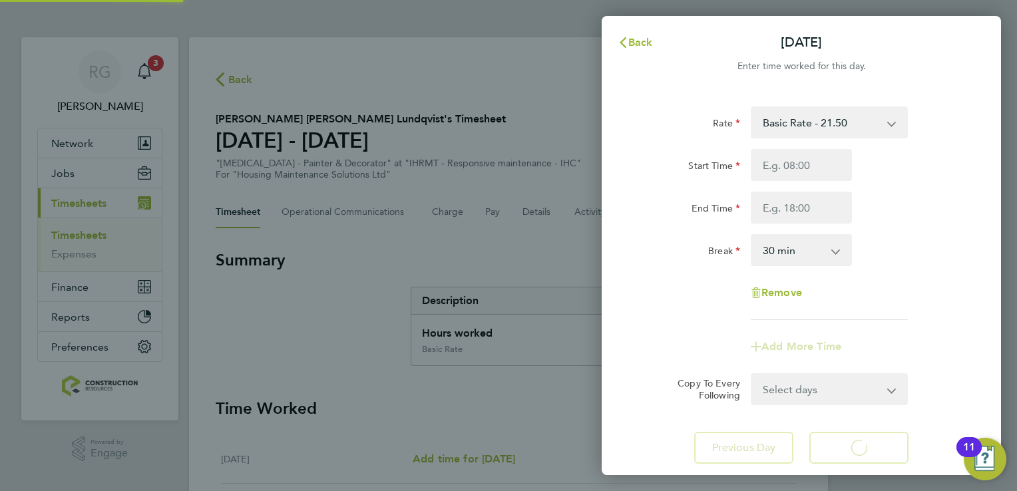
select select "30"
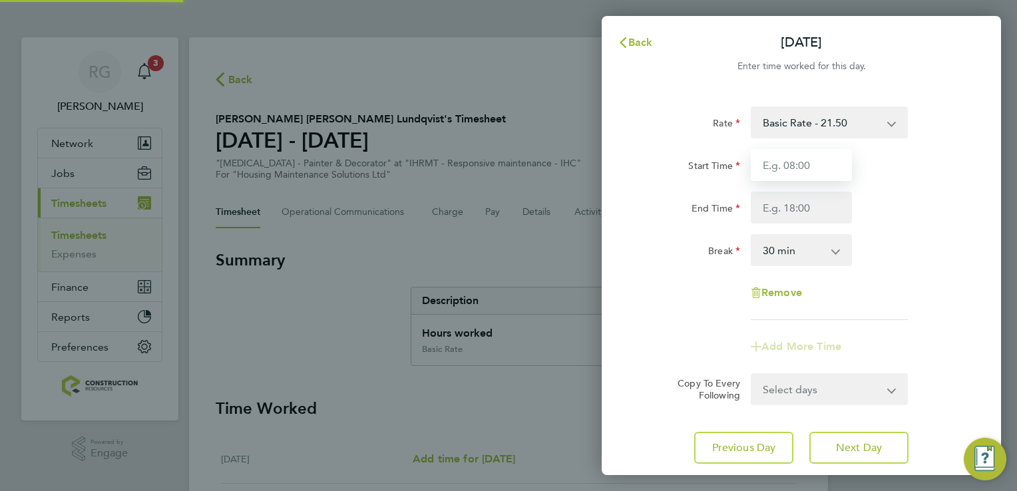
click at [812, 170] on input "Start Time" at bounding box center [801, 165] width 101 height 32
type input "08:00"
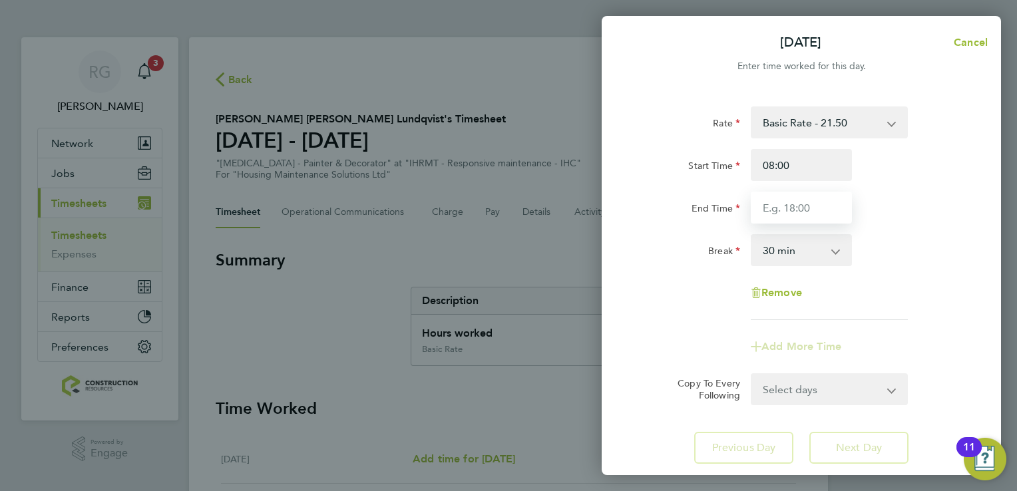
click at [790, 212] on input "End Time" at bounding box center [801, 208] width 101 height 32
type input "15:30"
click at [921, 347] on app-timesheet-line-form-group "Rate Basic Rate - 21.50 Start Time 08:00 End Time 15:30 Break 0 min 15 min 30 m…" at bounding box center [801, 234] width 325 height 256
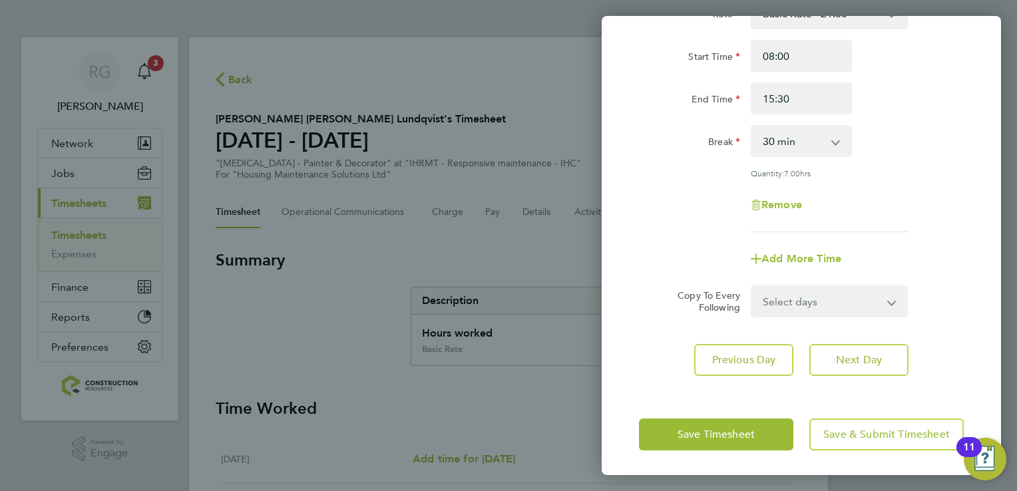
click at [769, 415] on div "Save Timesheet Save & Submit Timesheet" at bounding box center [800, 434] width 399 height 85
click at [770, 436] on button "Save Timesheet" at bounding box center [716, 435] width 154 height 32
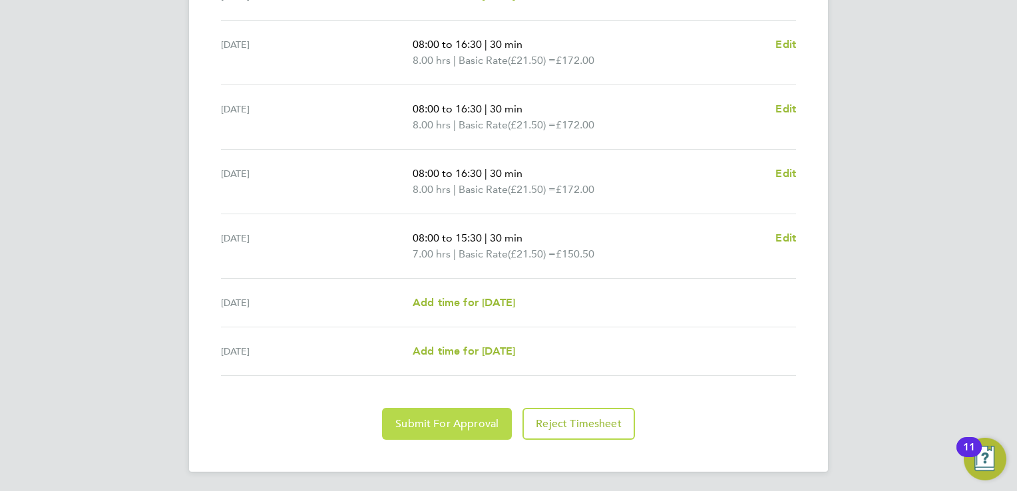
click at [482, 411] on button "Submit For Approval" at bounding box center [447, 424] width 130 height 32
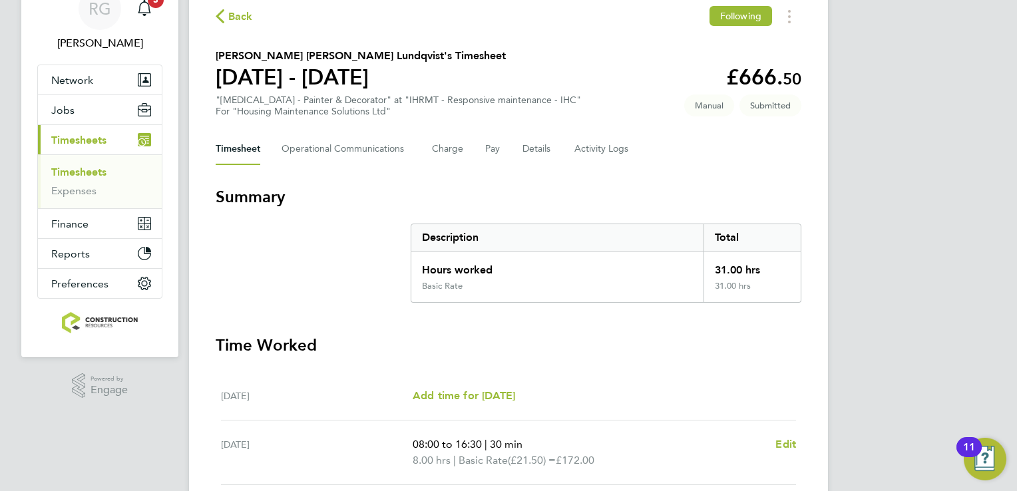
click at [96, 174] on link "Timesheets" at bounding box center [78, 172] width 55 height 13
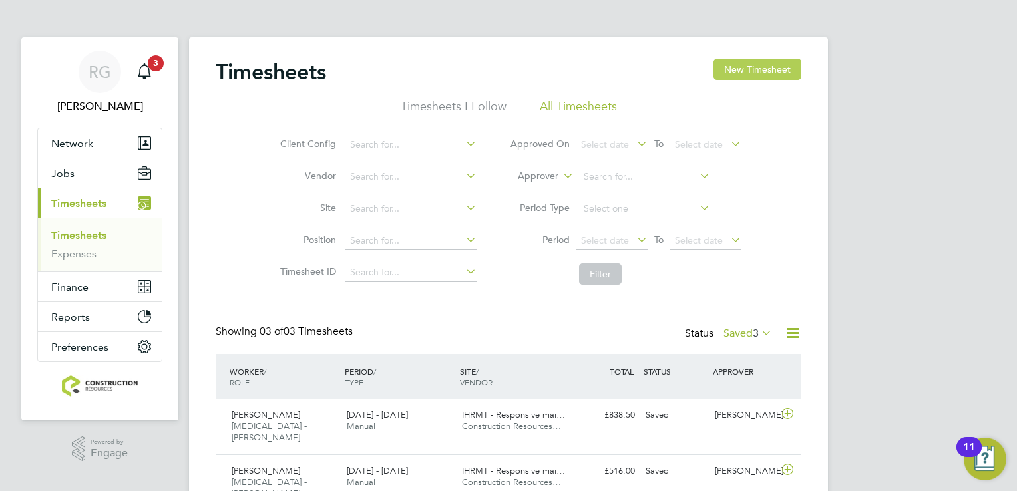
click at [786, 76] on button "New Timesheet" at bounding box center [757, 69] width 88 height 21
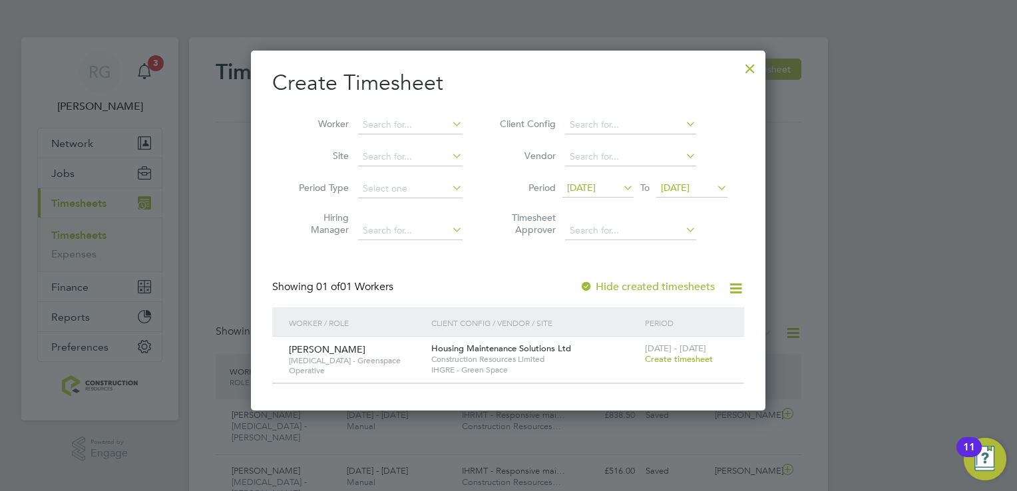
click at [620, 188] on icon at bounding box center [620, 187] width 0 height 19
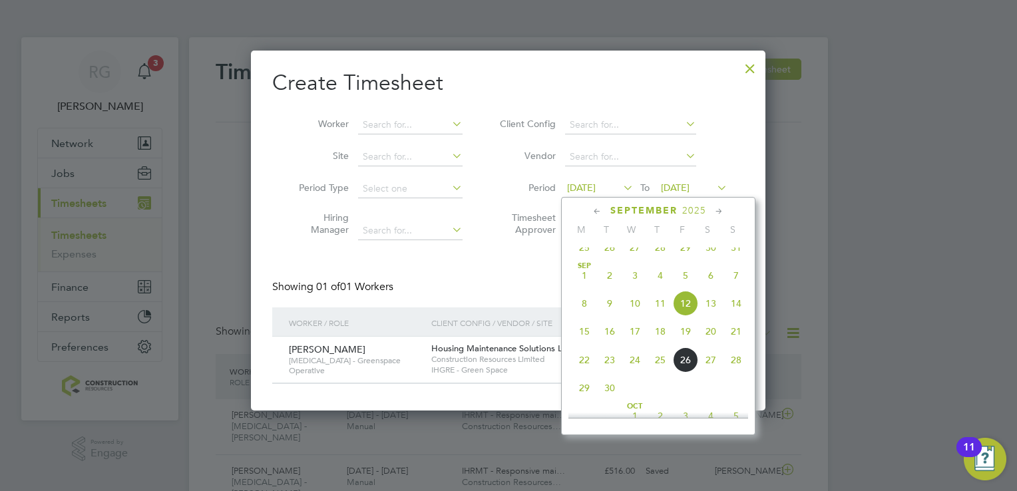
click at [584, 373] on span "22" at bounding box center [584, 359] width 25 height 25
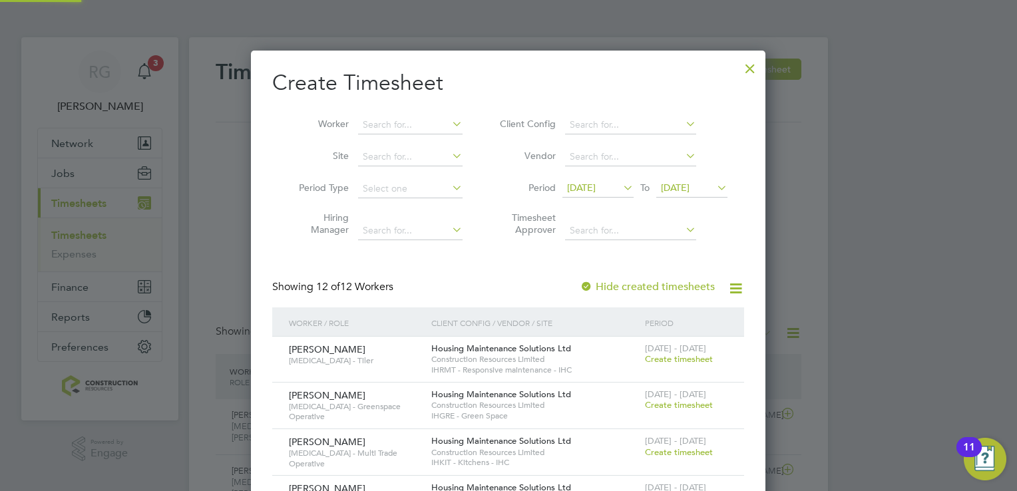
click at [687, 182] on span "22 Sep 2025" at bounding box center [675, 188] width 29 height 12
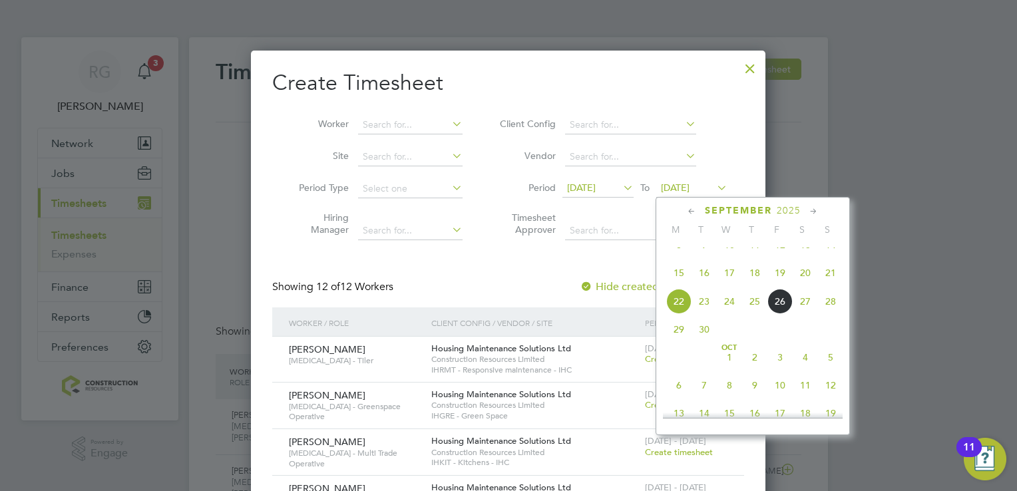
click at [828, 314] on span "28" at bounding box center [830, 301] width 25 height 25
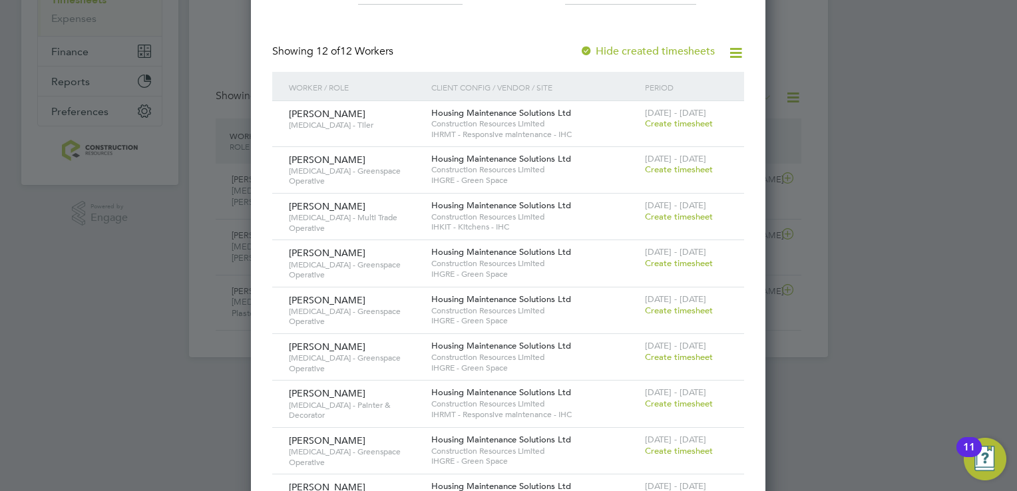
scroll to position [421, 0]
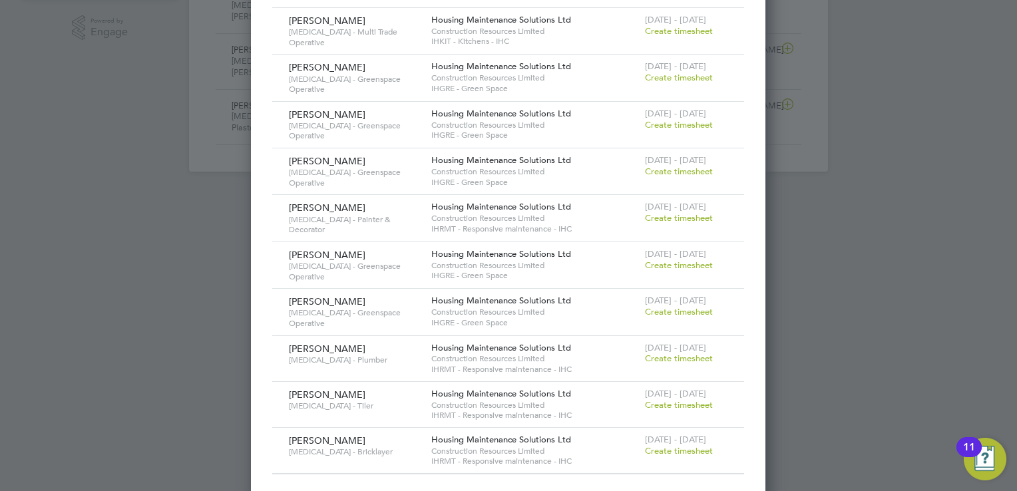
click at [667, 259] on span "Create timesheet" at bounding box center [679, 264] width 68 height 11
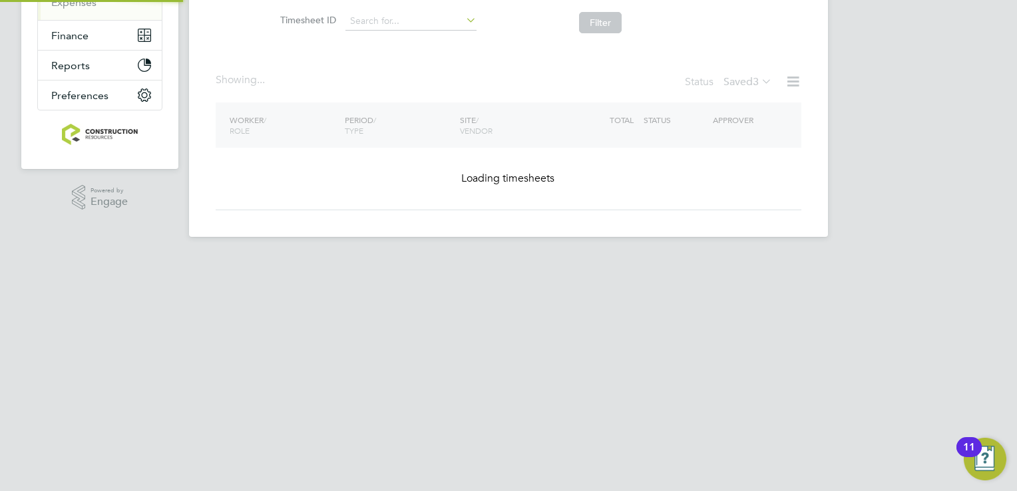
scroll to position [158, 0]
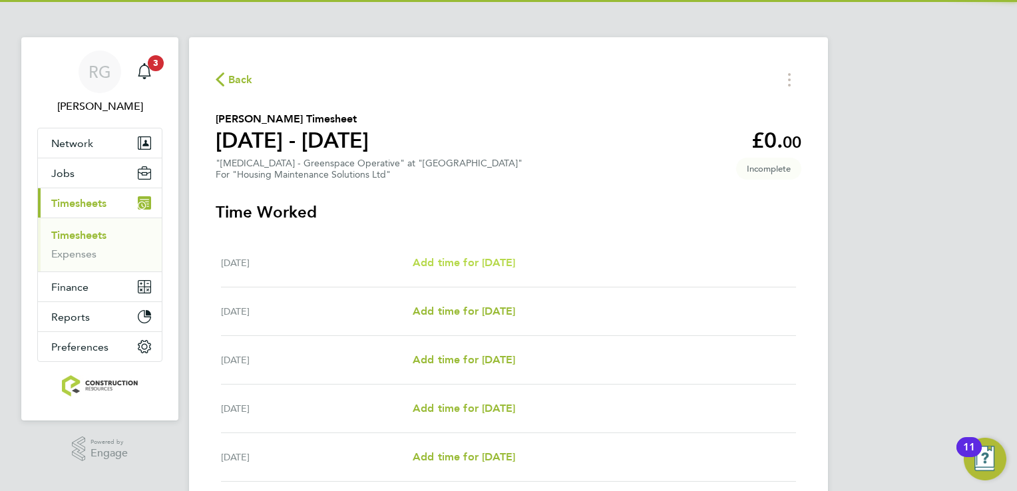
click at [472, 260] on span "Add time for Mon 22 Sep" at bounding box center [464, 262] width 102 height 13
select select "30"
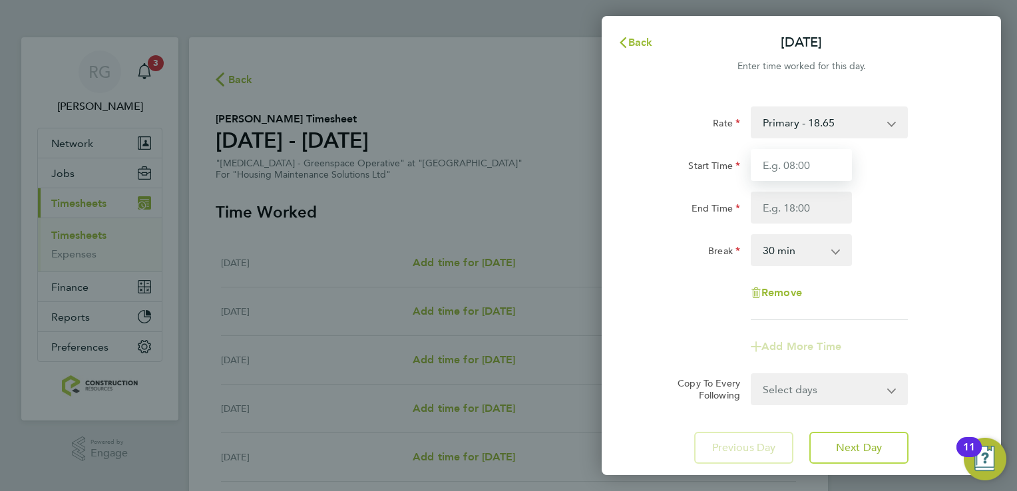
click at [776, 163] on input "Start Time" at bounding box center [801, 165] width 101 height 32
type input "07:00"
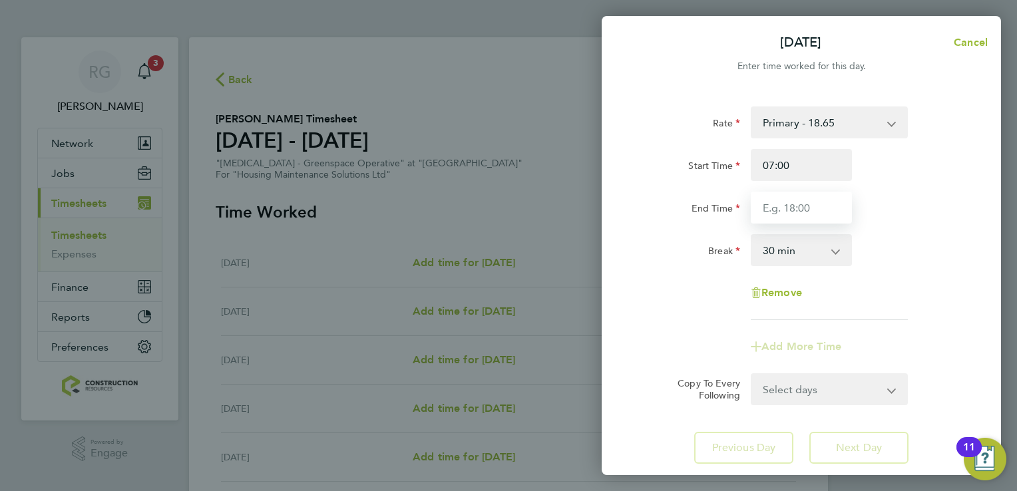
click at [788, 196] on input "End Time" at bounding box center [801, 208] width 101 height 32
type input "16:00"
click at [846, 309] on div "Rate Primary - 18.65 Start Time 07:00 End Time 16:00 Break 0 min 15 min 30 min …" at bounding box center [801, 213] width 325 height 214
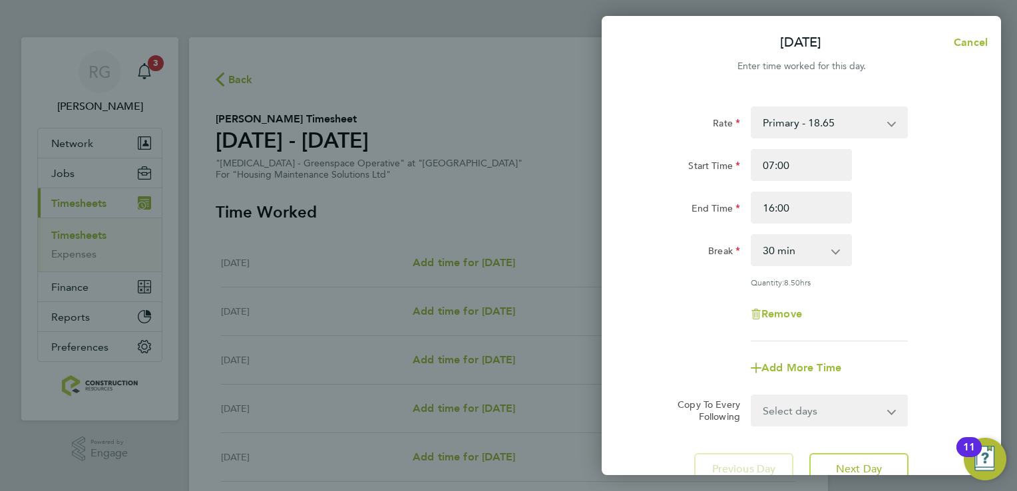
click at [827, 448] on div "Rate Primary - 18.65 Start Time 07:00 End Time 16:00 Break 0 min 15 min 30 min …" at bounding box center [800, 295] width 399 height 411
click at [830, 454] on button "Next Day" at bounding box center [858, 469] width 99 height 32
select select "30"
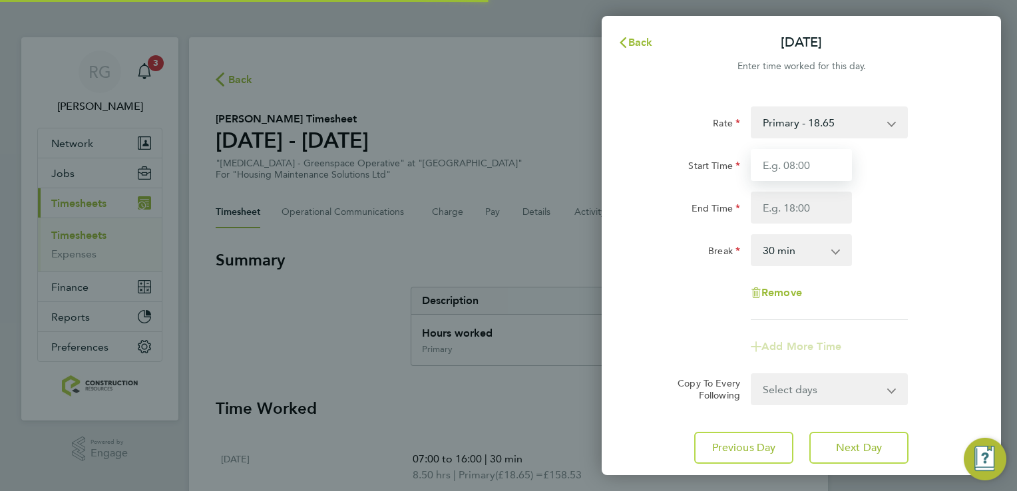
click at [782, 164] on input "Start Time" at bounding box center [801, 165] width 101 height 32
type input "07:00"
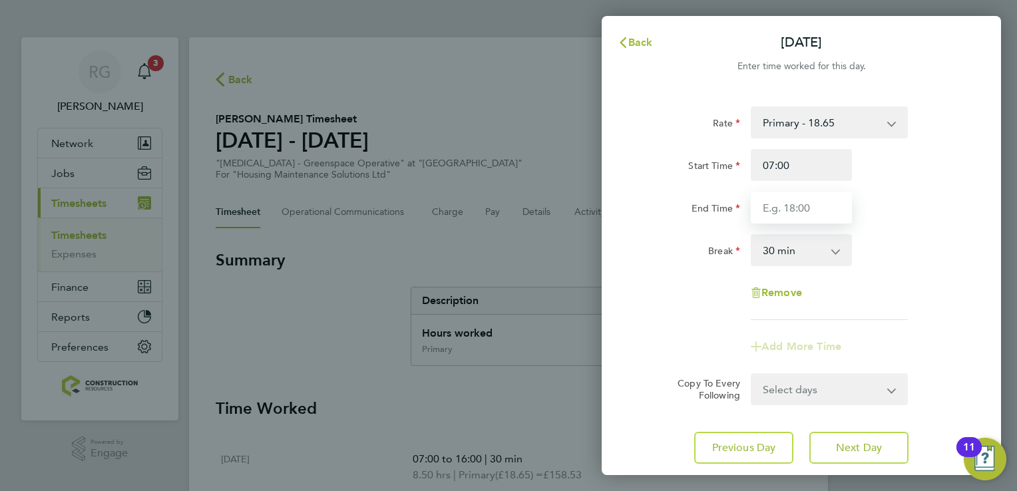
type input "16:00"
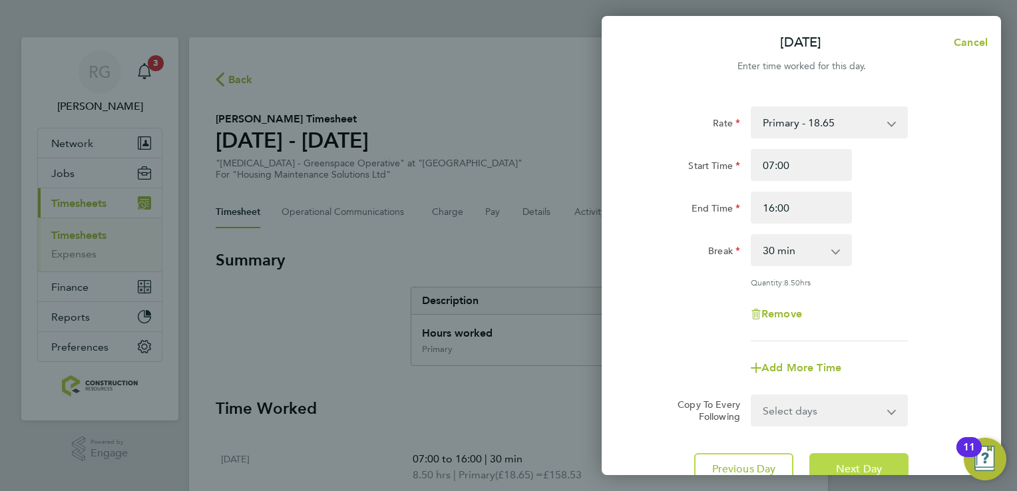
click at [856, 454] on button "Next Day" at bounding box center [858, 469] width 99 height 32
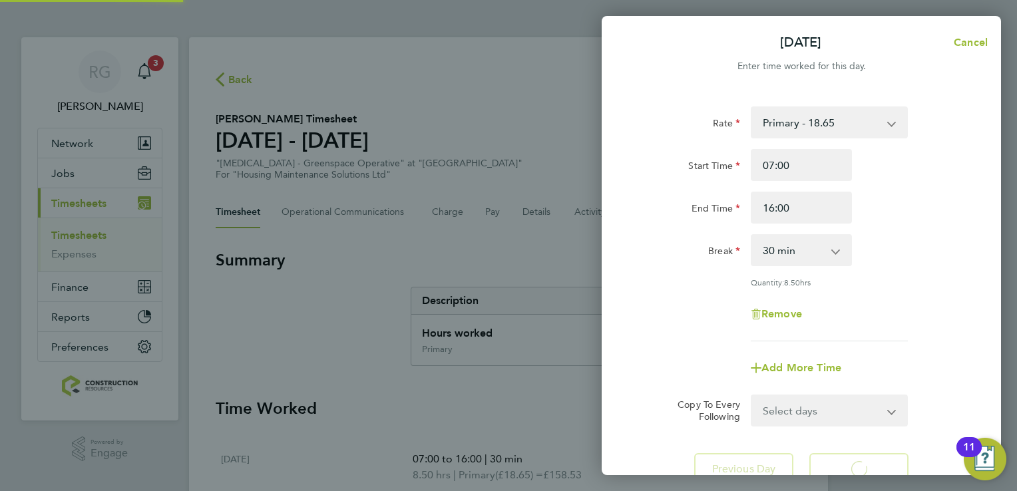
select select "30"
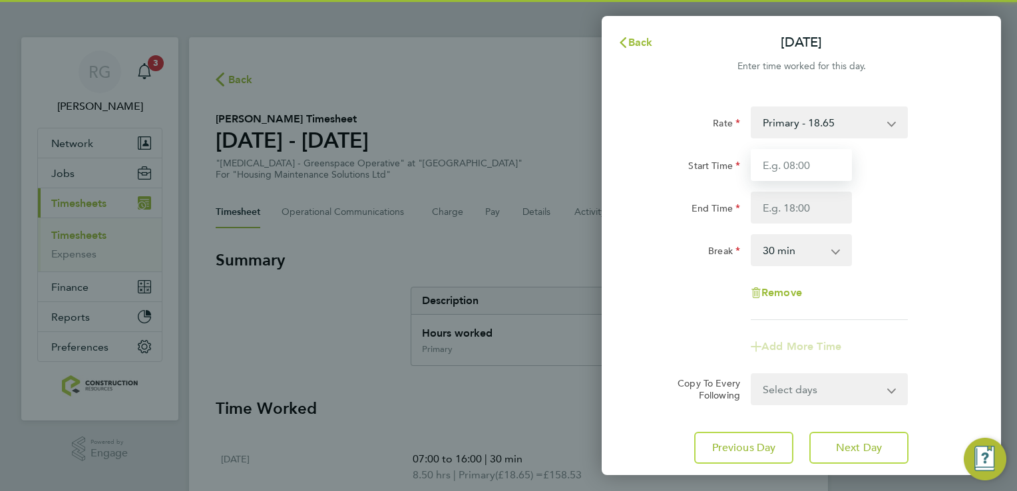
click at [800, 172] on input "Start Time" at bounding box center [801, 165] width 101 height 32
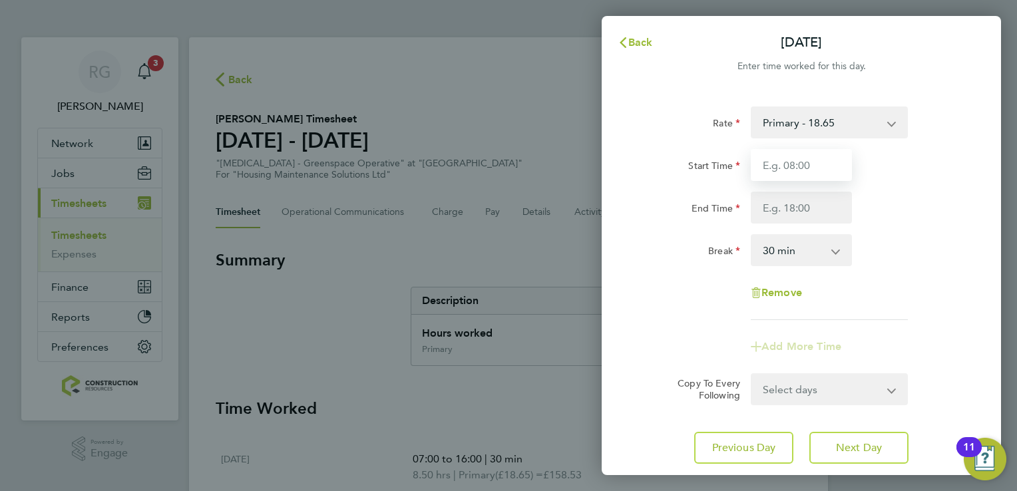
type input "07:00"
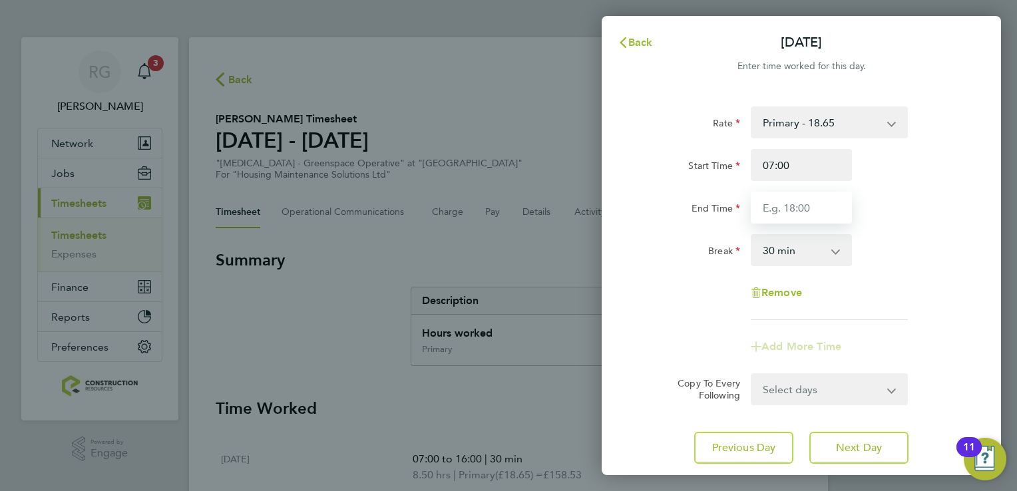
type input "16:00"
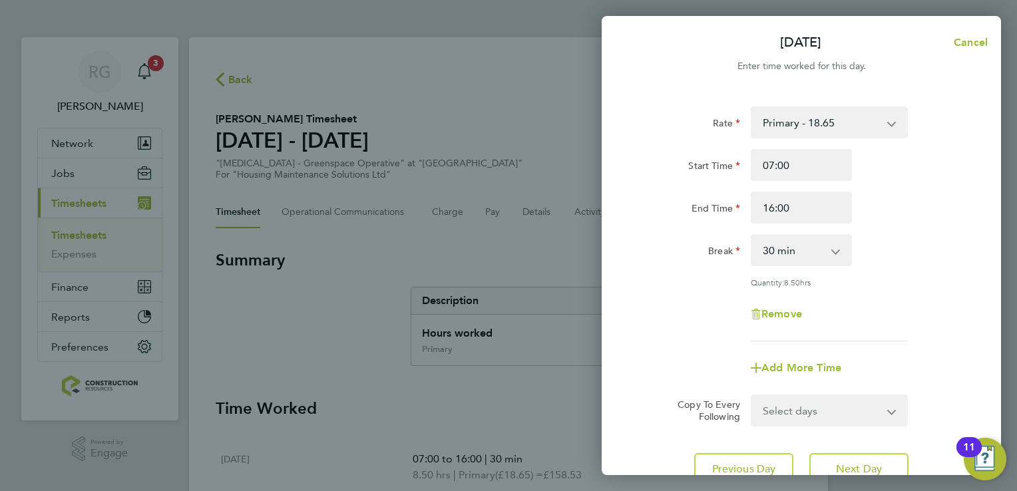
click at [878, 342] on app-timesheet-line-form-group "Rate Primary - 18.65 Start Time 07:00 End Time 16:00 Break 0 min 15 min 30 min …" at bounding box center [801, 244] width 325 height 277
click at [838, 464] on span "Next Day" at bounding box center [859, 468] width 46 height 13
select select "30"
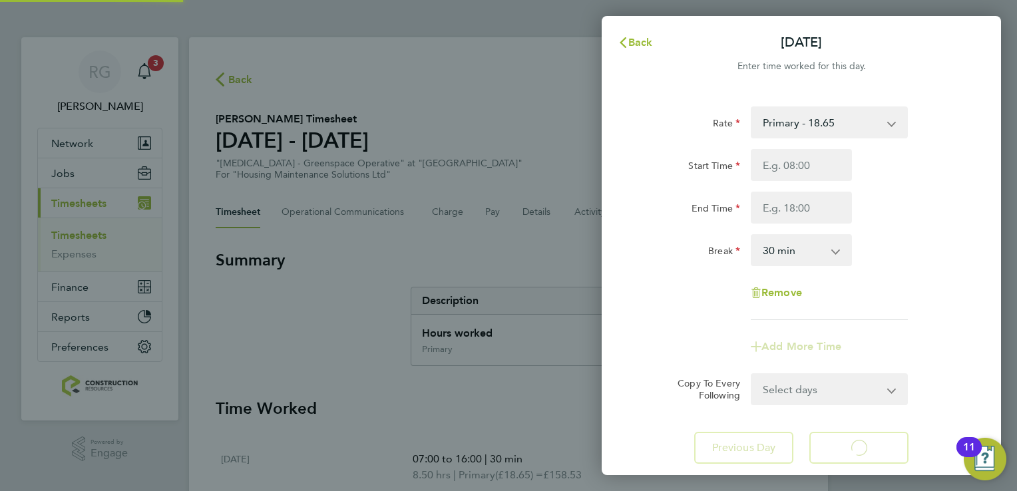
select select "30"
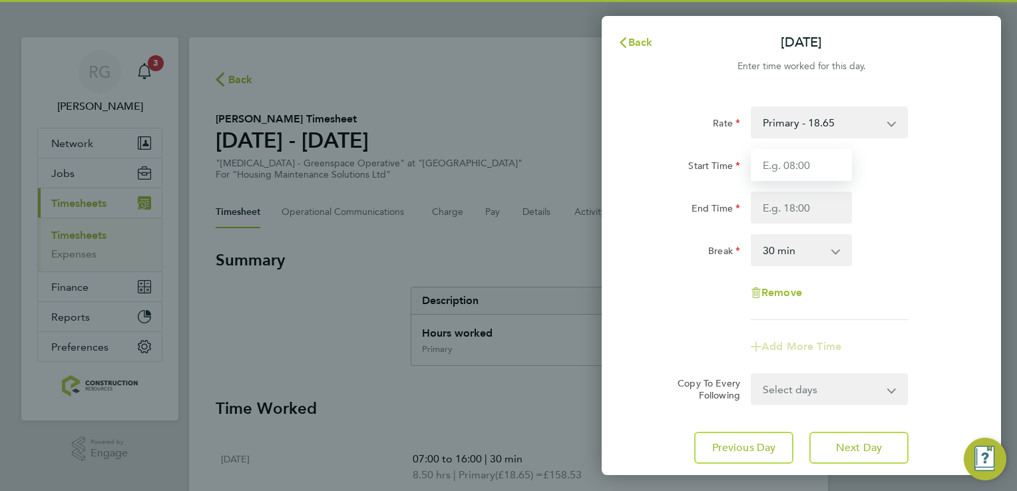
click at [772, 171] on input "Start Time" at bounding box center [801, 165] width 101 height 32
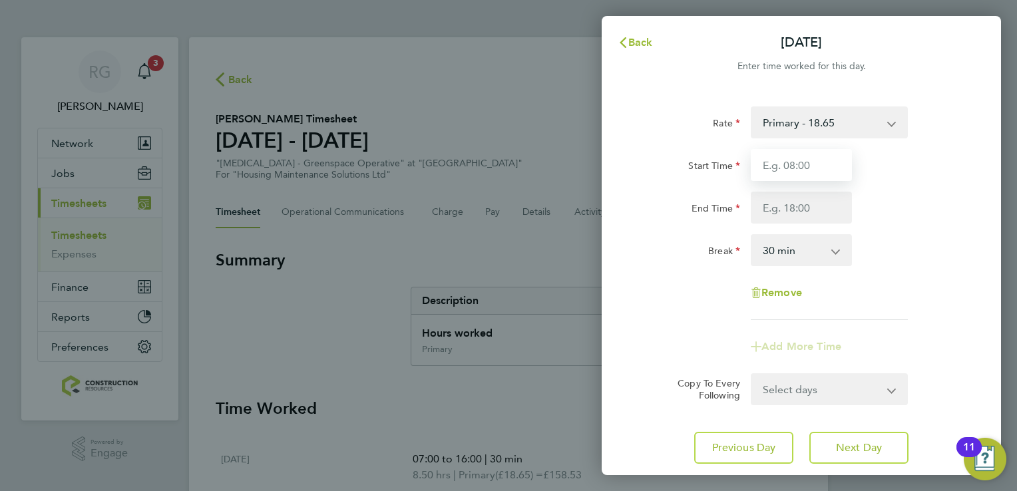
type input "07:00"
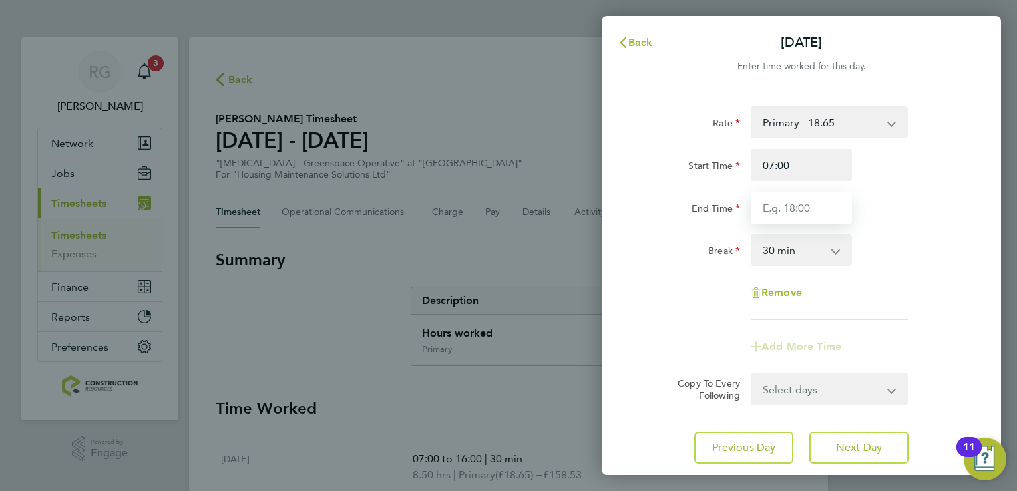
type input "16:00"
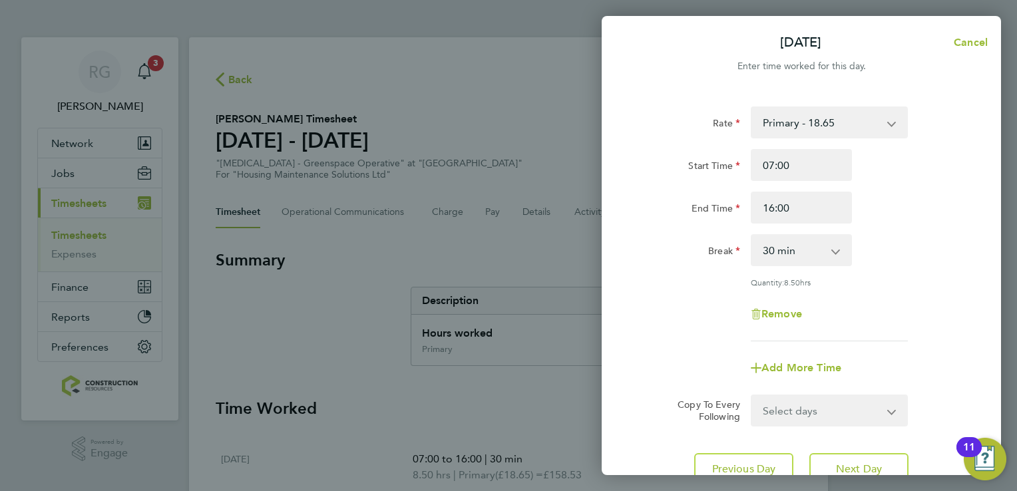
click at [881, 256] on div "Break 0 min 15 min 30 min 45 min 60 min 75 min 90 min" at bounding box center [800, 250] width 335 height 32
click at [860, 467] on span "Next Day" at bounding box center [859, 468] width 46 height 13
select select "30"
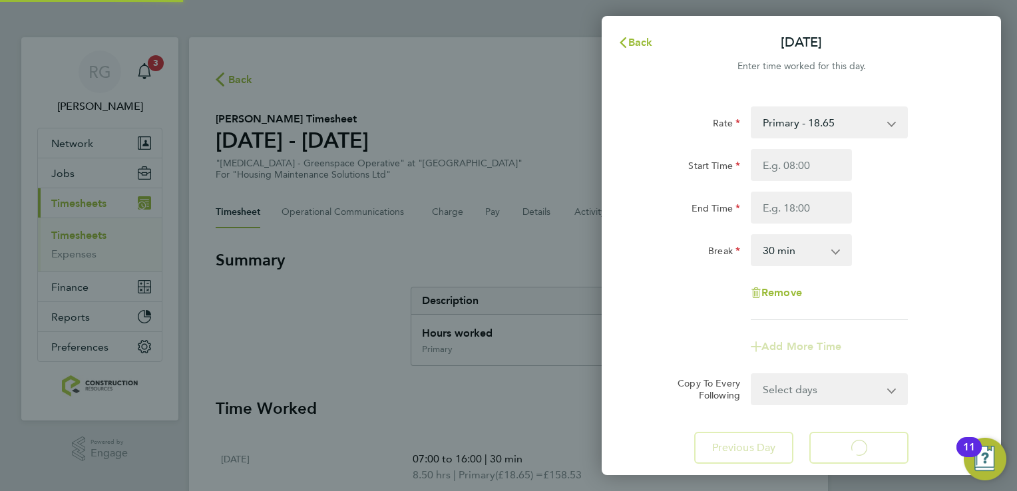
select select "30"
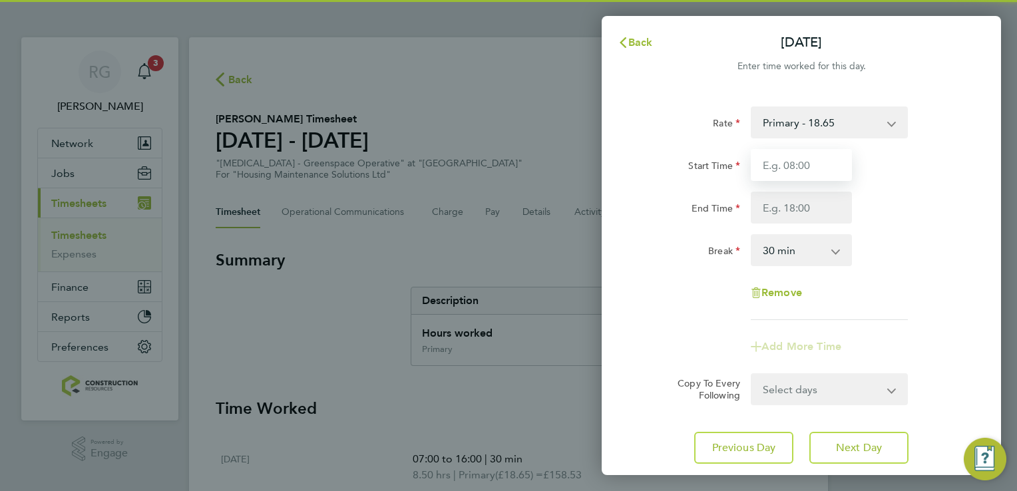
click at [804, 162] on input "Start Time" at bounding box center [801, 165] width 101 height 32
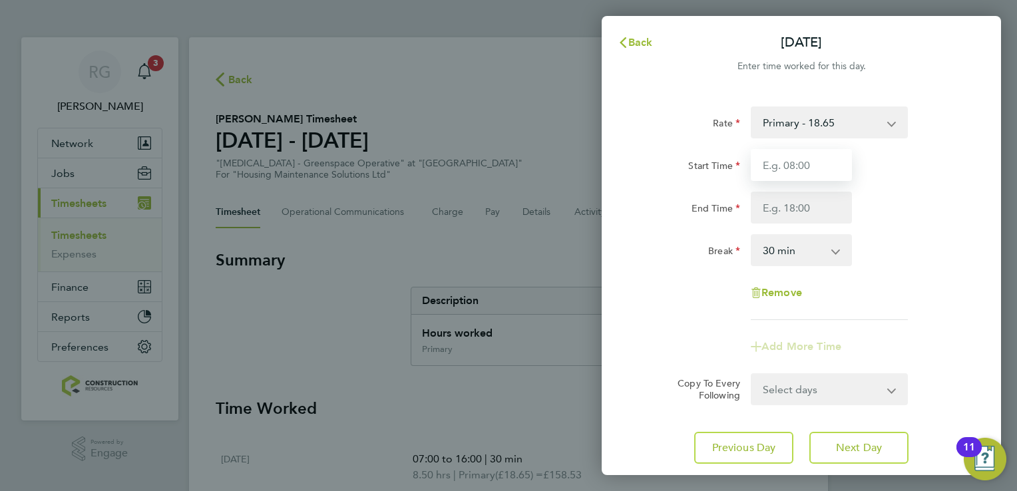
type input "07:00"
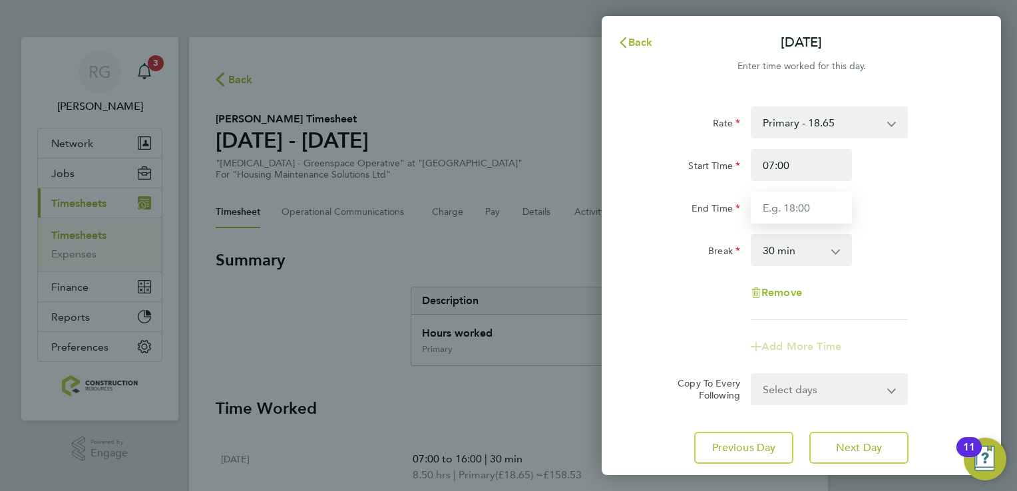
click at [816, 204] on input "End Time" at bounding box center [801, 208] width 101 height 32
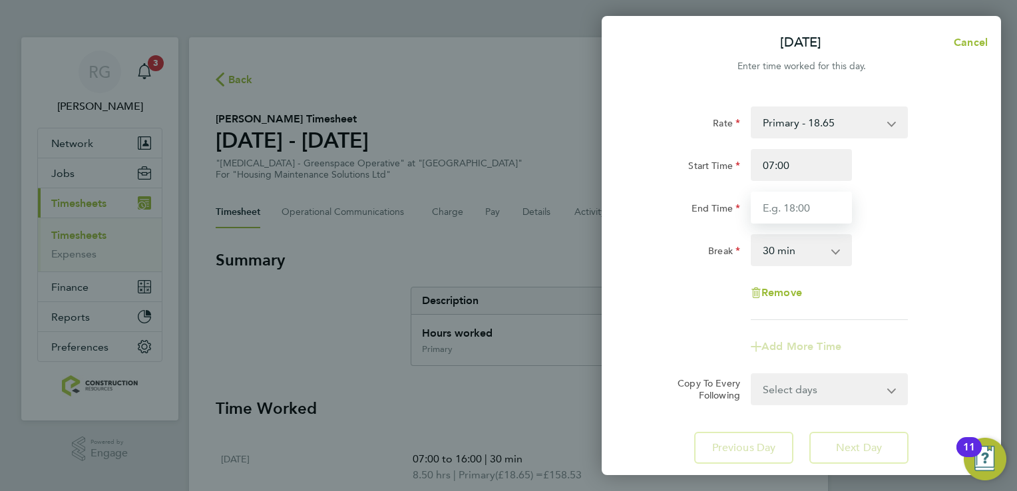
type input "14:30"
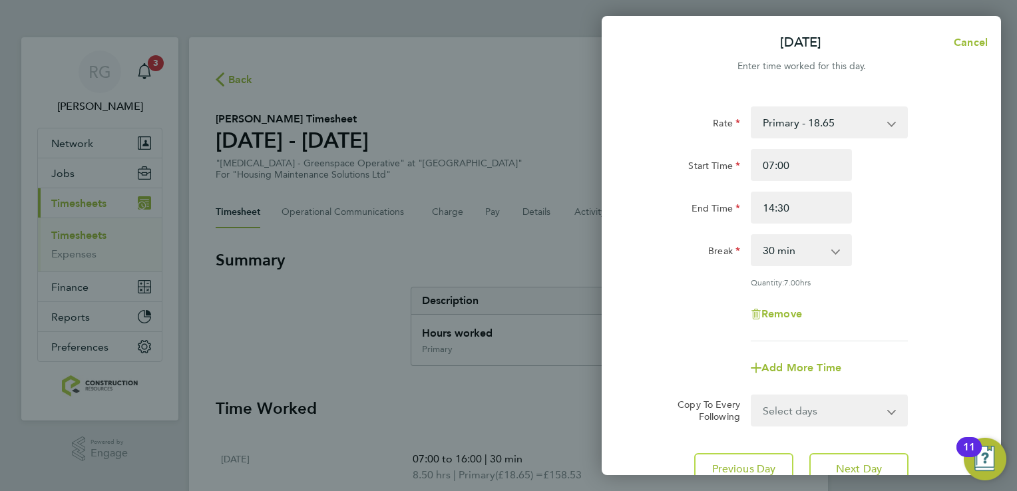
click at [878, 328] on app-timesheet-line-form-group "Rate Primary - 18.65 Start Time 07:00 End Time 14:30 Break 0 min 15 min 30 min …" at bounding box center [801, 244] width 325 height 277
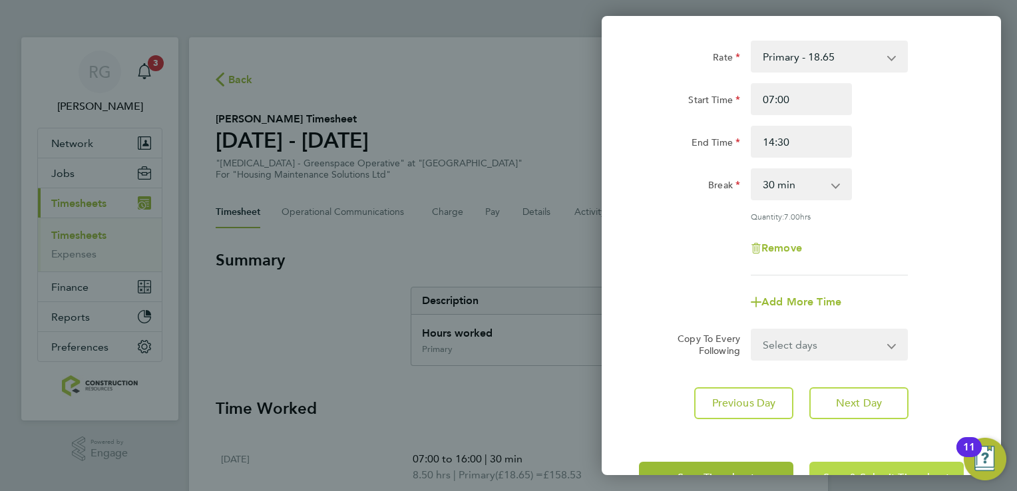
scroll to position [109, 0]
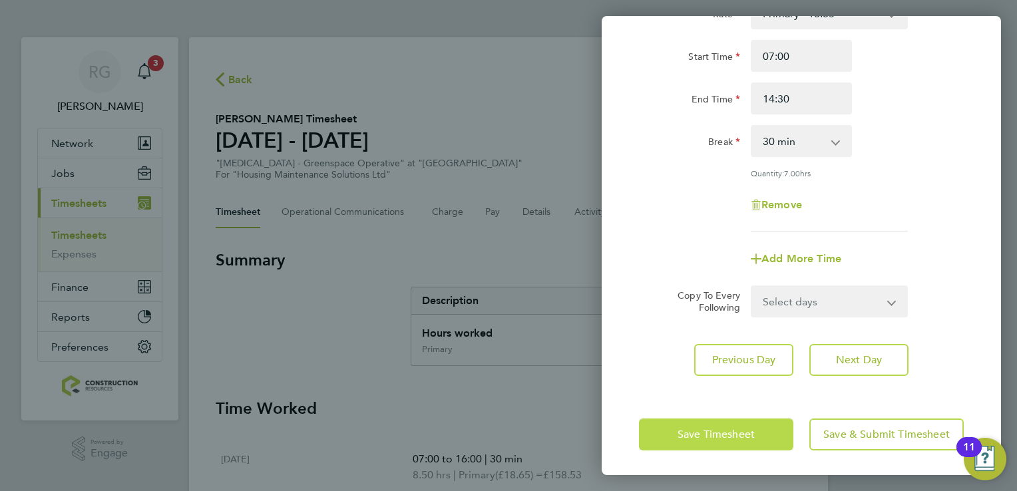
click at [756, 430] on button "Save Timesheet" at bounding box center [716, 435] width 154 height 32
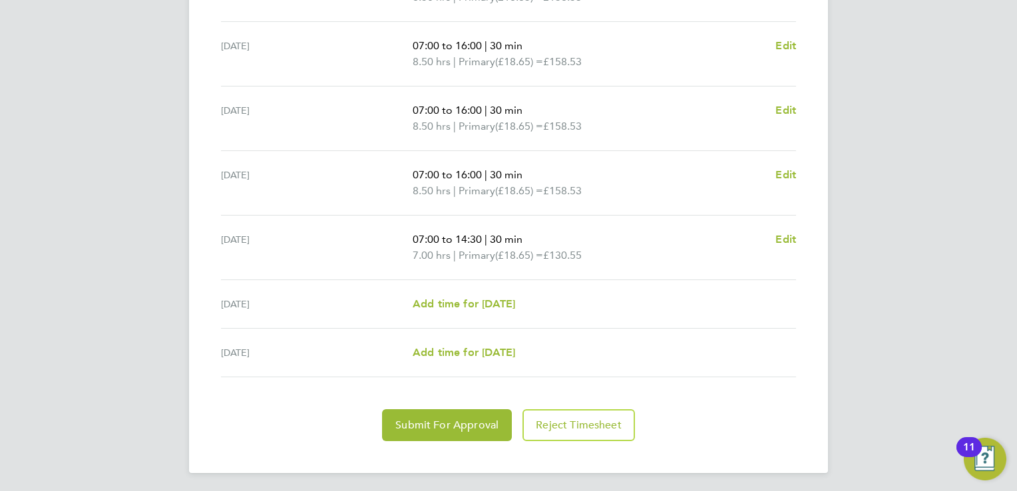
scroll to position [479, 0]
drag, startPoint x: 419, startPoint y: 420, endPoint x: 426, endPoint y: 417, distance: 7.8
click at [419, 420] on span "Submit For Approval" at bounding box center [446, 423] width 103 height 13
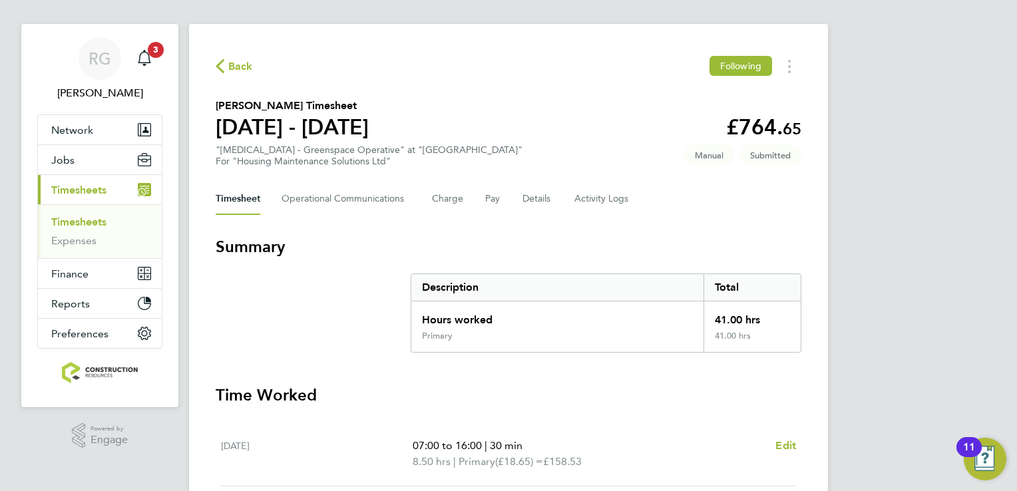
scroll to position [13, 0]
click at [67, 224] on link "Timesheets" at bounding box center [78, 222] width 55 height 13
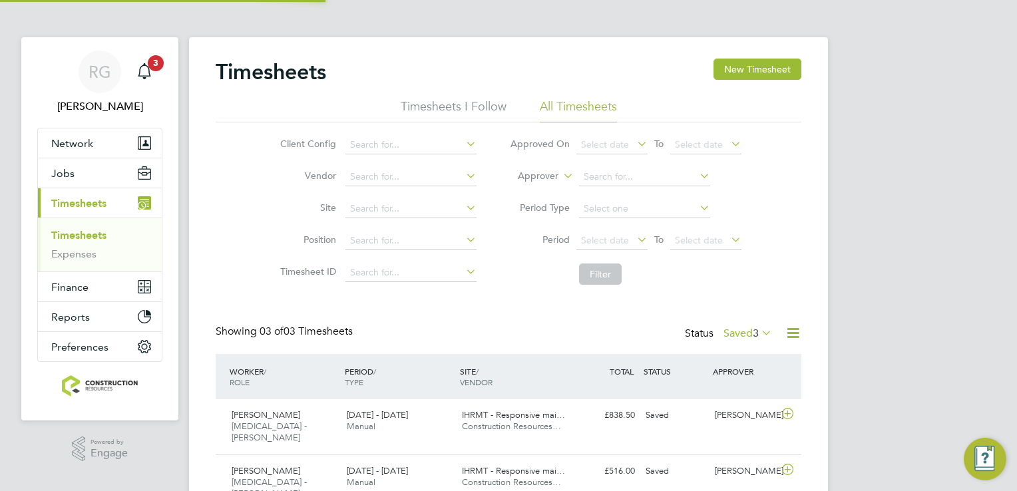
scroll to position [6, 7]
